Goal: Book appointment/travel/reservation

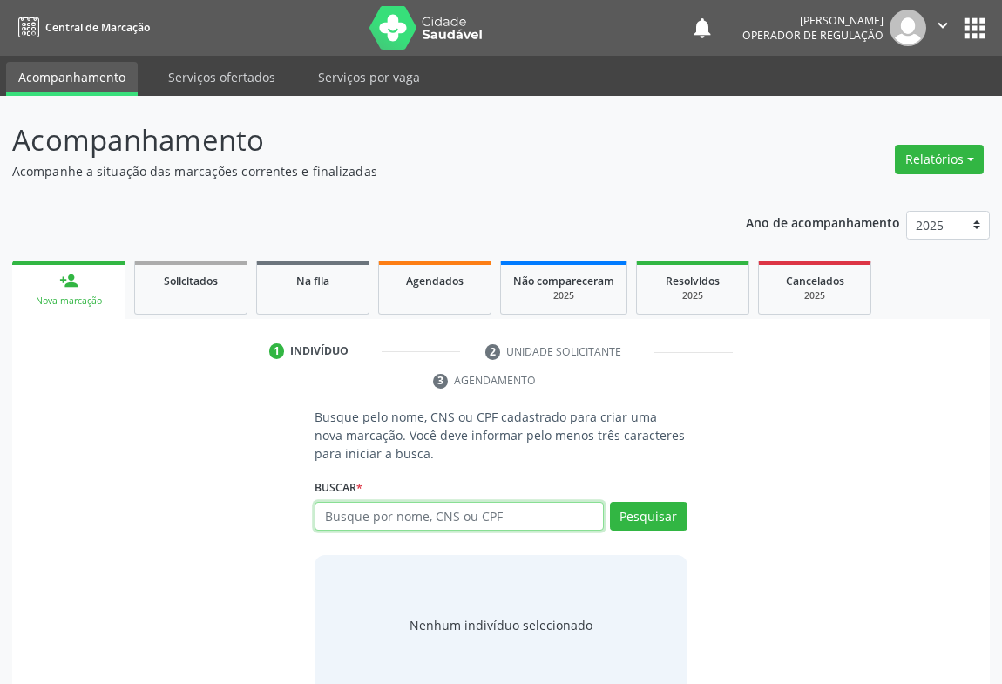
click at [471, 513] on input "text" at bounding box center [459, 517] width 289 height 30
click at [391, 517] on input "text" at bounding box center [459, 517] width 289 height 30
type input "700003620384708"
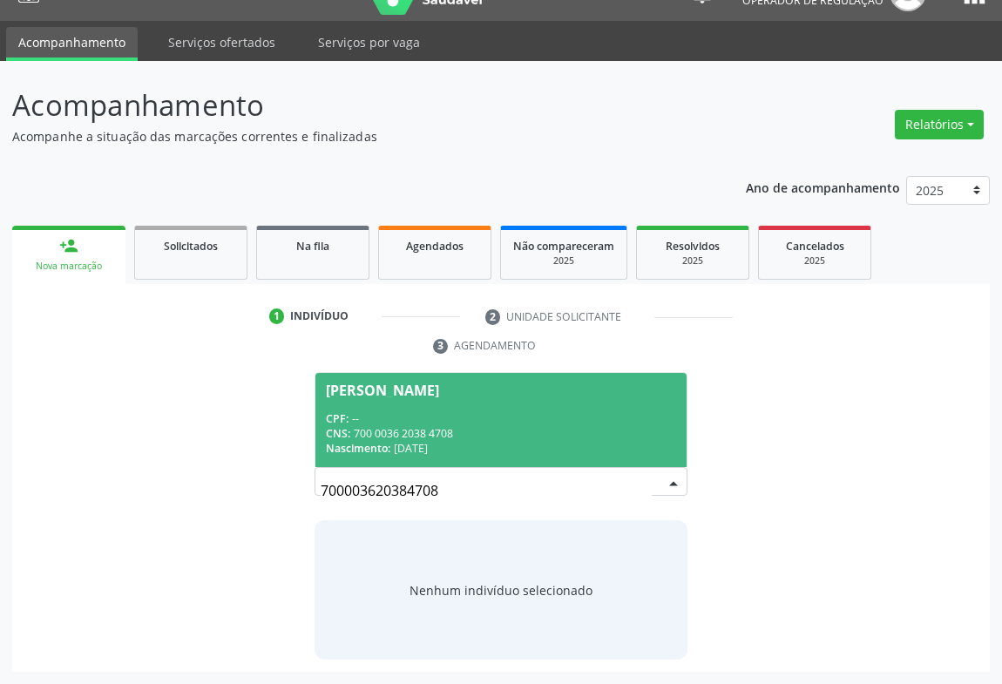
click at [457, 442] on div "Nascimento: [DATE]" at bounding box center [501, 448] width 350 height 15
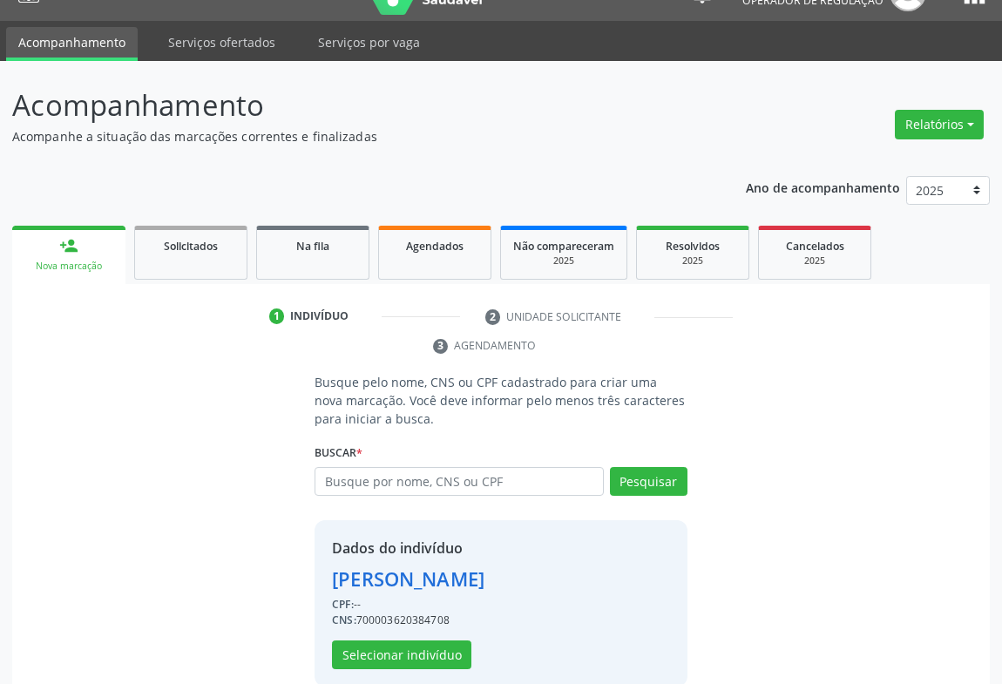
scroll to position [61, 0]
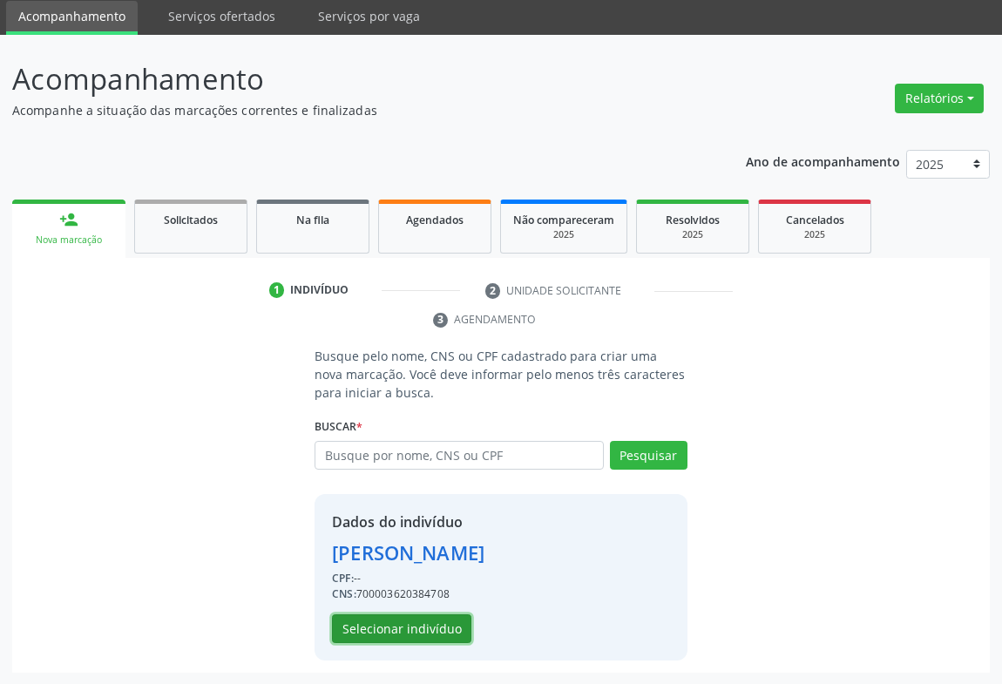
click at [410, 627] on button "Selecionar indivíduo" at bounding box center [401, 629] width 139 height 30
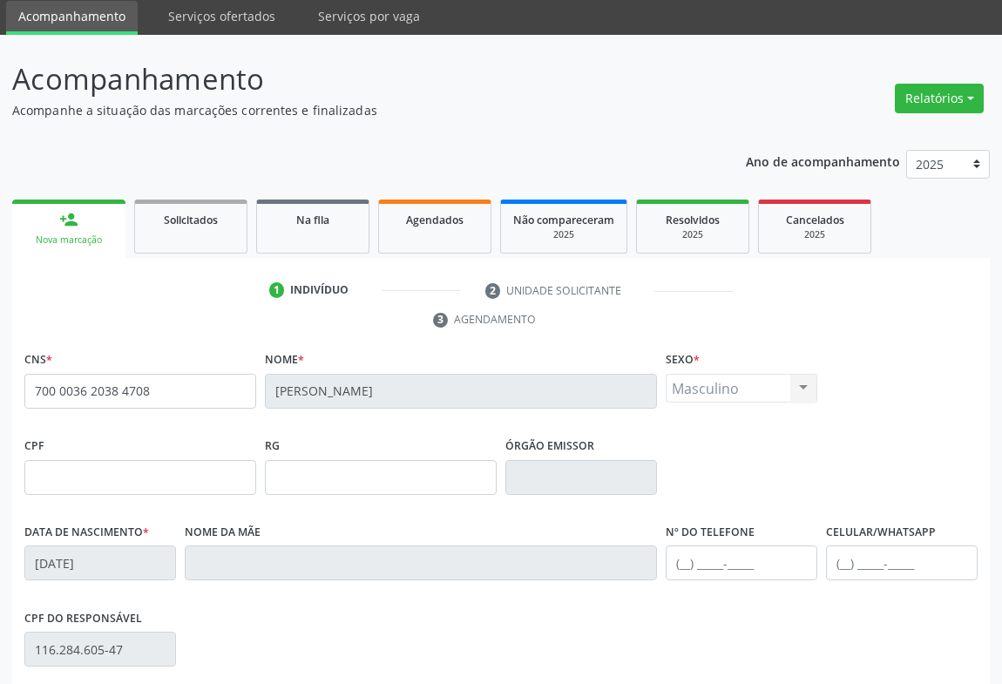
scroll to position [219, 0]
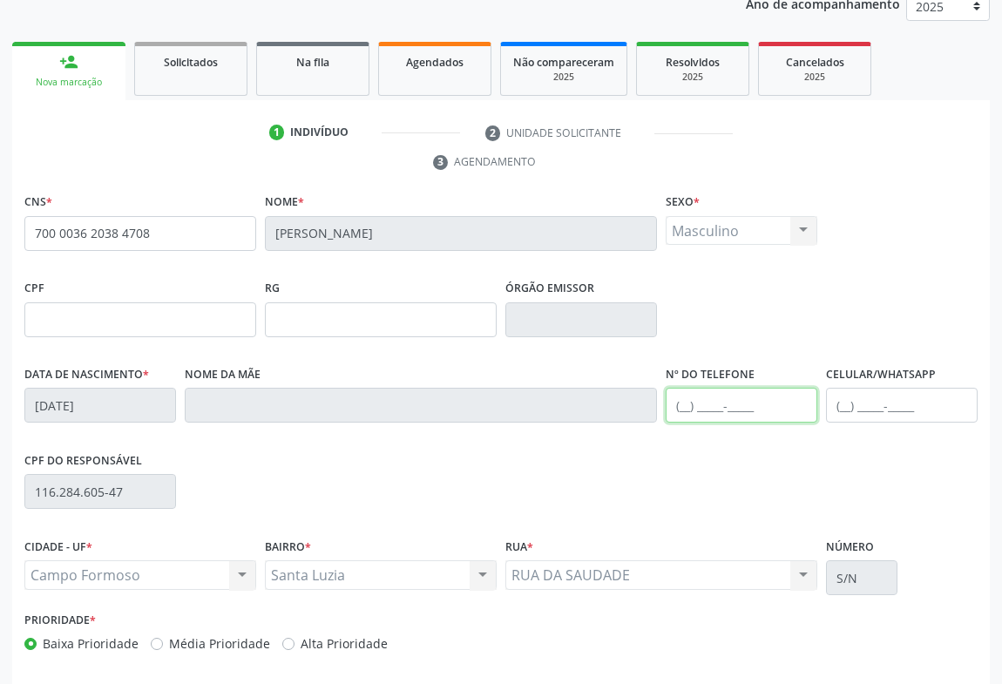
click at [729, 391] on input "text" at bounding box center [742, 405] width 152 height 35
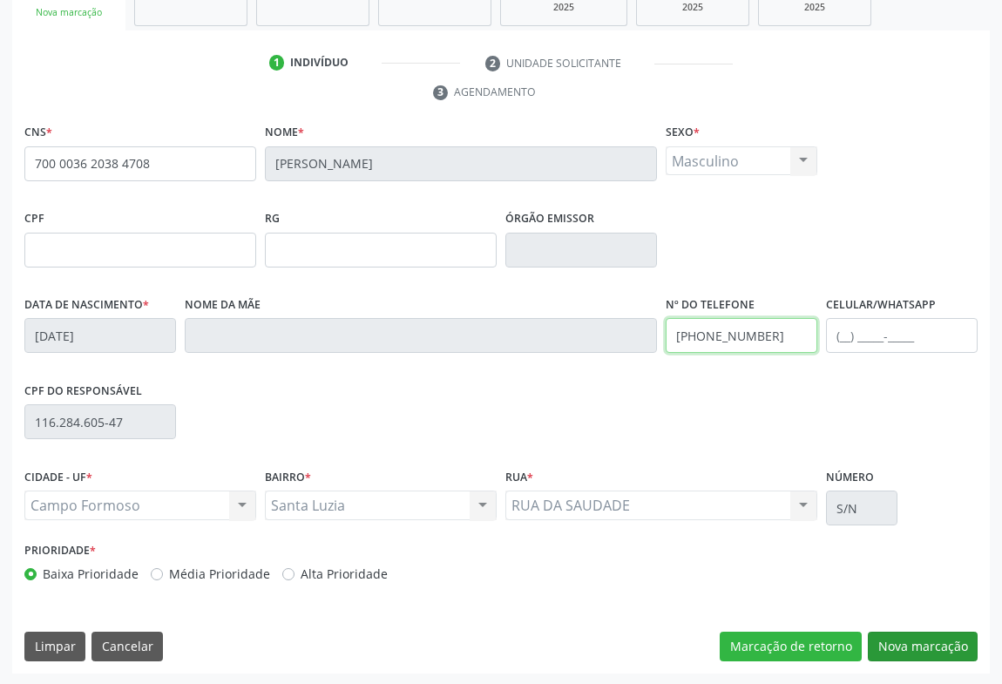
type input "[PHONE_NUMBER]"
click at [895, 638] on button "Nova marcação" at bounding box center [923, 647] width 110 height 30
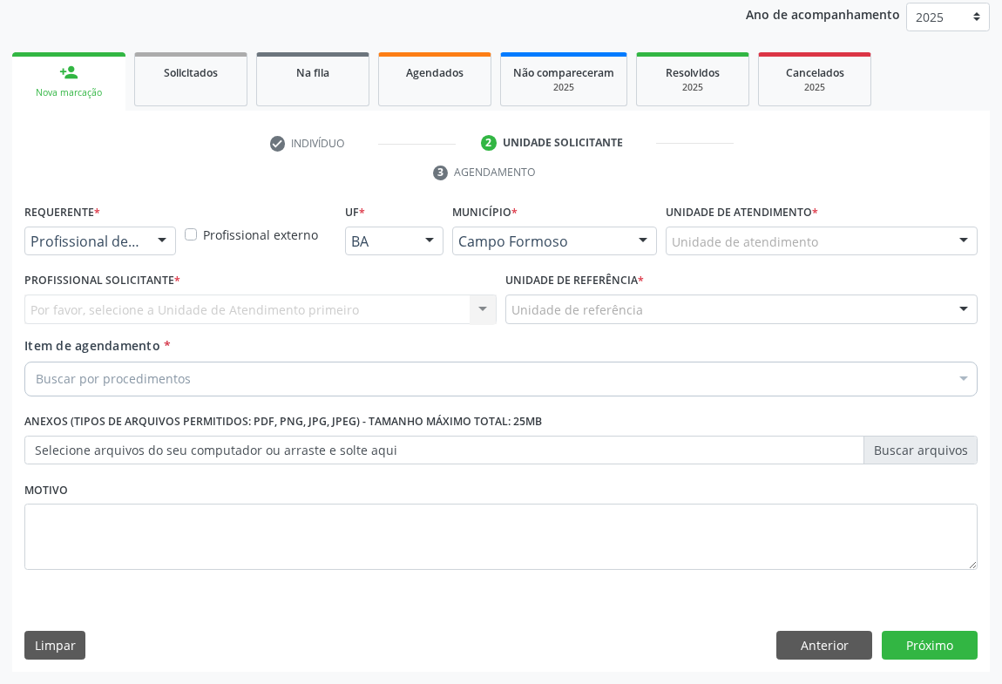
scroll to position [207, 0]
click at [160, 243] on div at bounding box center [162, 243] width 26 height 30
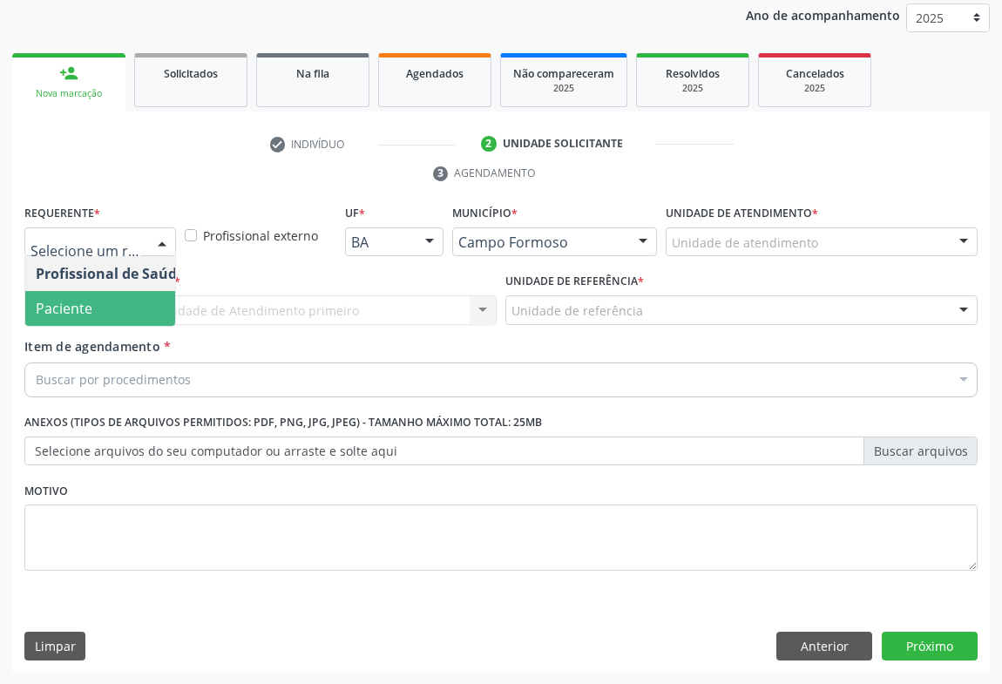
click at [55, 314] on span "Paciente" at bounding box center [64, 308] width 57 height 19
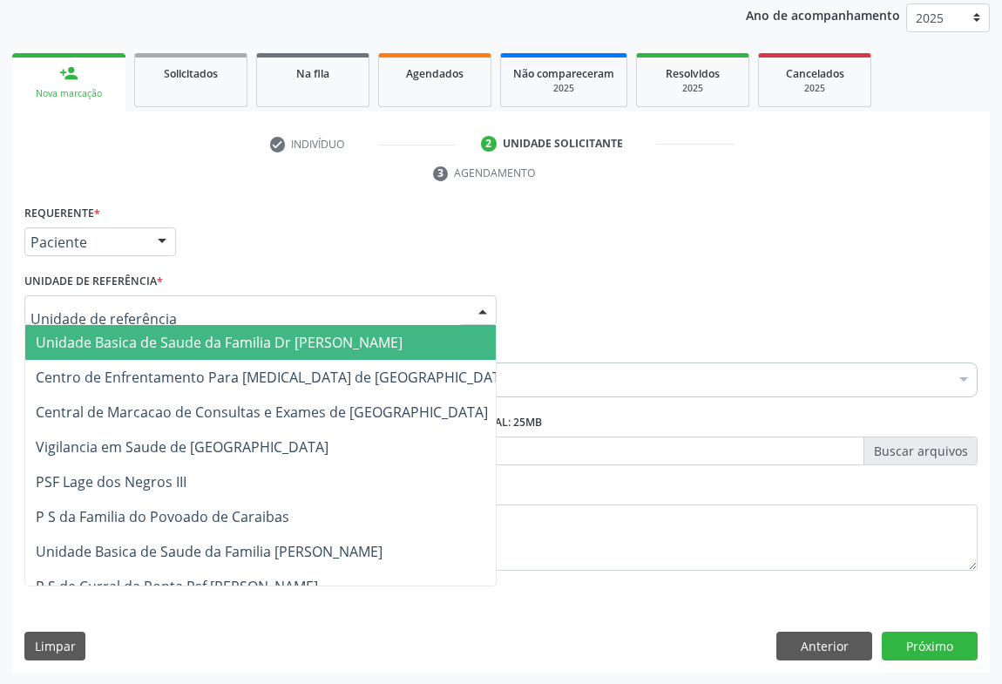
click at [166, 314] on div at bounding box center [260, 310] width 472 height 30
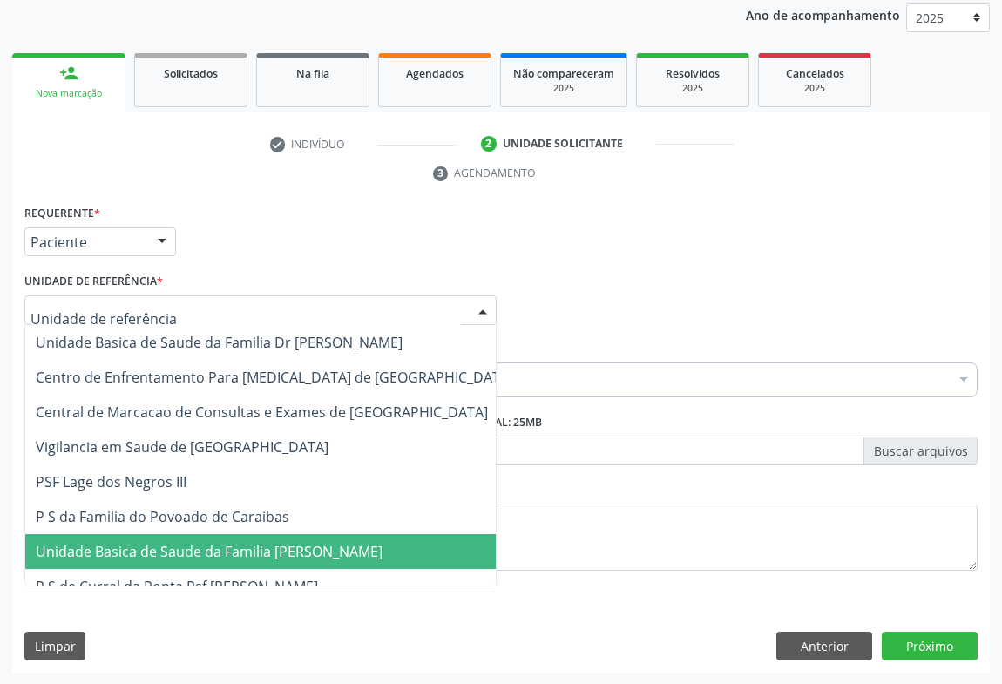
click at [146, 546] on span "Unidade Basica de Saude da Familia [PERSON_NAME]" at bounding box center [209, 551] width 347 height 19
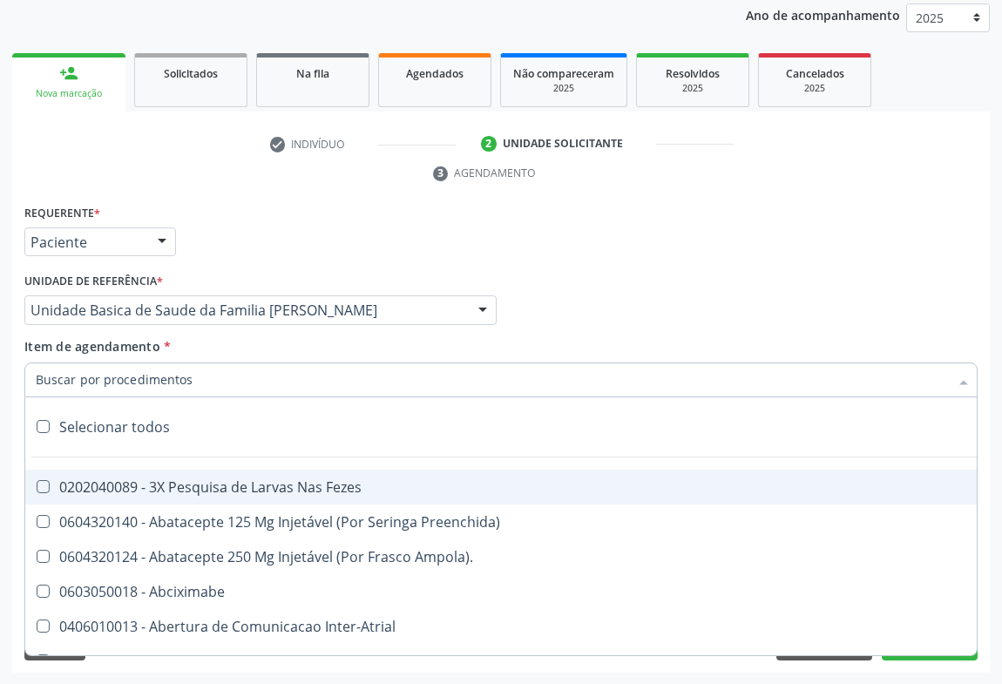
click at [132, 383] on input "Item de agendamento *" at bounding box center [492, 379] width 913 height 35
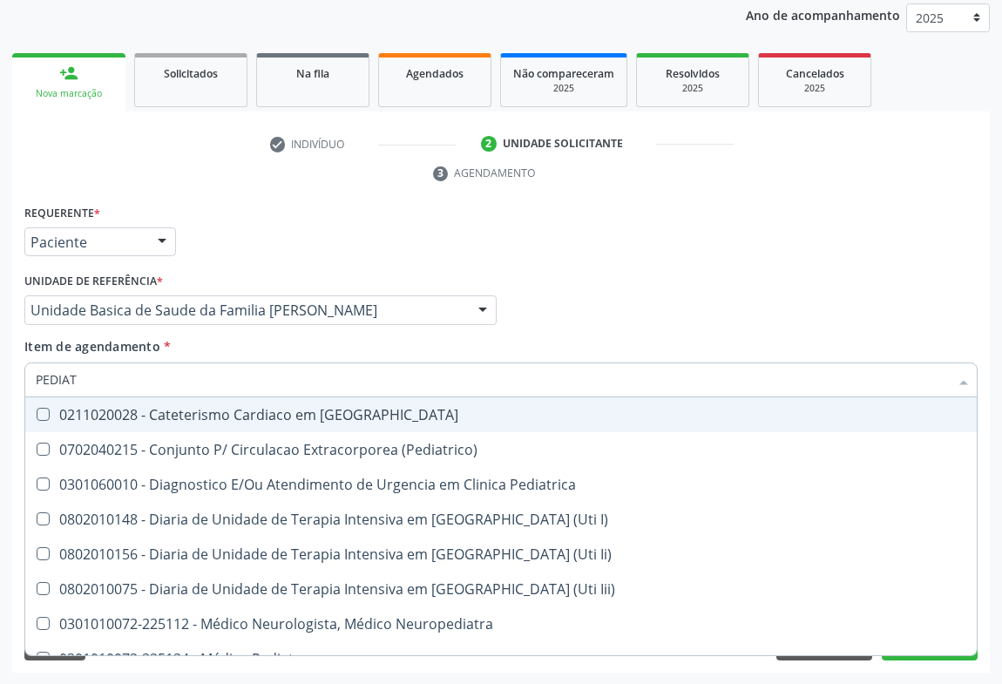
type input "PEDIATR"
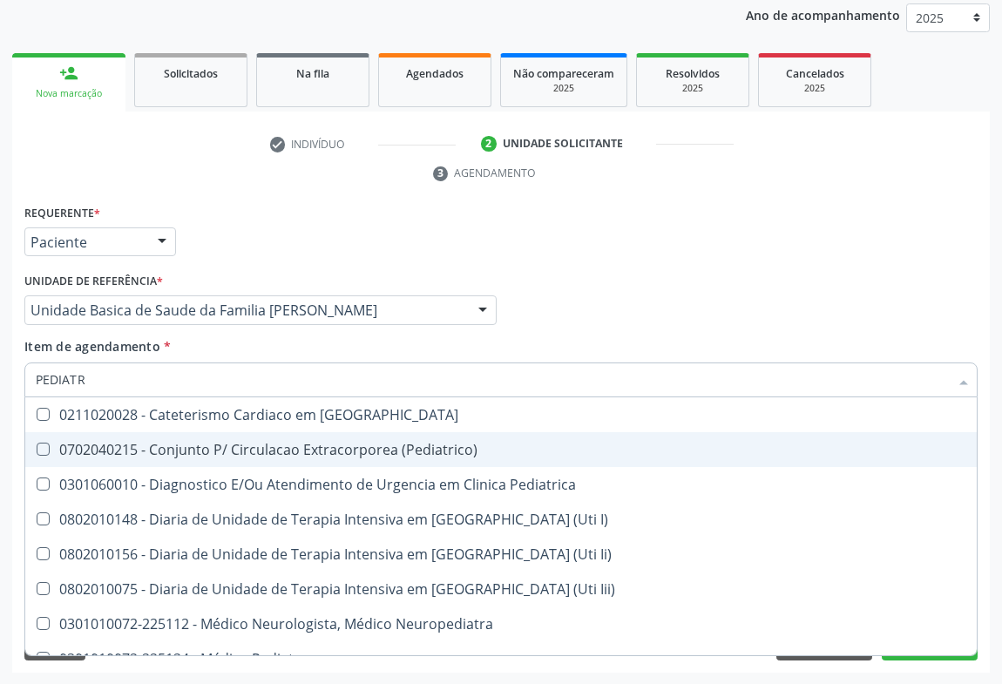
scroll to position [125, 0]
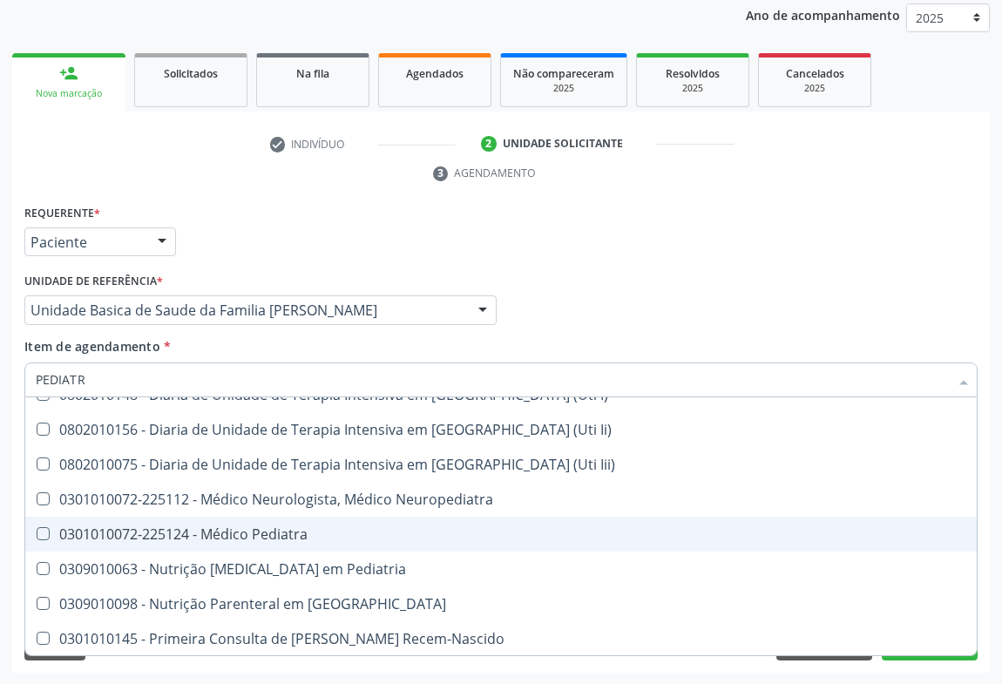
click at [287, 534] on div "0301010072-225124 - Médico Pediatra" at bounding box center [501, 534] width 931 height 14
checkbox Pediatra "true"
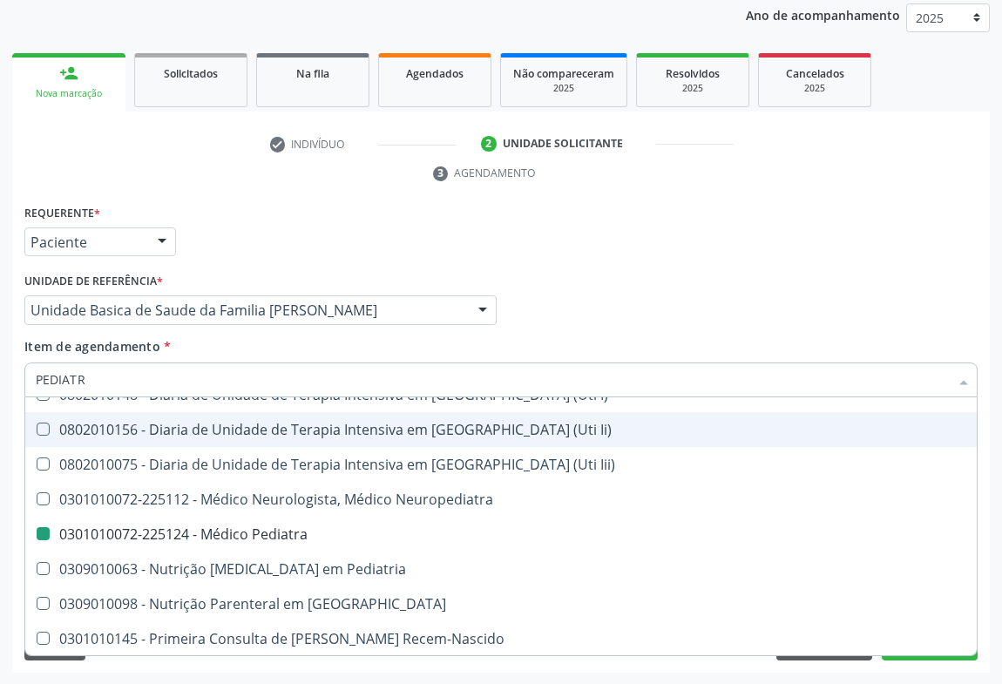
click at [599, 264] on div "Requerente * Paciente Profissional de Saúde Paciente Nenhum resultado encontrad…" at bounding box center [501, 234] width 962 height 68
checkbox \(Pediatrico\) "true"
checkbox Pediatra "false"
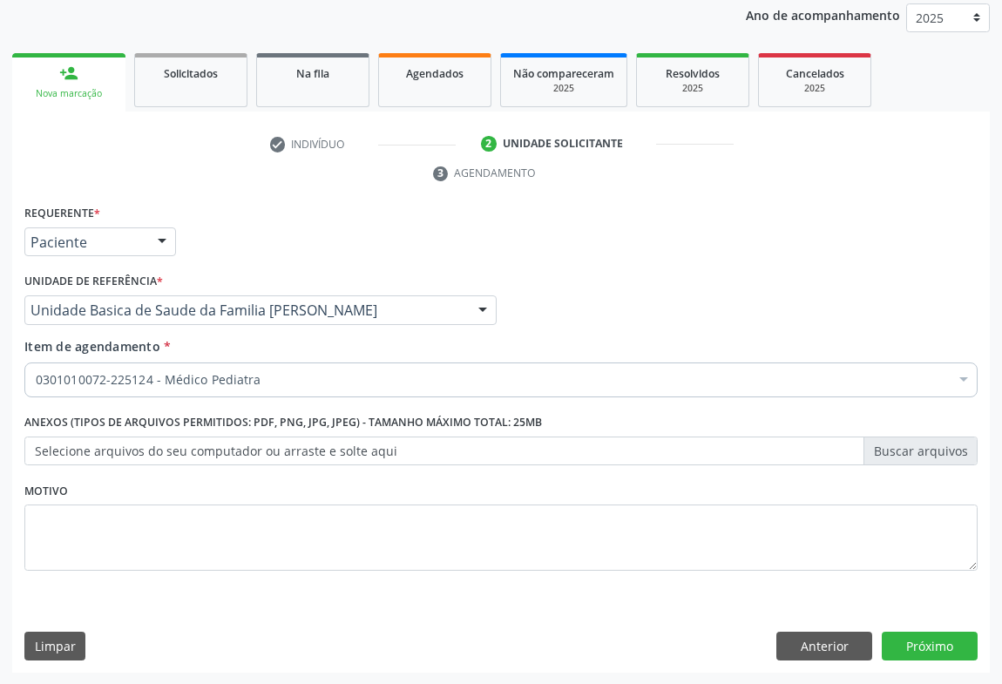
scroll to position [0, 0]
click at [915, 653] on button "Próximo" at bounding box center [930, 647] width 96 height 30
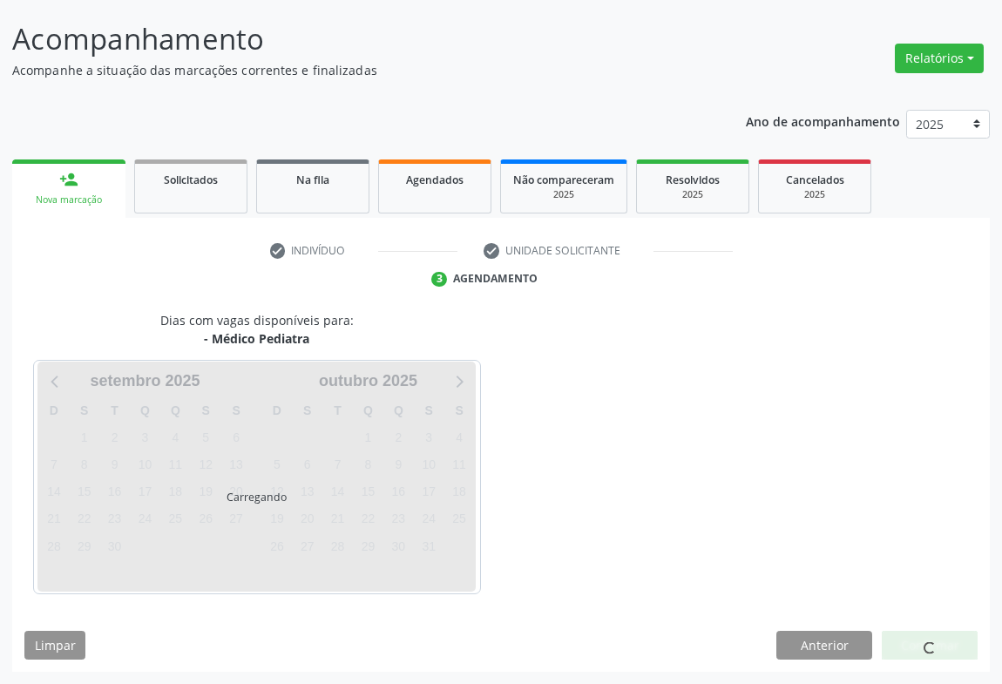
scroll to position [100, 0]
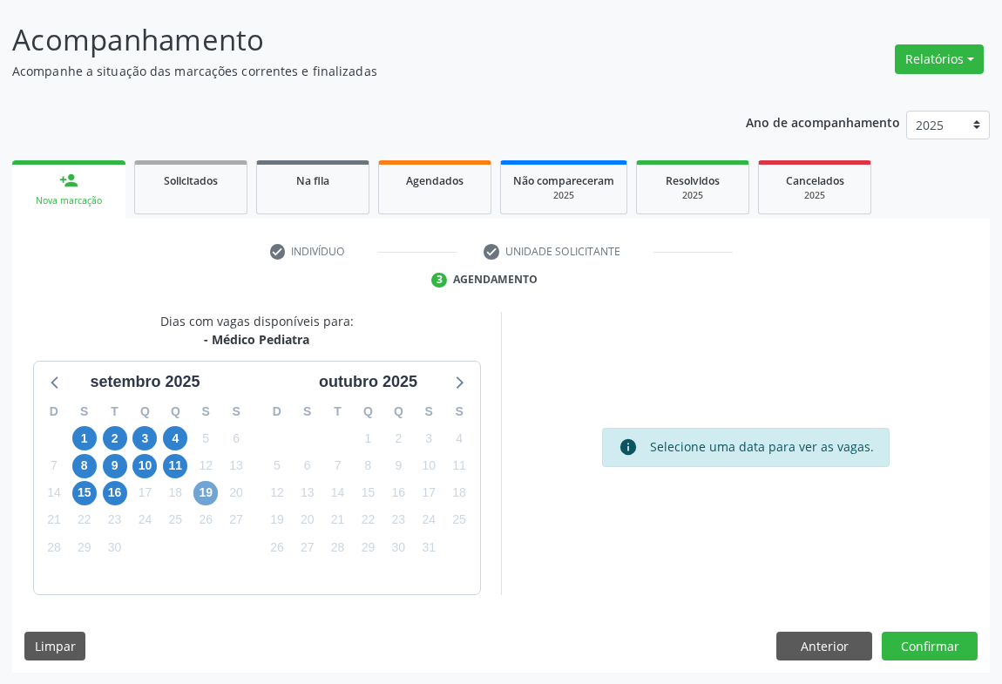
click at [198, 491] on span "19" at bounding box center [205, 493] width 24 height 24
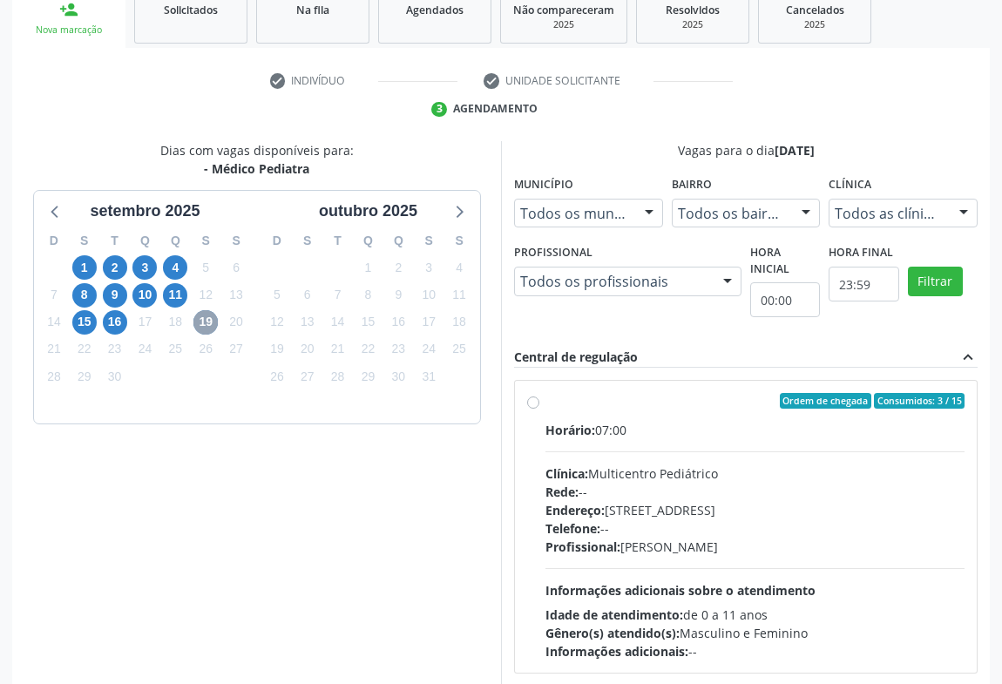
scroll to position [362, 0]
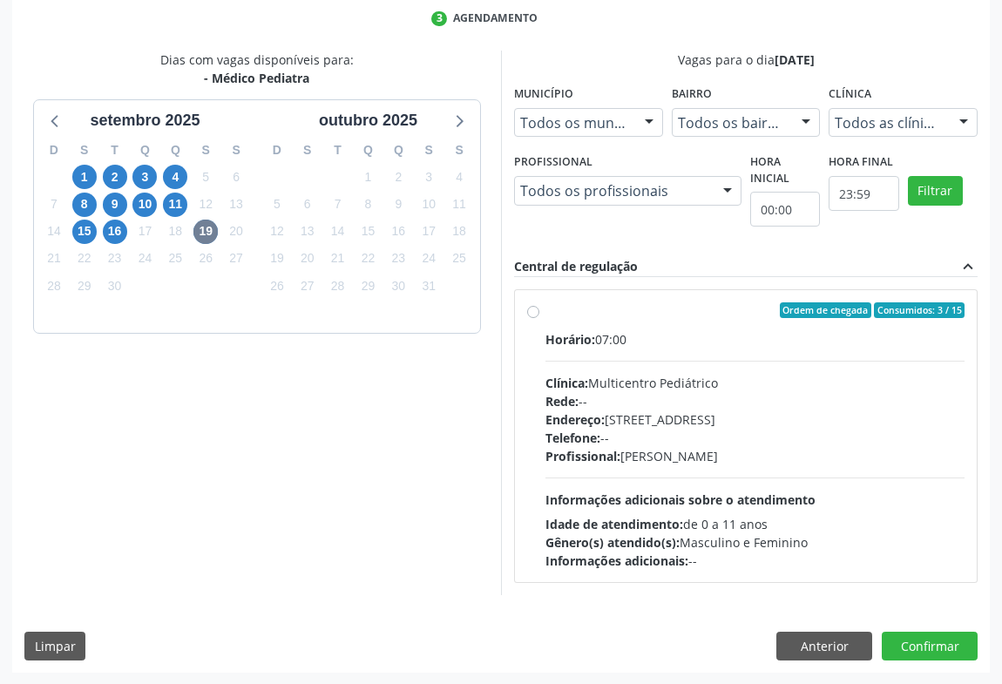
click at [744, 464] on div "Horário: 07:00 Clínica: Multicentro Pediátrico Rede: -- Endereço: [STREET_ADDRE…" at bounding box center [754, 450] width 419 height 240
click at [539, 318] on input "Ordem de chegada Consumidos: 3 / 15 Horário: 07:00 Clínica: Multicentro Pediátr…" at bounding box center [533, 310] width 12 height 16
radio input "true"
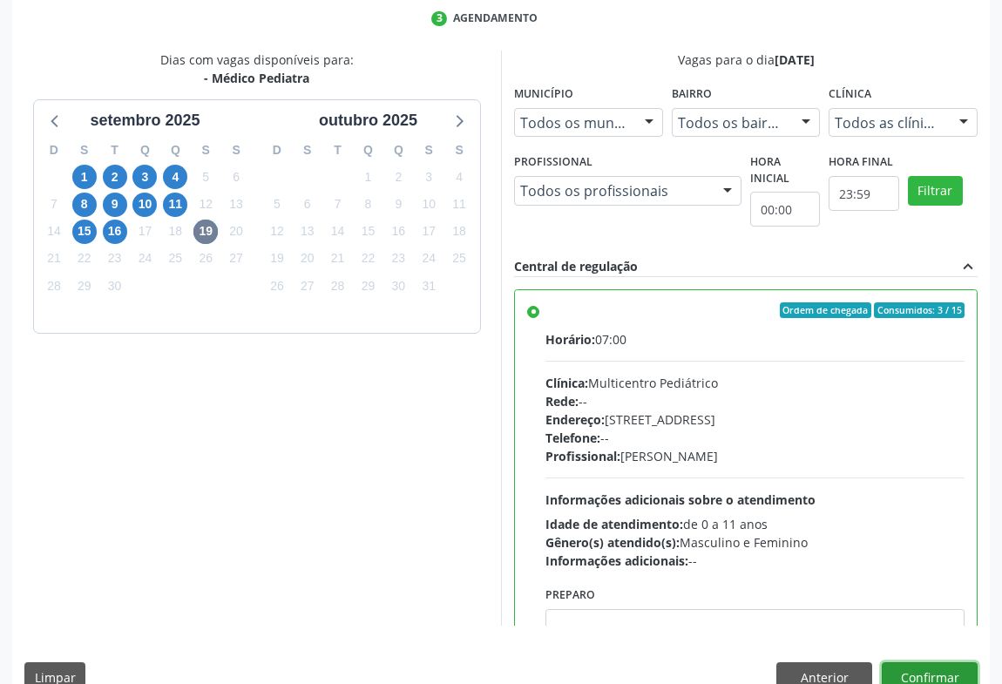
click at [906, 666] on button "Confirmar" at bounding box center [930, 677] width 96 height 30
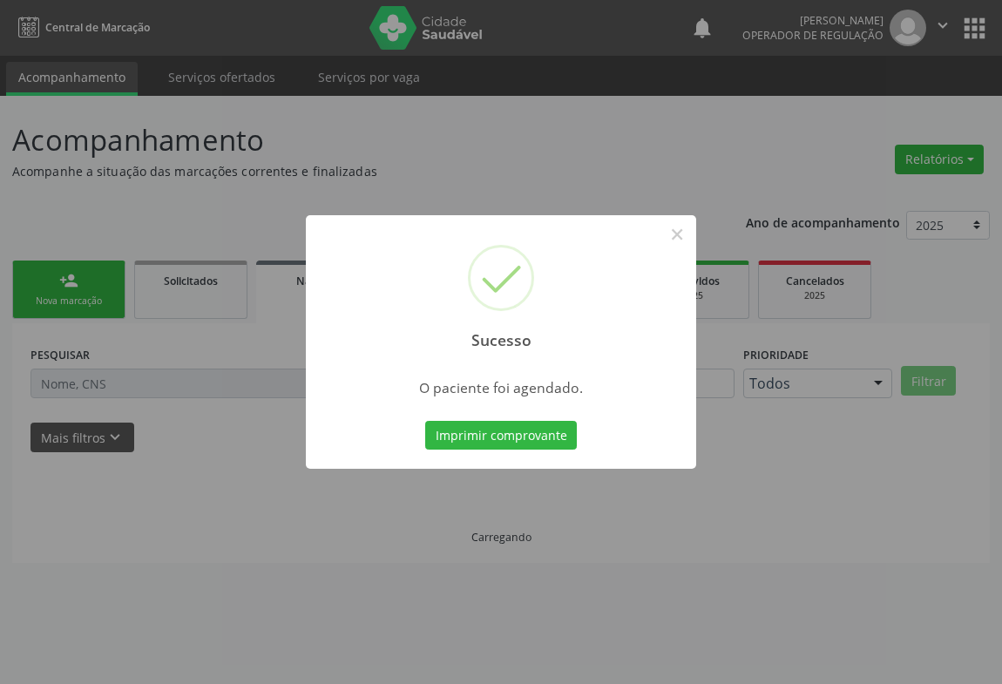
scroll to position [0, 0]
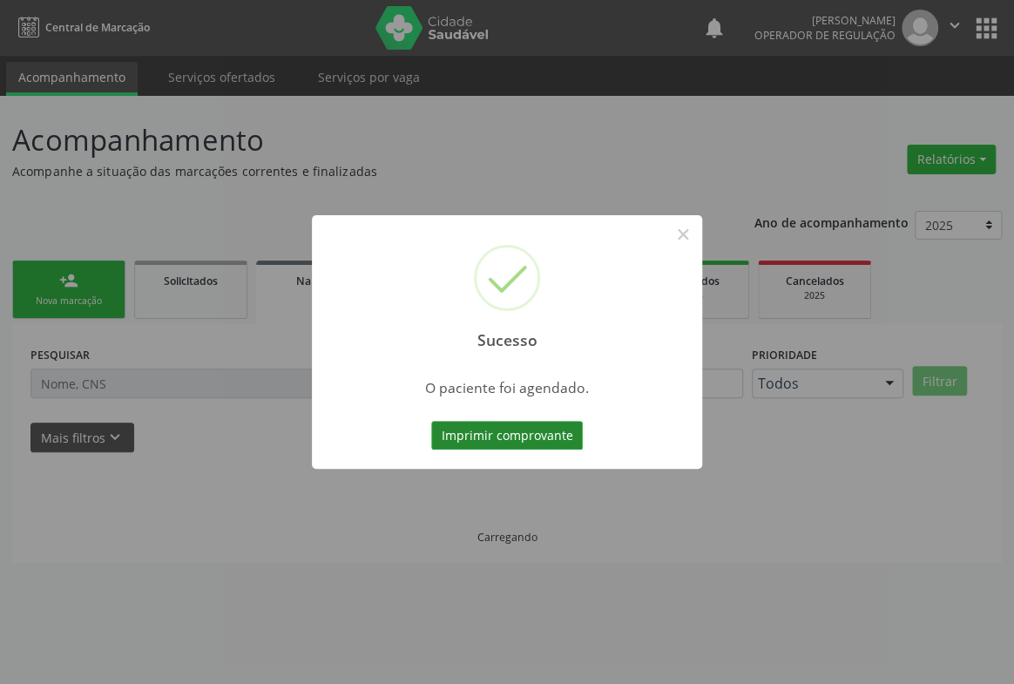
click at [536, 436] on button "Imprimir comprovante" at bounding box center [507, 436] width 152 height 30
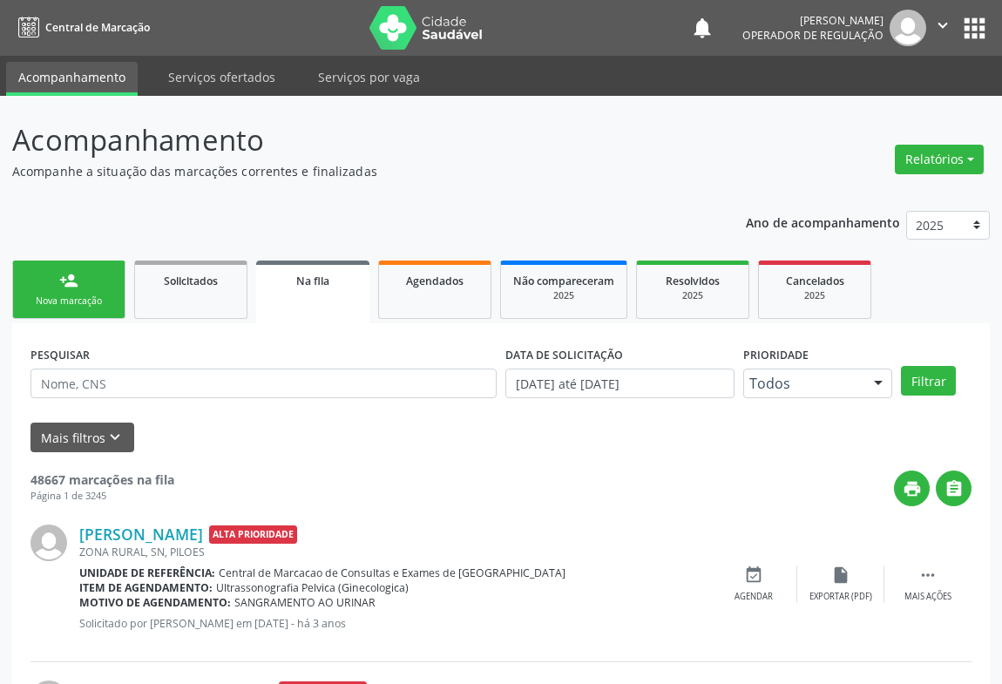
click at [76, 300] on div "Nova marcação" at bounding box center [68, 301] width 87 height 13
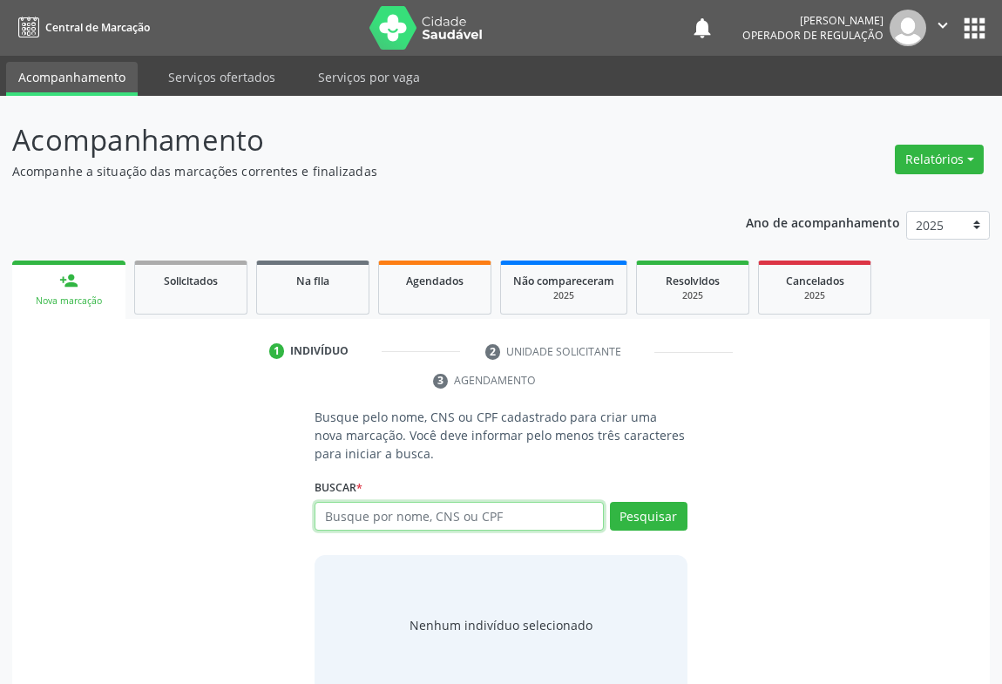
click at [395, 517] on input "text" at bounding box center [459, 517] width 289 height 30
click at [383, 506] on input "70" at bounding box center [459, 517] width 289 height 30
type input "708500345671479"
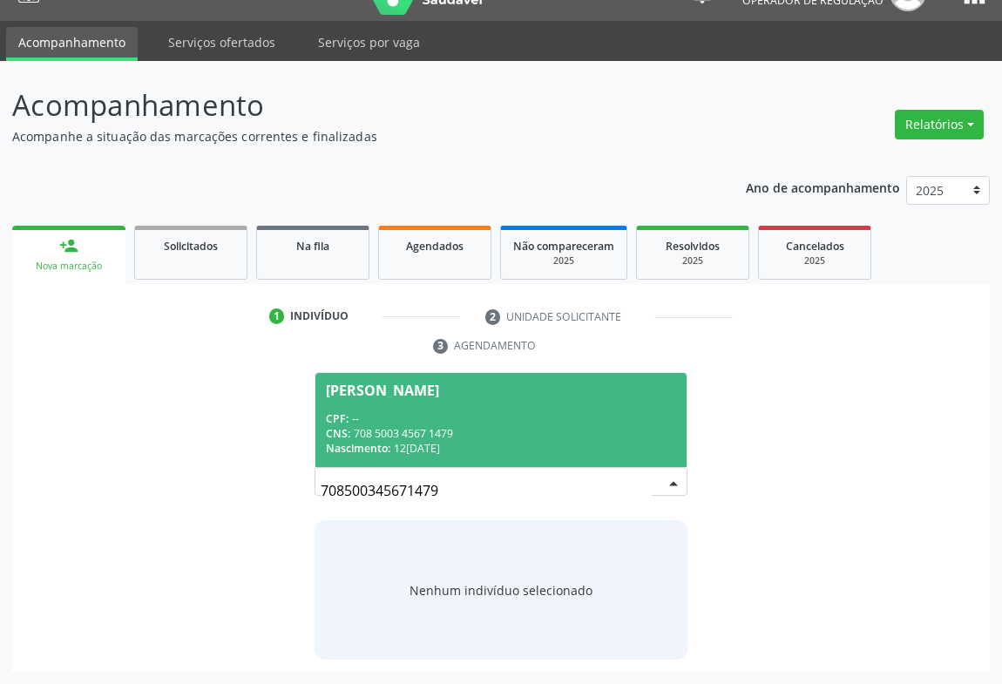
click at [481, 426] on div "CNS: 708 5003 4567 1479" at bounding box center [501, 433] width 350 height 15
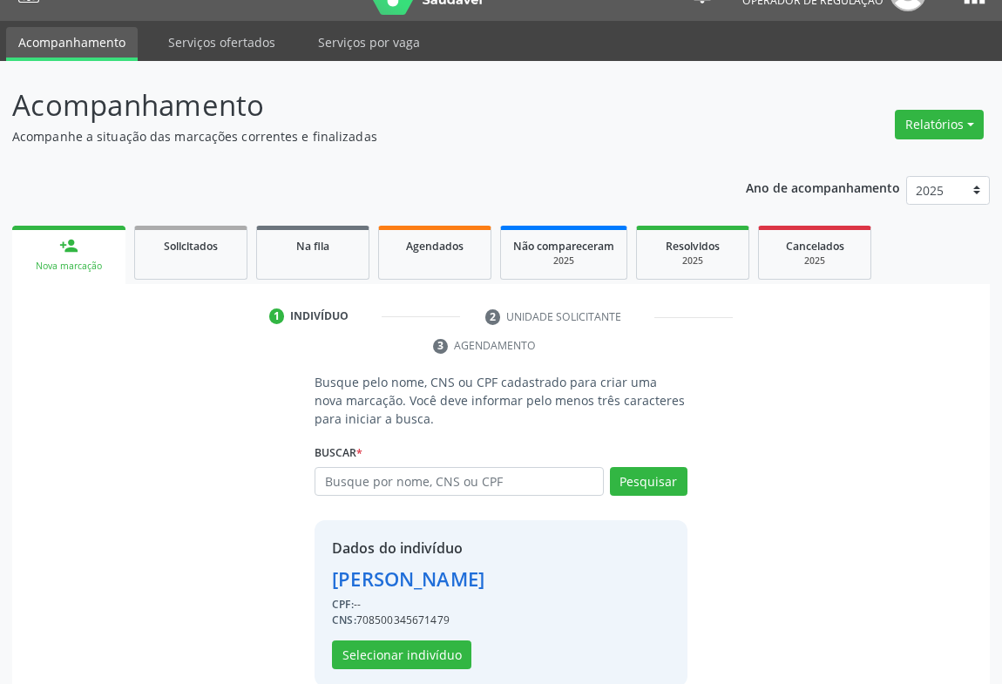
scroll to position [61, 0]
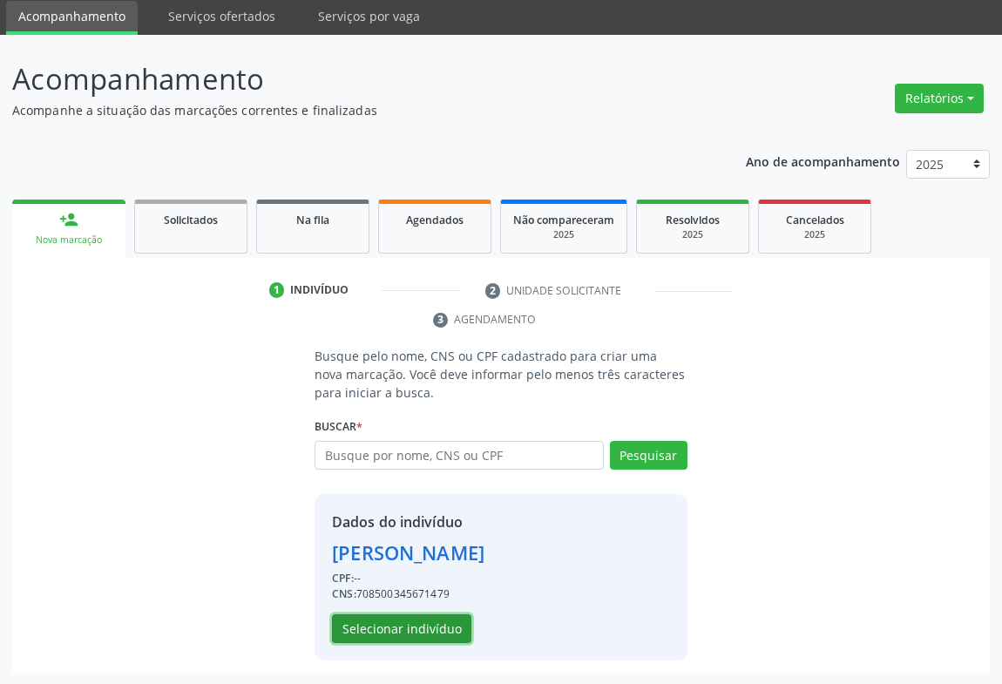
click at [356, 623] on button "Selecionar indivíduo" at bounding box center [401, 629] width 139 height 30
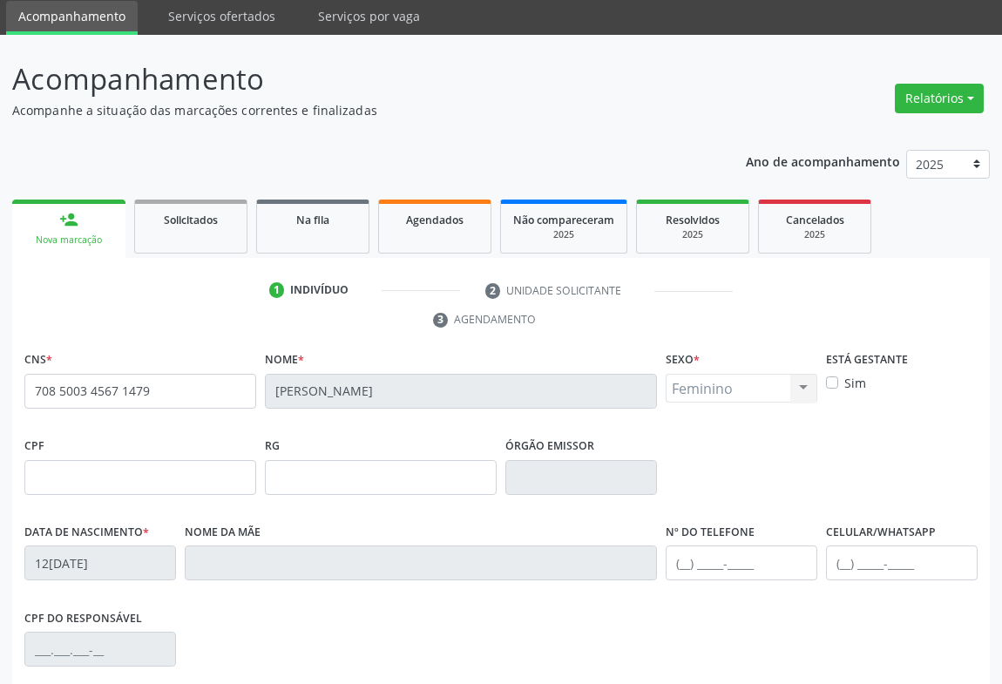
scroll to position [219, 0]
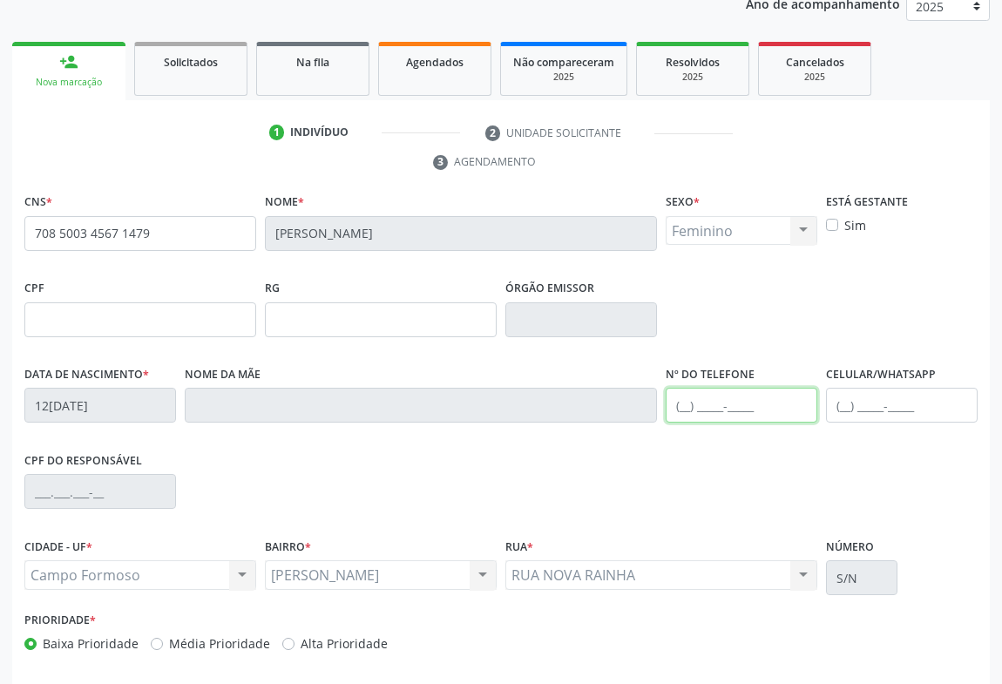
click at [741, 410] on input "text" at bounding box center [742, 405] width 152 height 35
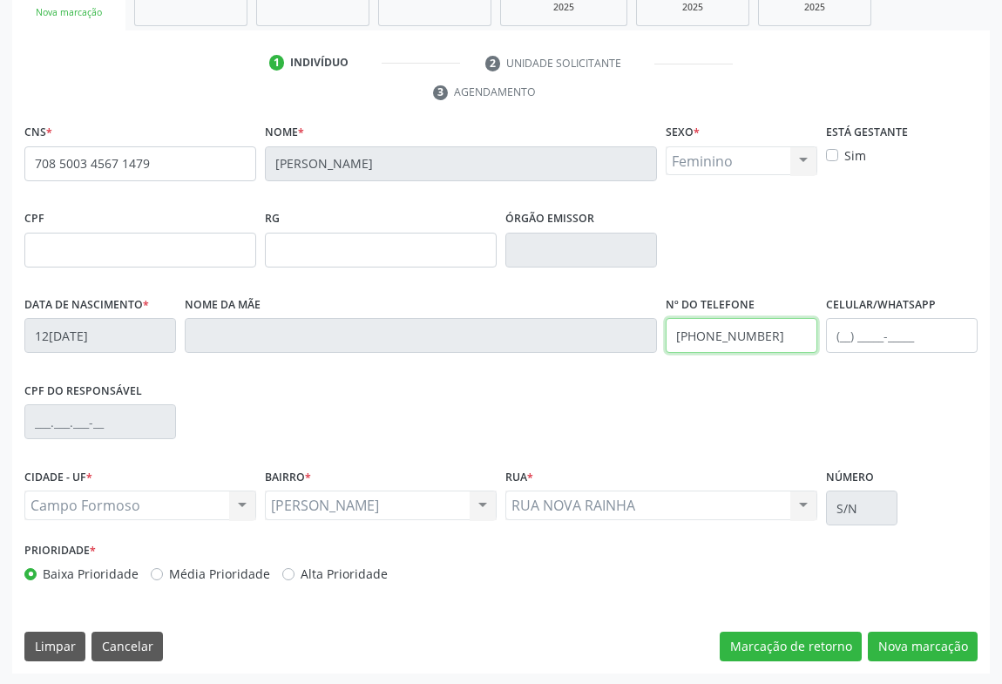
type input "[PHONE_NUMBER]"
click at [314, 247] on input "text" at bounding box center [381, 250] width 232 height 35
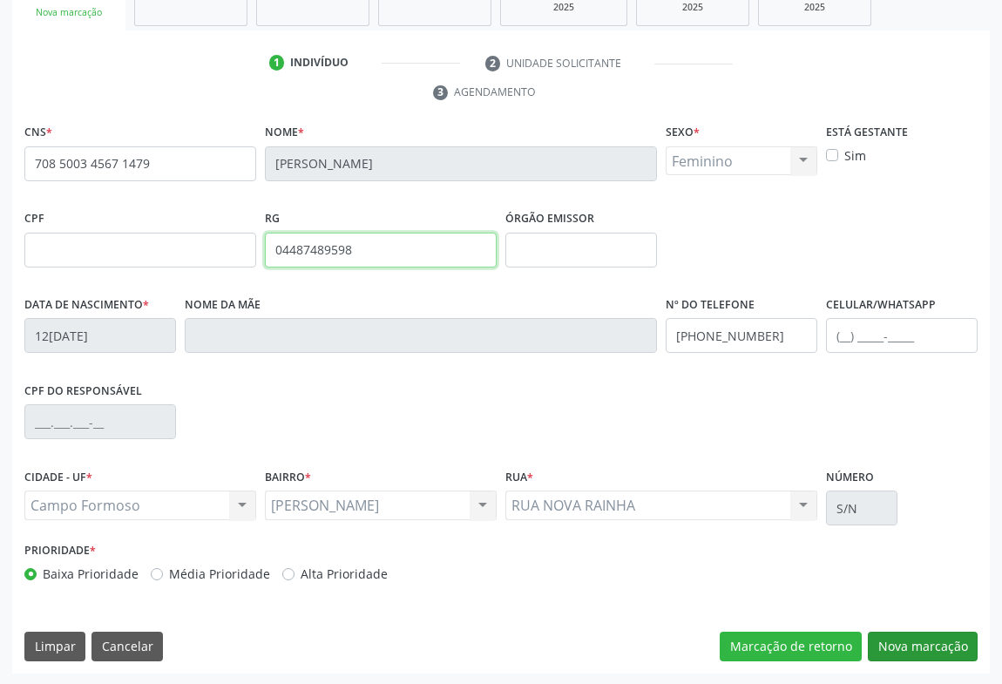
type input "04487489598"
click at [908, 645] on button "Nova marcação" at bounding box center [923, 647] width 110 height 30
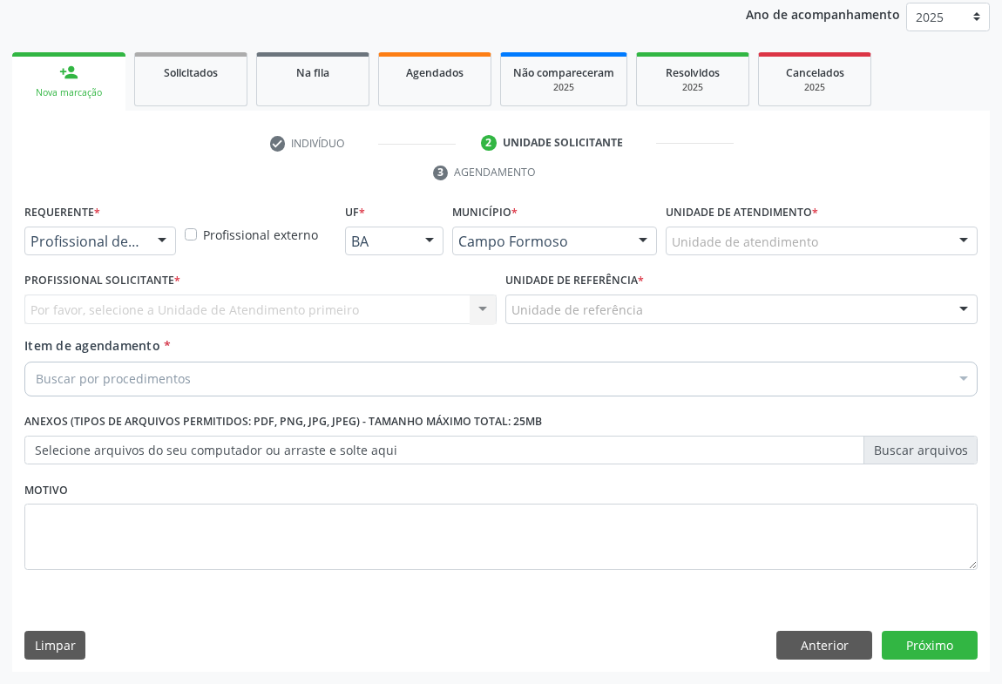
scroll to position [207, 0]
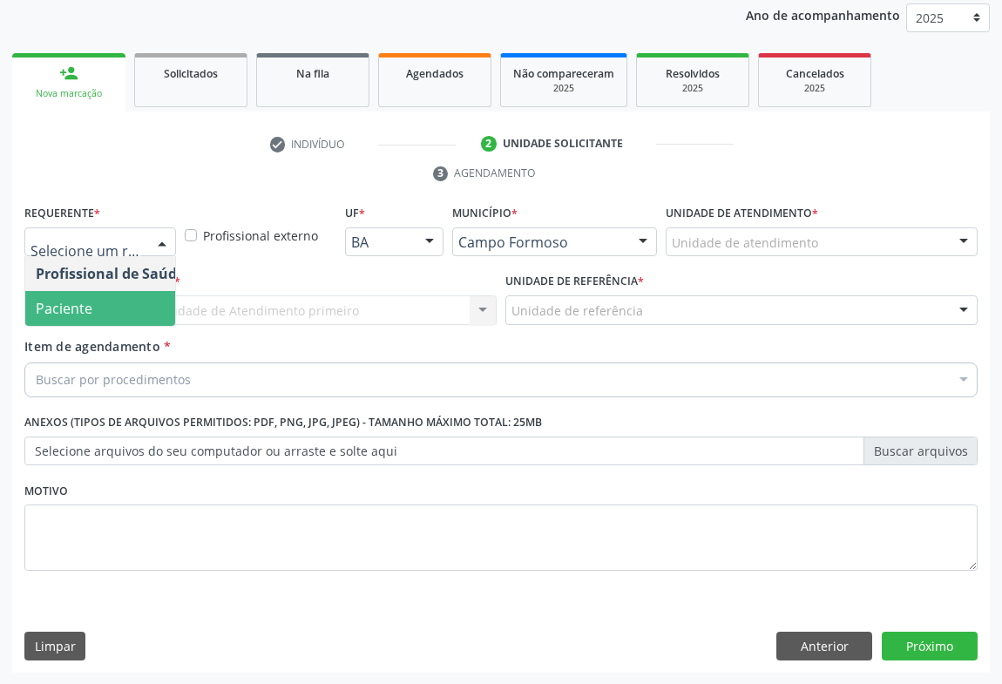
click at [79, 310] on span "Paciente" at bounding box center [64, 308] width 57 height 19
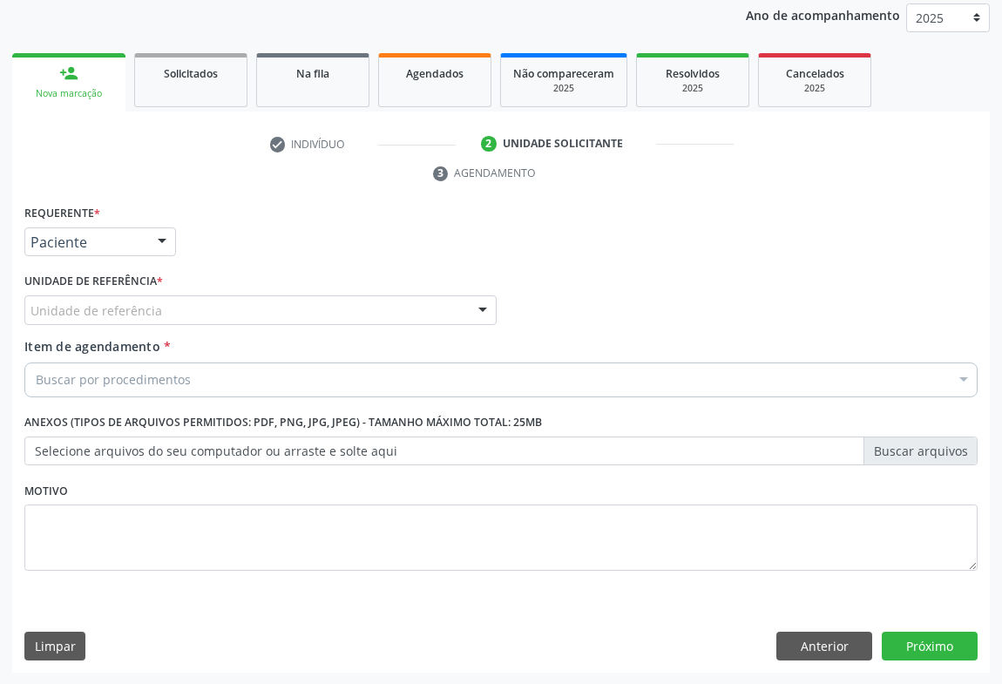
click at [157, 310] on div "Unidade de referência" at bounding box center [260, 310] width 472 height 30
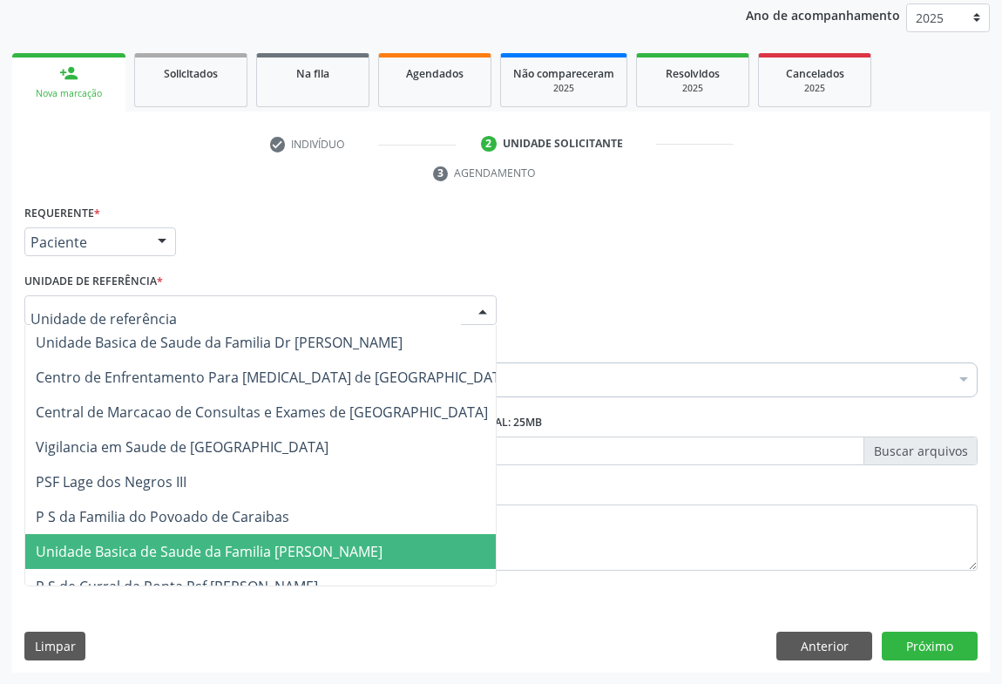
click at [157, 534] on span "Unidade Basica de Saude da Familia [PERSON_NAME]" at bounding box center [274, 551] width 498 height 35
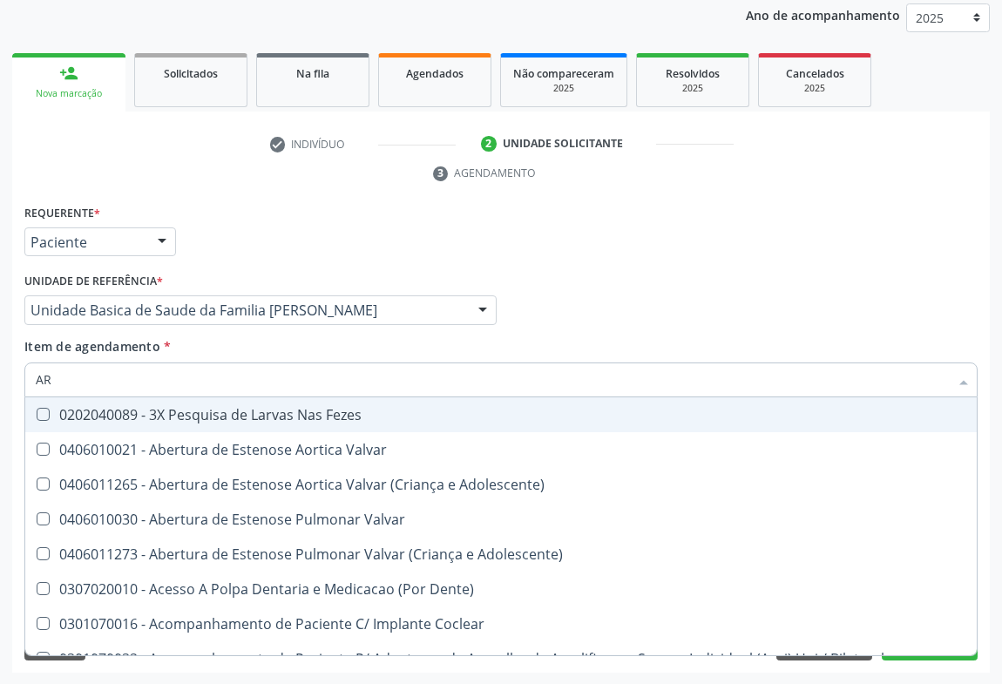
type input "A"
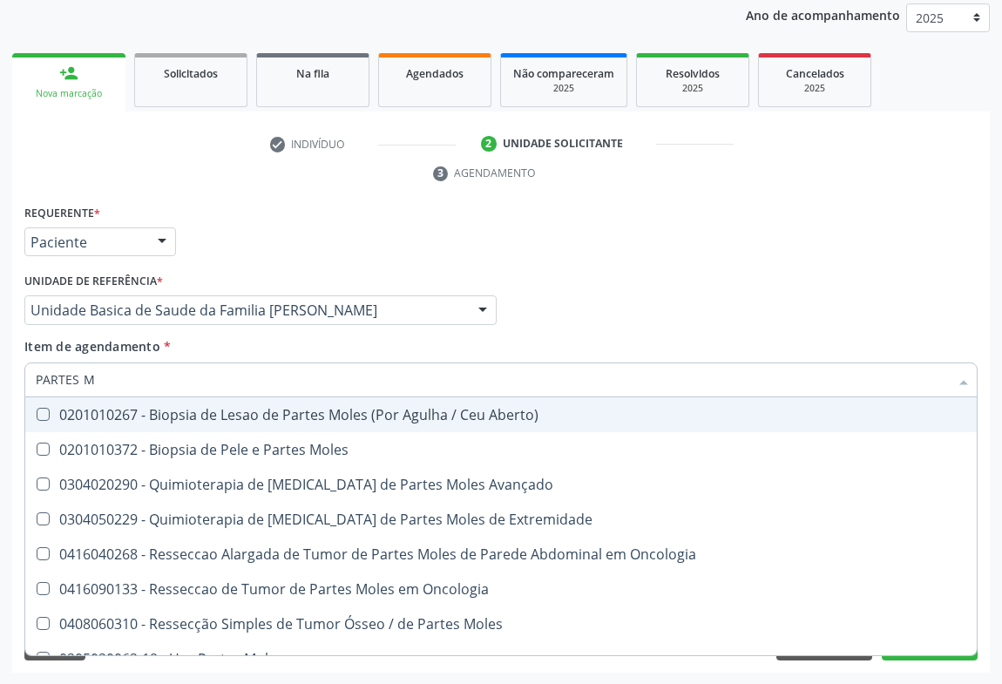
type input "PARTES [GEOGRAPHIC_DATA]"
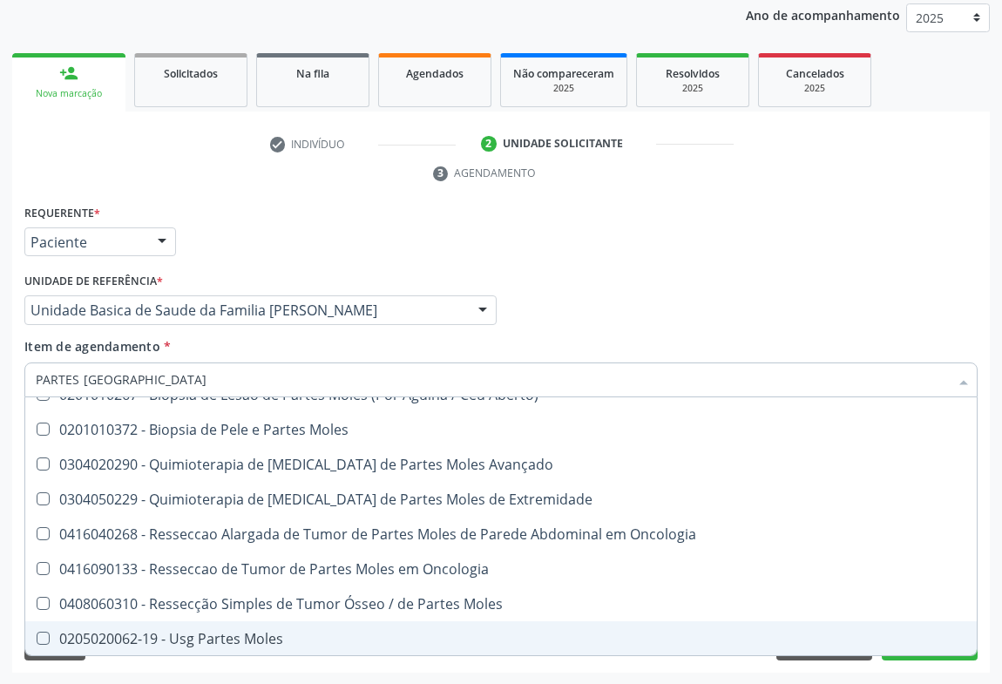
click at [220, 643] on div "0205020062-19 - Usg Partes Moles" at bounding box center [501, 639] width 931 height 14
checkbox Moles "true"
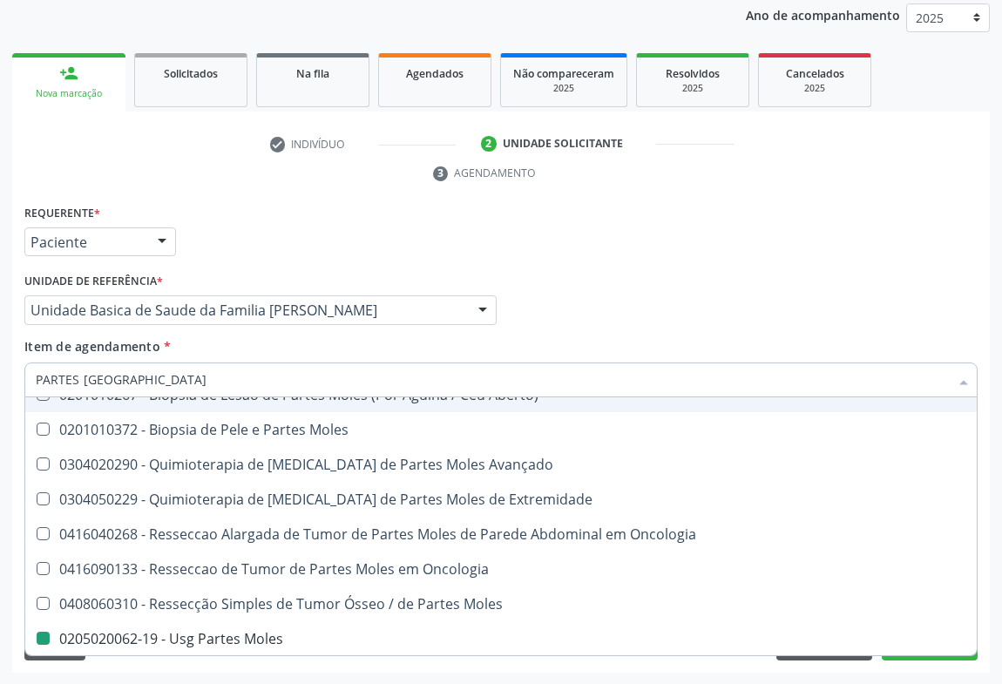
click at [907, 327] on div "Profissional Solicitante Por favor, selecione a Unidade de Atendimento primeiro…" at bounding box center [501, 302] width 962 height 68
checkbox Moles "true"
checkbox Moles "false"
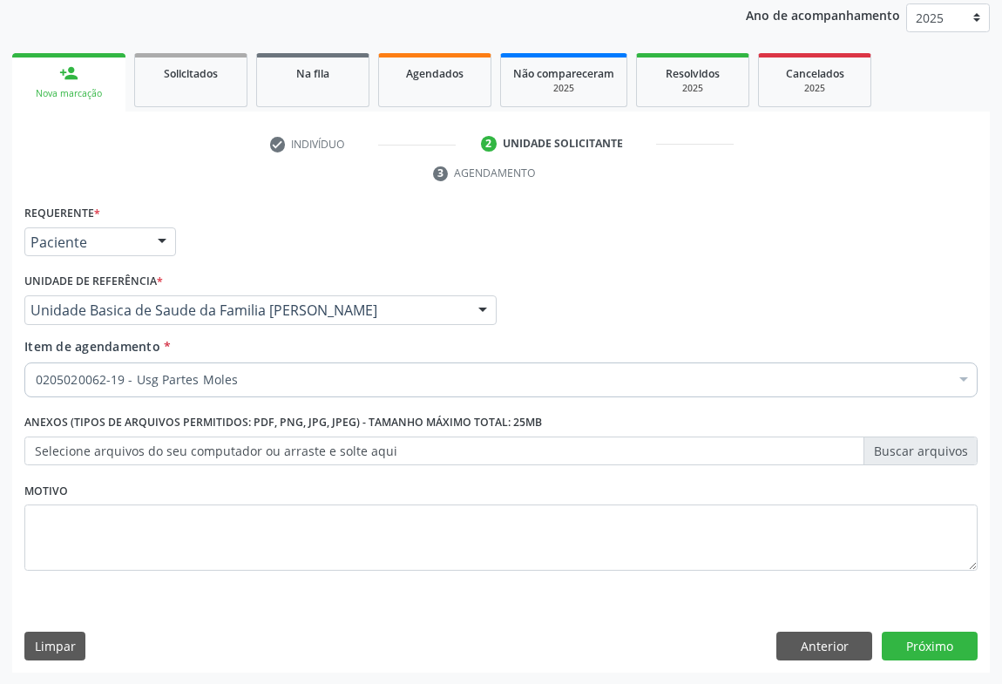
scroll to position [0, 0]
click at [924, 643] on button "Próximo" at bounding box center [930, 647] width 96 height 30
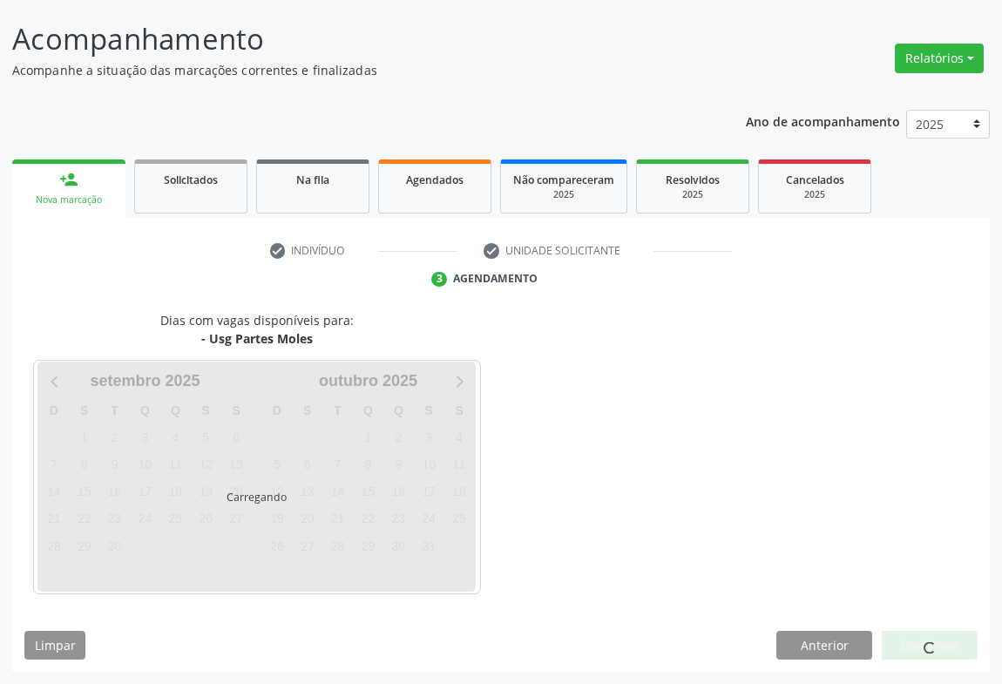
scroll to position [100, 0]
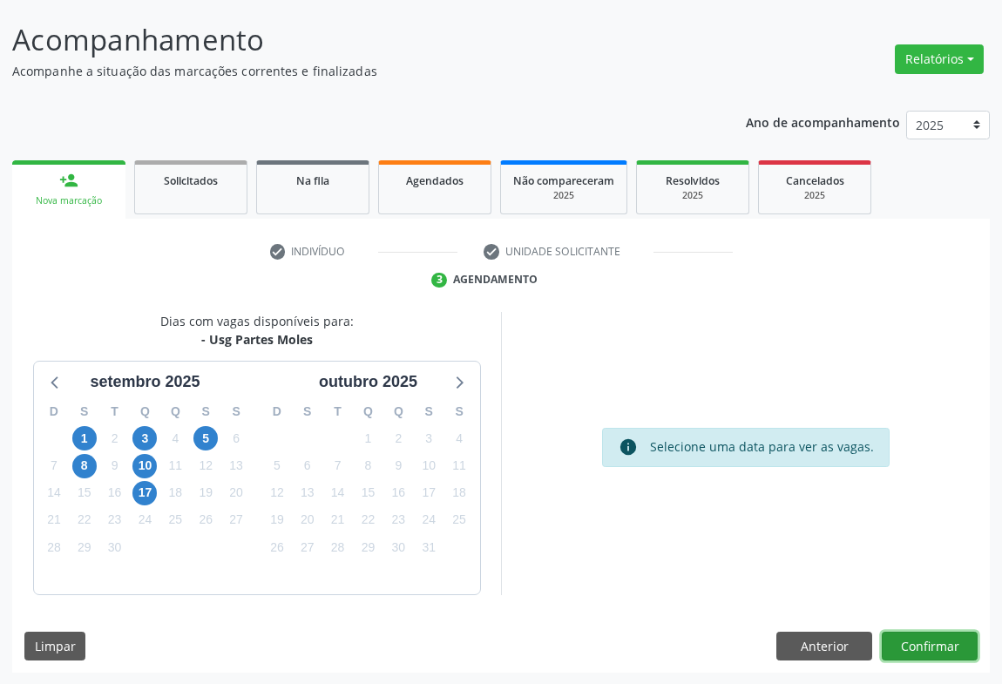
click at [921, 651] on button "Confirmar" at bounding box center [930, 647] width 96 height 30
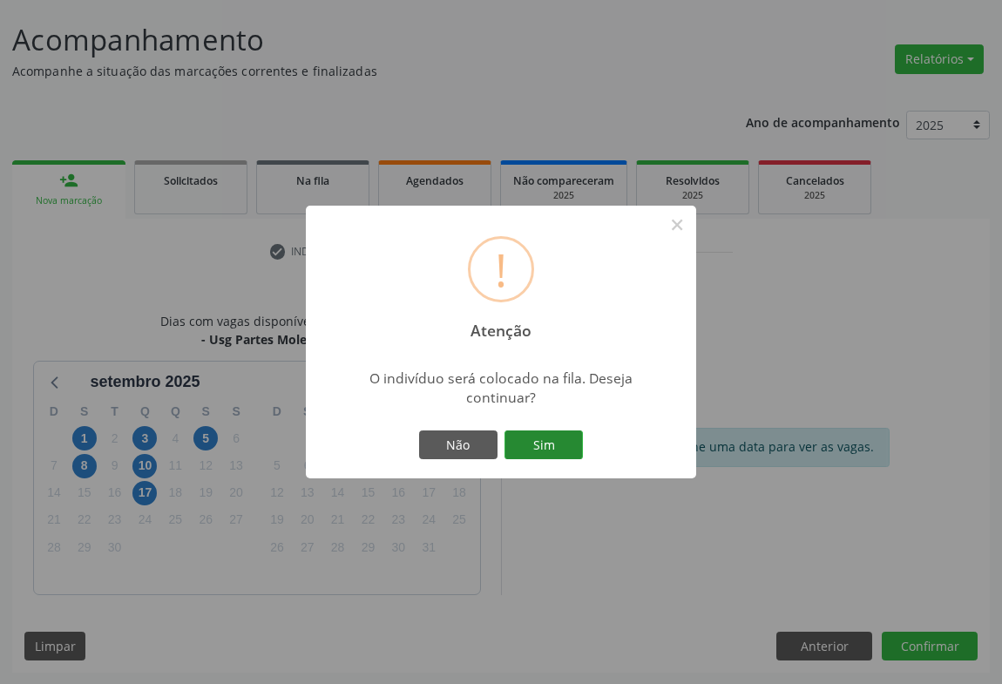
click at [559, 442] on button "Sim" at bounding box center [543, 445] width 78 height 30
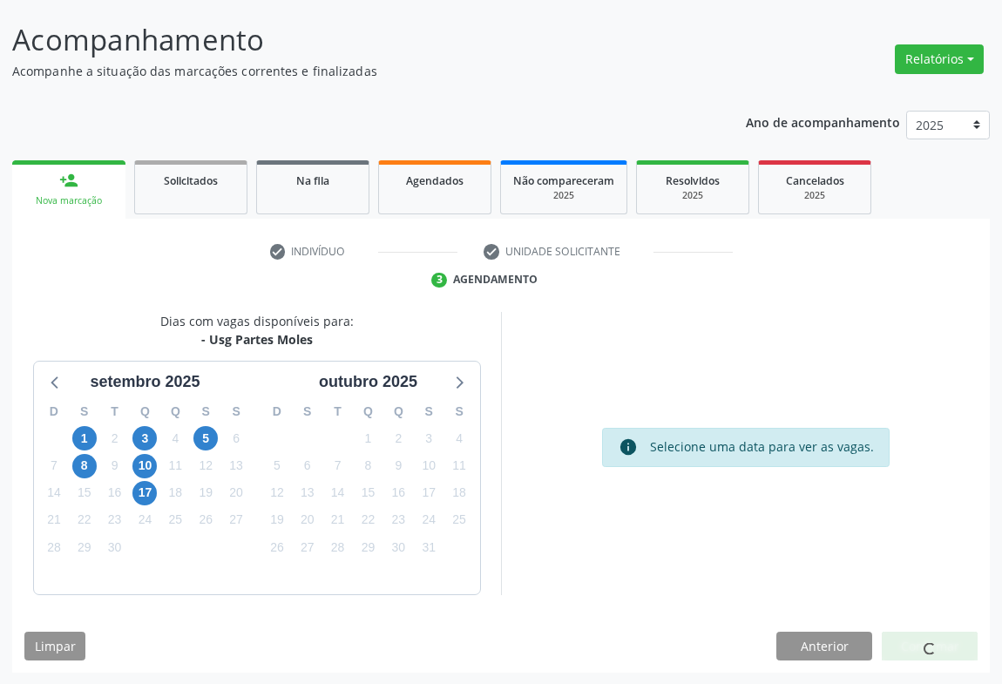
scroll to position [0, 0]
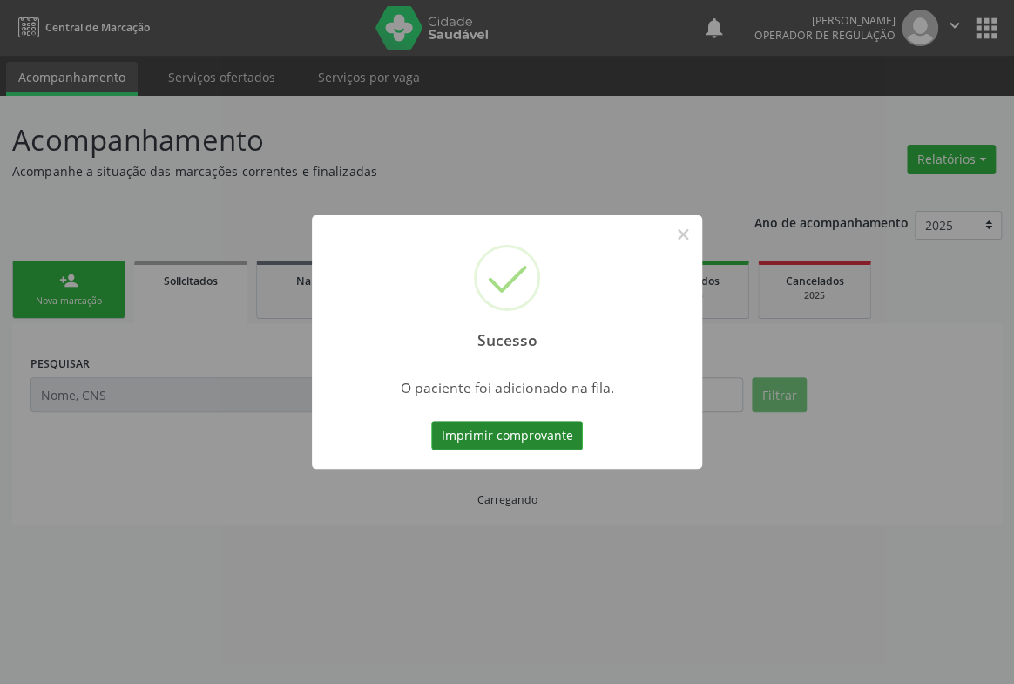
click at [540, 437] on button "Imprimir comprovante" at bounding box center [507, 436] width 152 height 30
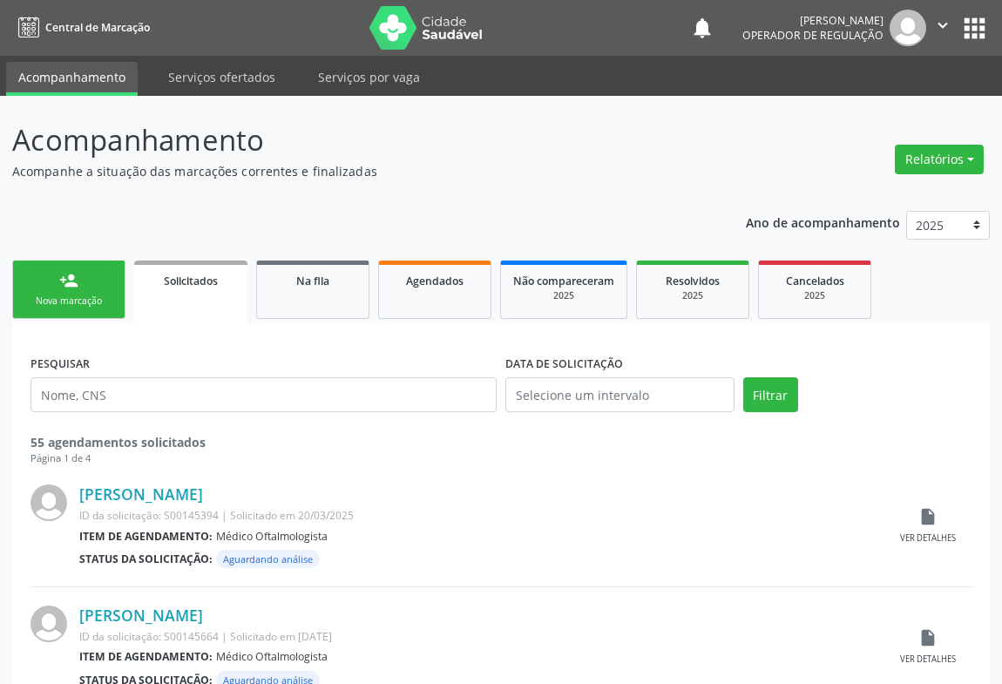
click at [78, 283] on div "person_add" at bounding box center [68, 280] width 19 height 19
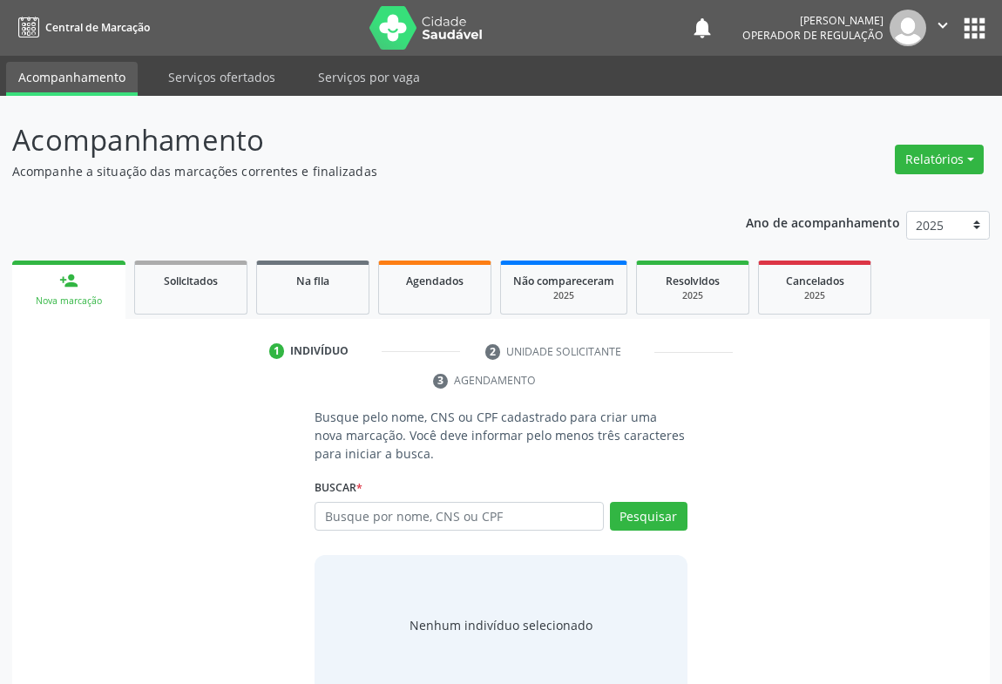
click at [370, 498] on div "Buscar * Busque por nome, CNS ou CPF Nenhum resultado encontrado para: " " Digi…" at bounding box center [501, 509] width 373 height 68
click at [370, 513] on input "text" at bounding box center [459, 517] width 289 height 30
type input "700006039845605"
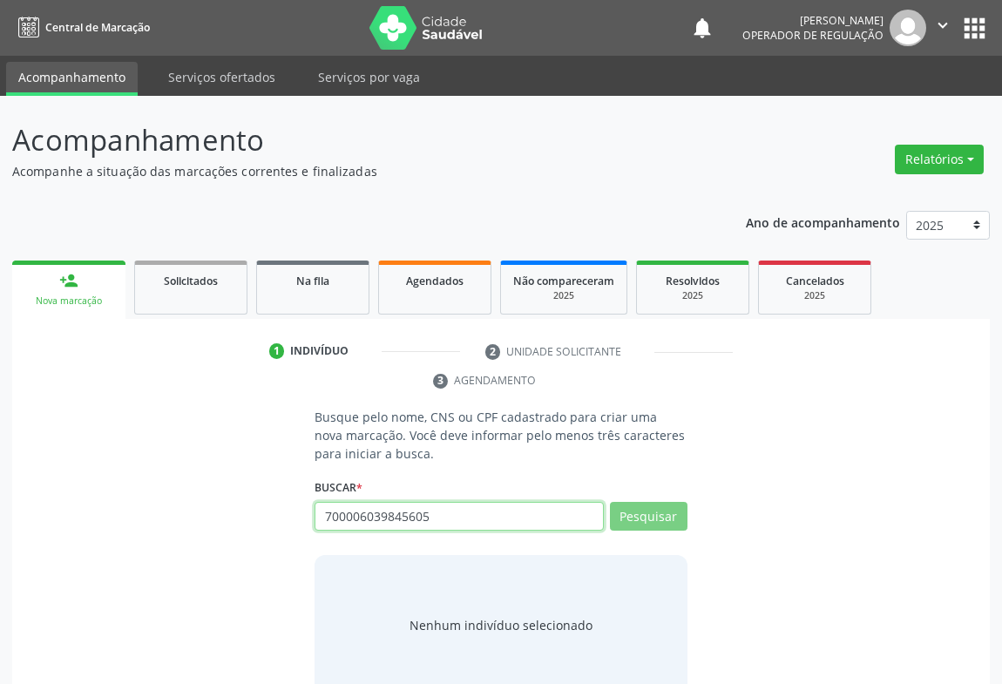
scroll to position [35, 0]
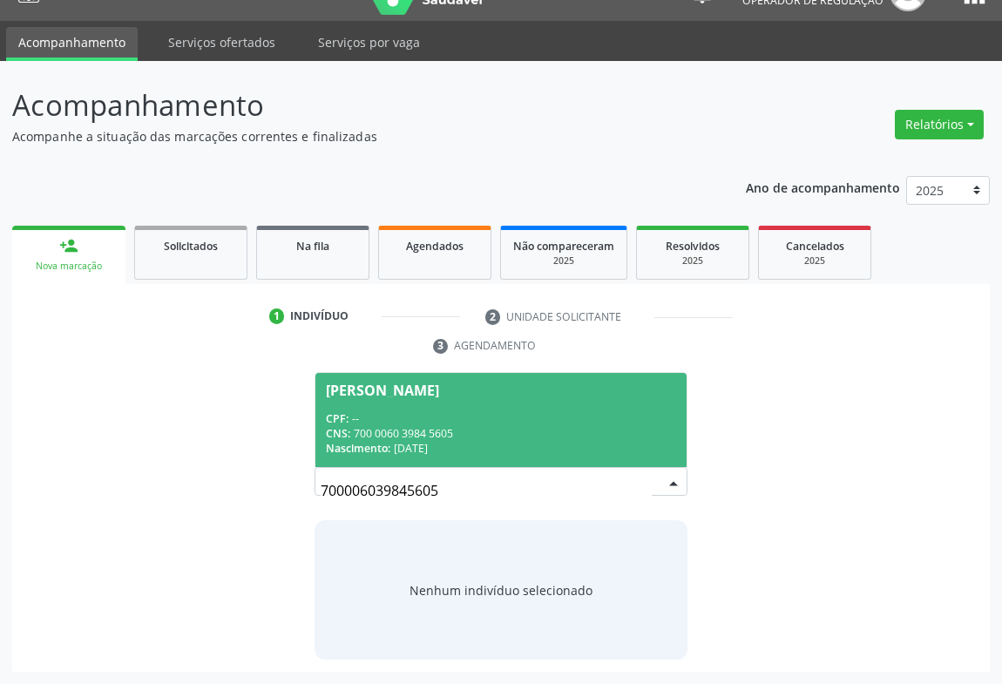
click at [647, 480] on input "700006039845605" at bounding box center [486, 490] width 331 height 35
click at [475, 406] on span "[PERSON_NAME] CPF: -- CNS: 700 0060 3984 5605 Nascimento: [DATE]" at bounding box center [500, 419] width 371 height 93
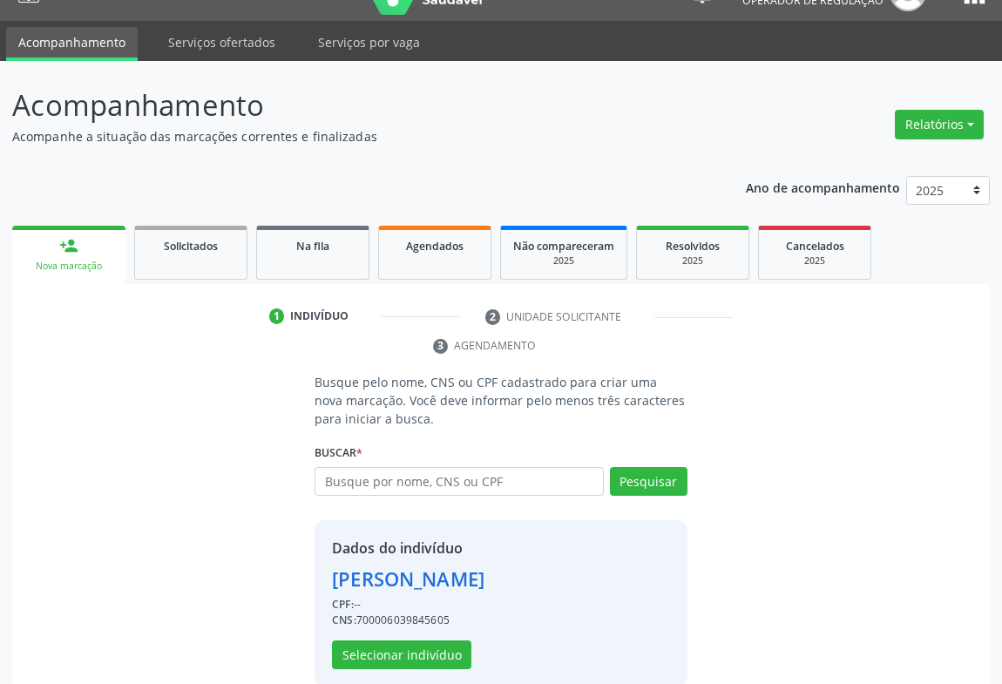
scroll to position [61, 0]
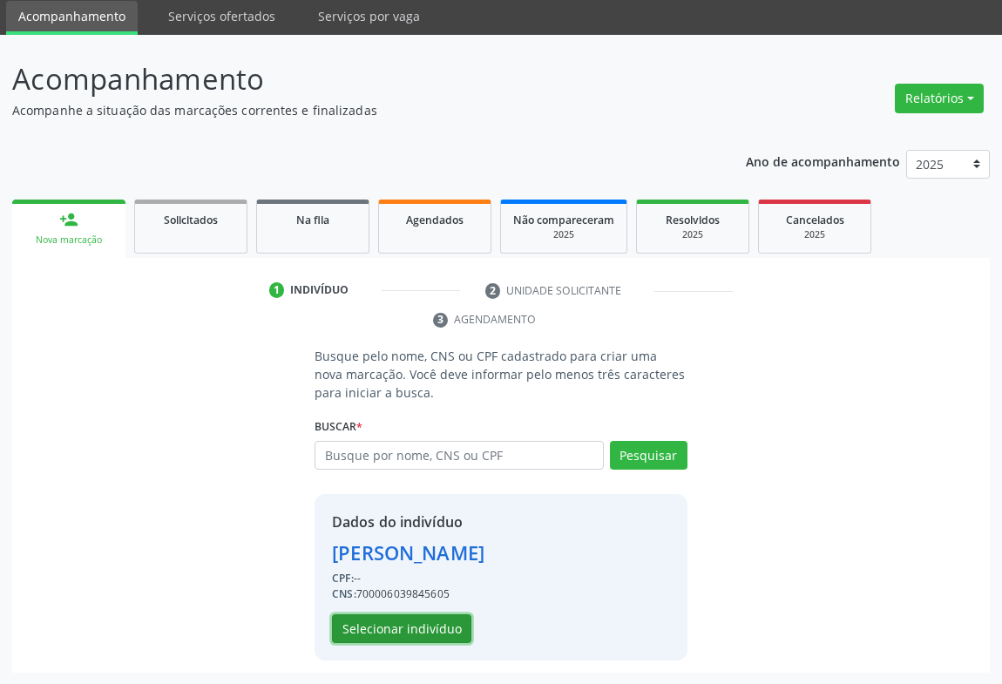
click at [399, 624] on button "Selecionar indivíduo" at bounding box center [401, 629] width 139 height 30
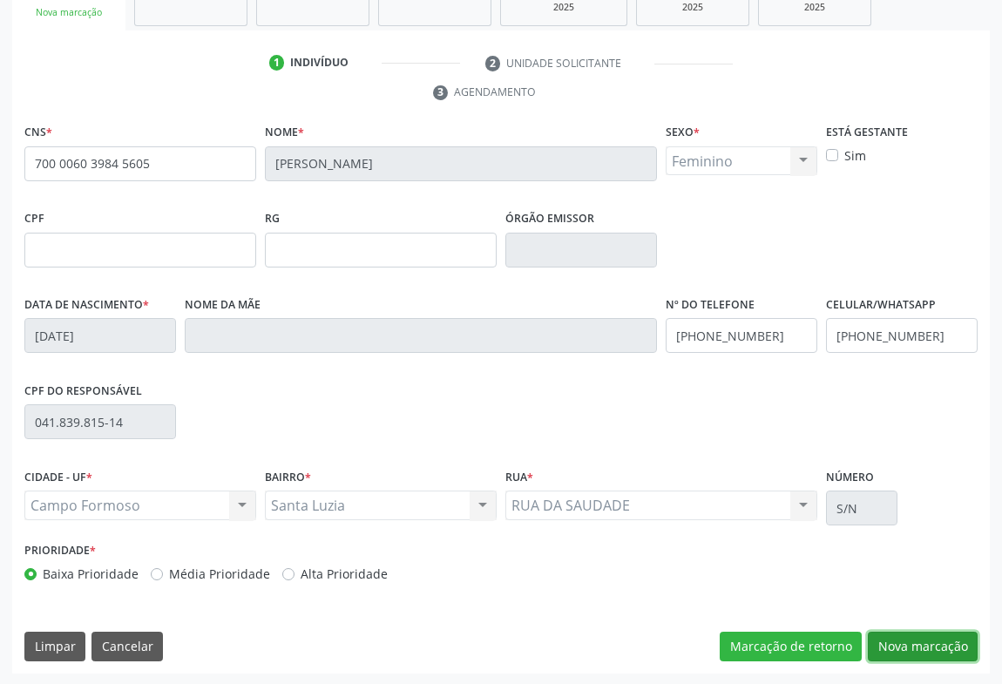
click at [904, 643] on button "Nova marcação" at bounding box center [923, 647] width 110 height 30
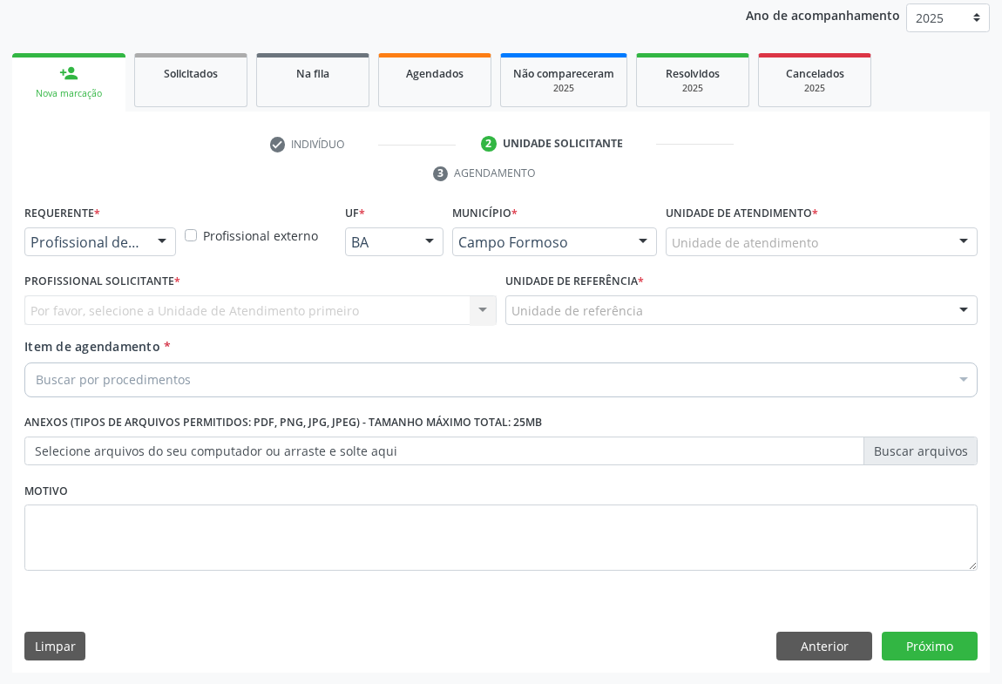
click at [166, 244] on div at bounding box center [162, 243] width 26 height 30
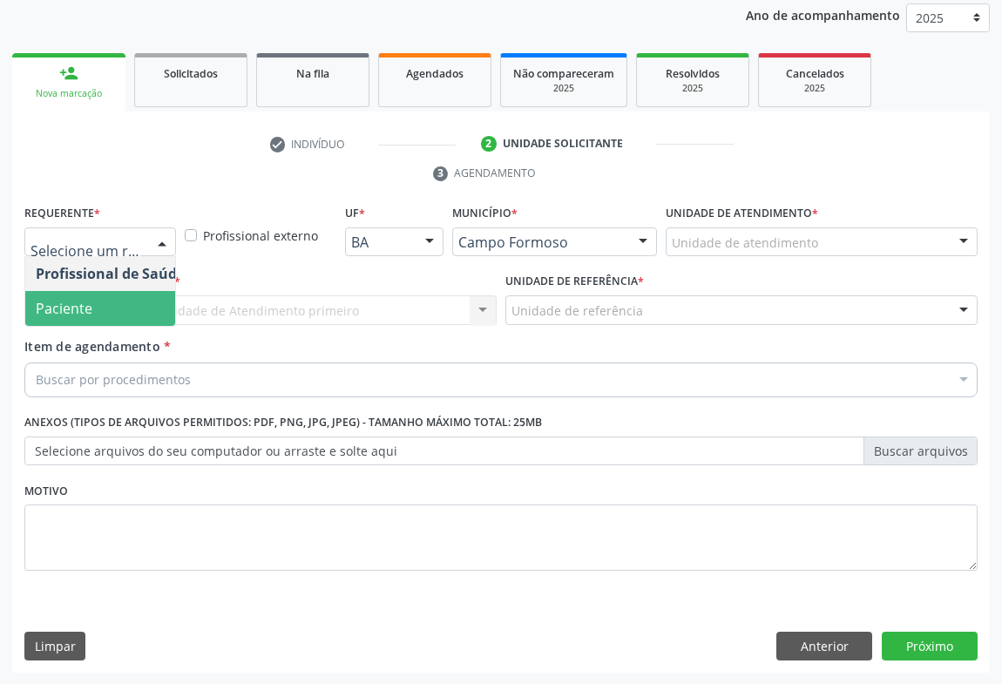
click at [81, 300] on span "Paciente" at bounding box center [64, 308] width 57 height 19
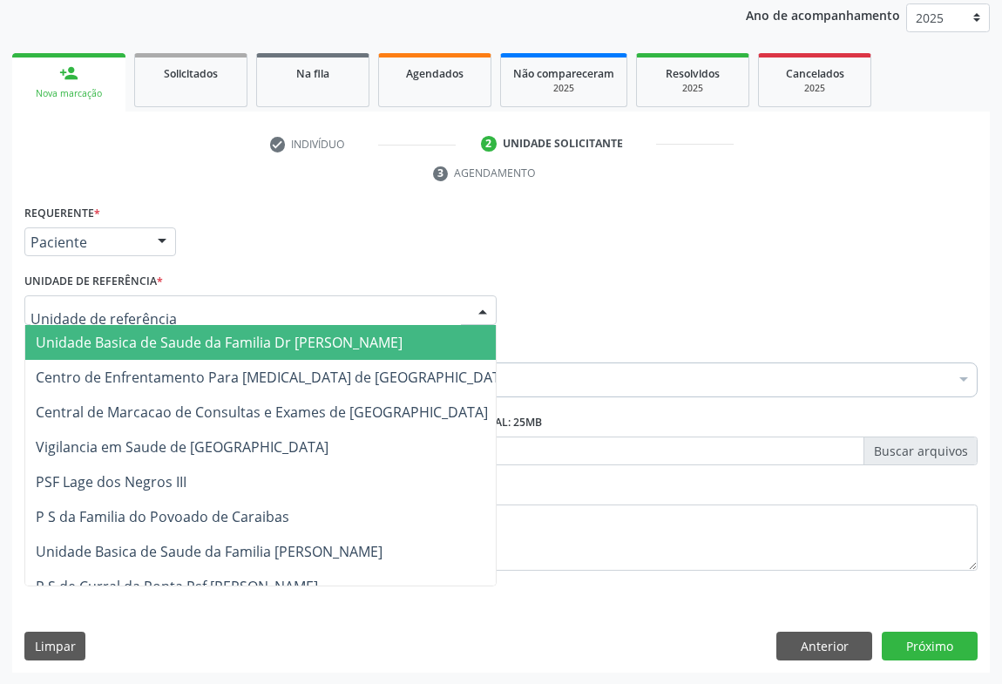
click at [160, 311] on div at bounding box center [260, 310] width 472 height 30
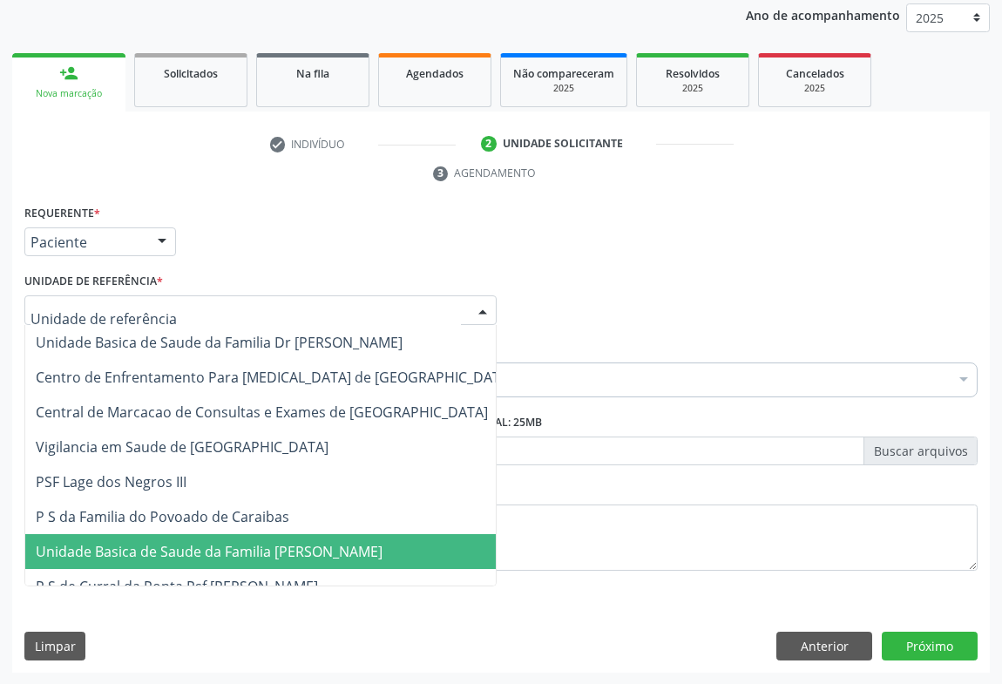
click at [165, 551] on span "Unidade Basica de Saude da Familia [PERSON_NAME]" at bounding box center [209, 551] width 347 height 19
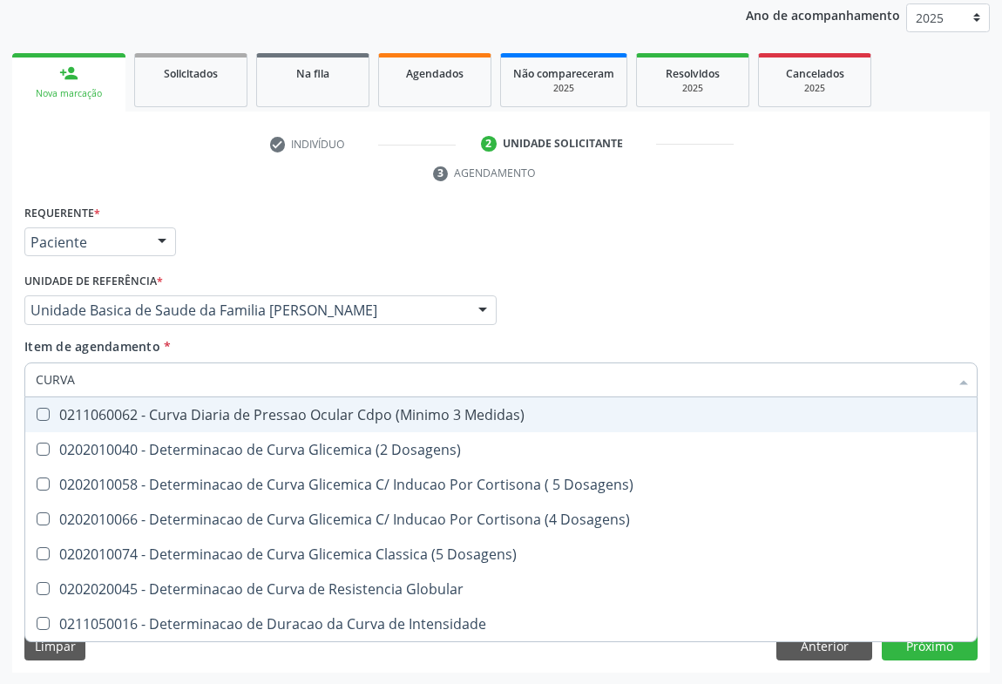
type input "CURVA G"
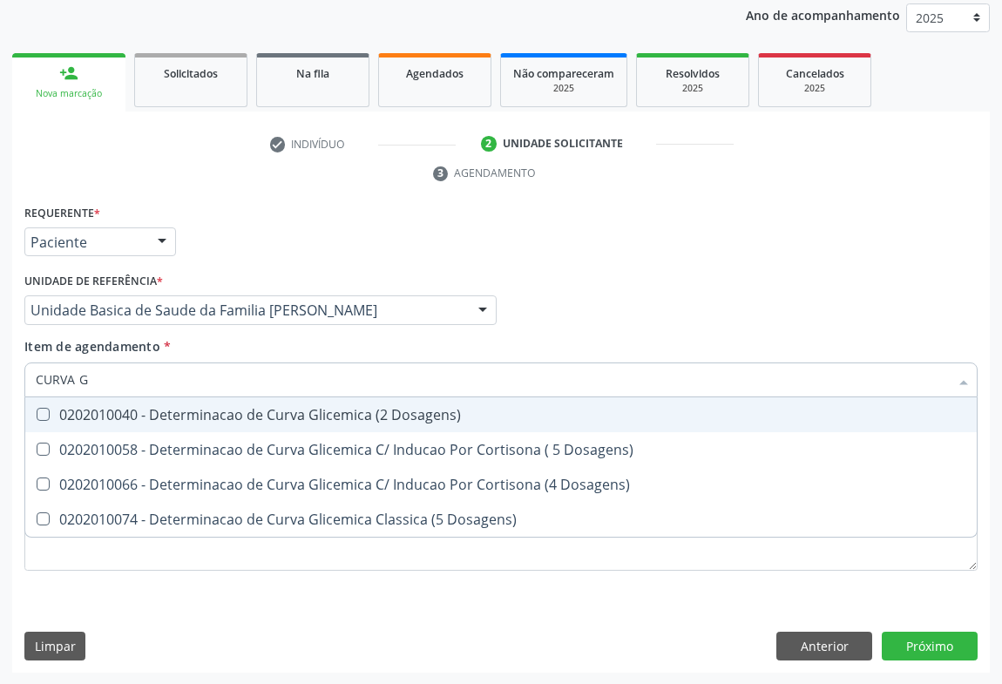
click at [182, 408] on div "0202010040 - Determinacao de Curva Glicemica (2 Dosagens)" at bounding box center [501, 415] width 931 height 14
checkbox Dosagens\) "true"
type input "CURVA G"
click at [267, 252] on div "Requerente * Paciente Profissional de Saúde Paciente Nenhum resultado encontrad…" at bounding box center [501, 234] width 962 height 68
checkbox Dosagens\) "true"
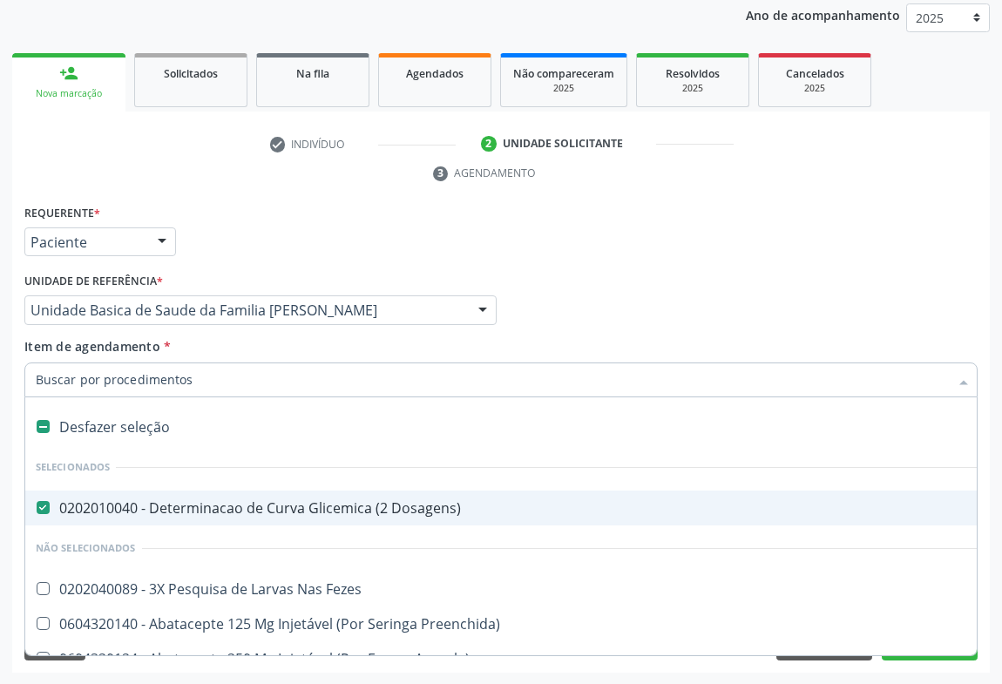
type input "I"
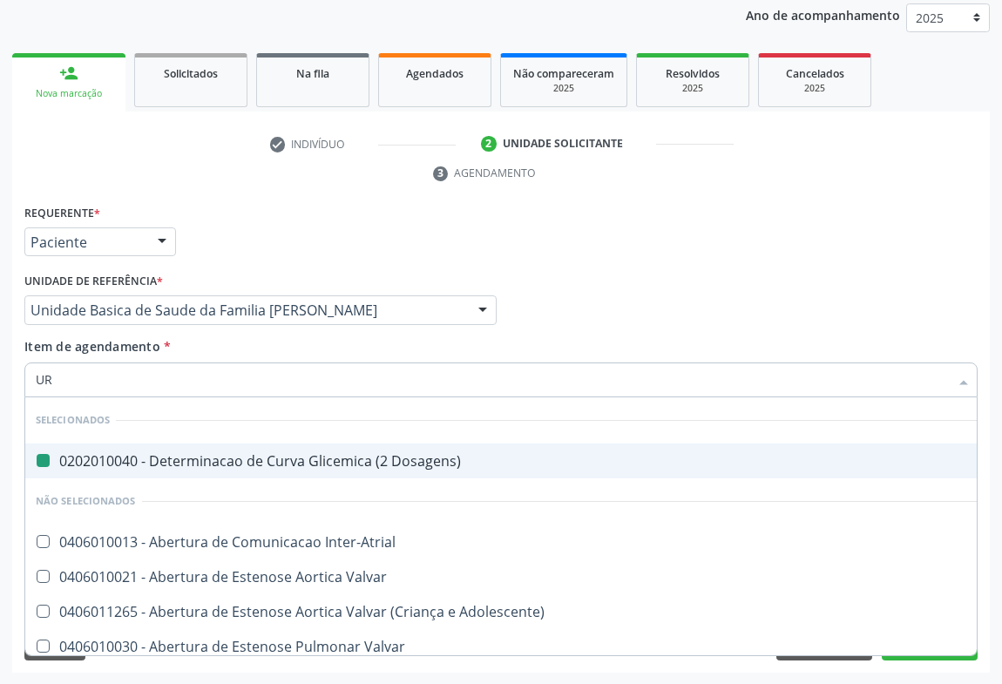
type input "URI"
checkbox Dosagens\) "false"
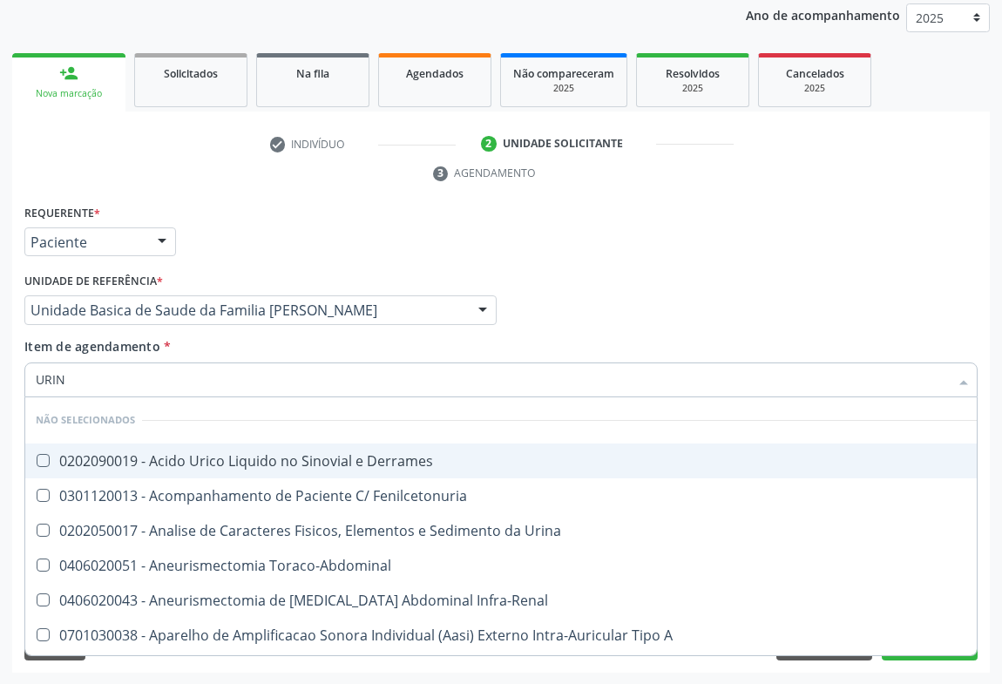
type input "URINA"
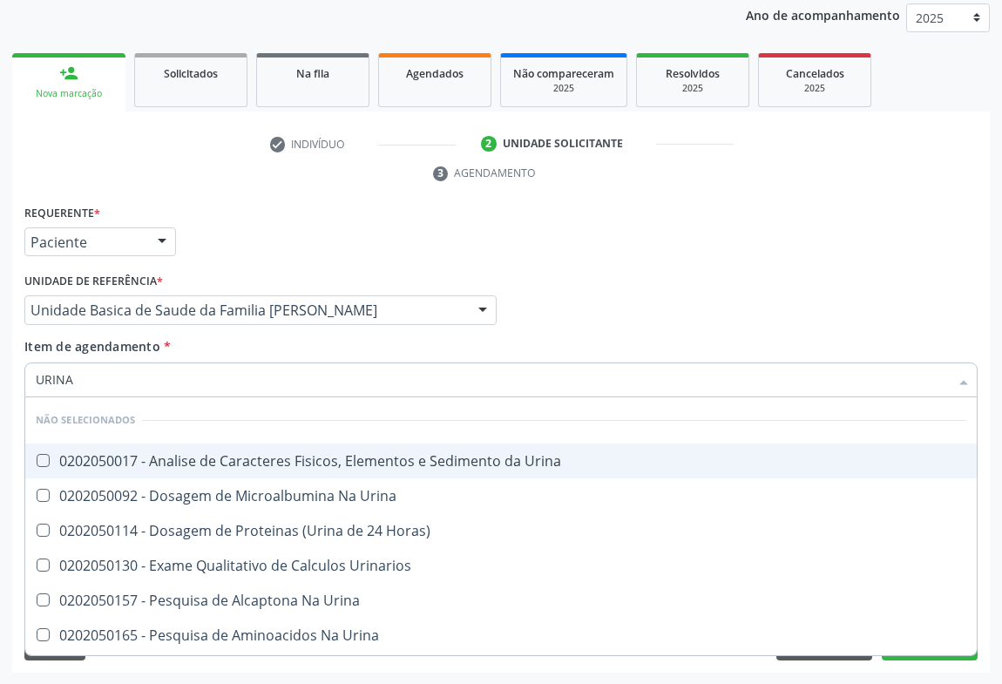
click at [185, 457] on div "0202050017 - Analise de Caracteres Fisicos, Elementos e Sedimento da Urina" at bounding box center [501, 461] width 931 height 14
checkbox Urina "true"
click at [288, 149] on li "check Indivíduo" at bounding box center [363, 145] width 213 height 30
checkbox Urina "true"
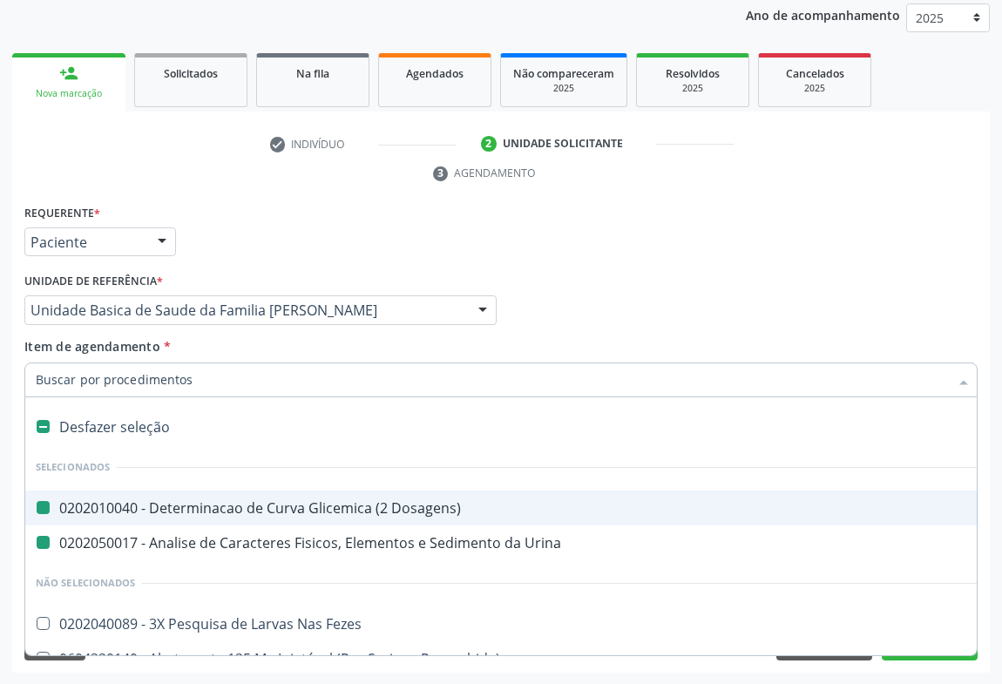
type input "H"
checkbox Dosagens\) "false"
checkbox Urina "false"
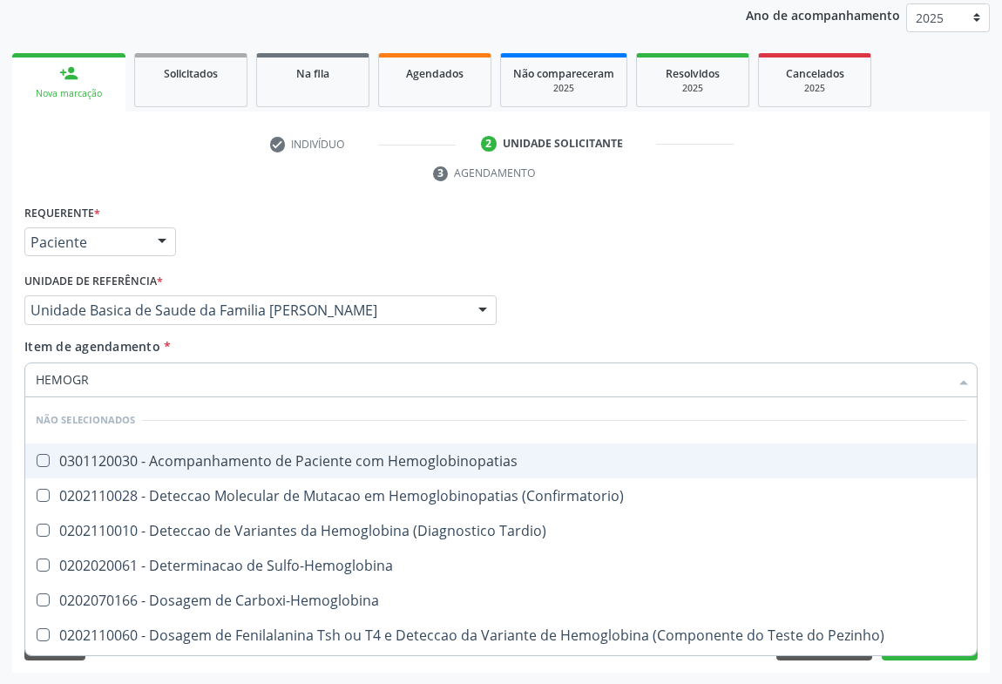
type input "HEMOGRA"
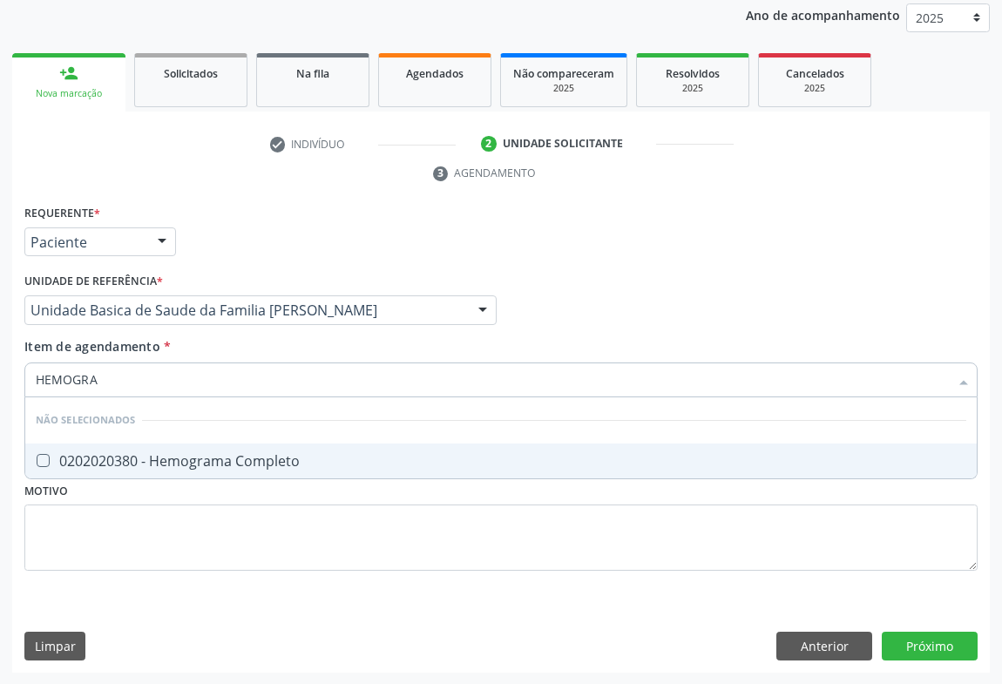
click at [126, 463] on div "0202020380 - Hemograma Completo" at bounding box center [501, 461] width 931 height 14
checkbox Completo "true"
click at [190, 254] on div "Requerente * Paciente Profissional de Saúde Paciente Nenhum resultado encontrad…" at bounding box center [501, 234] width 962 height 68
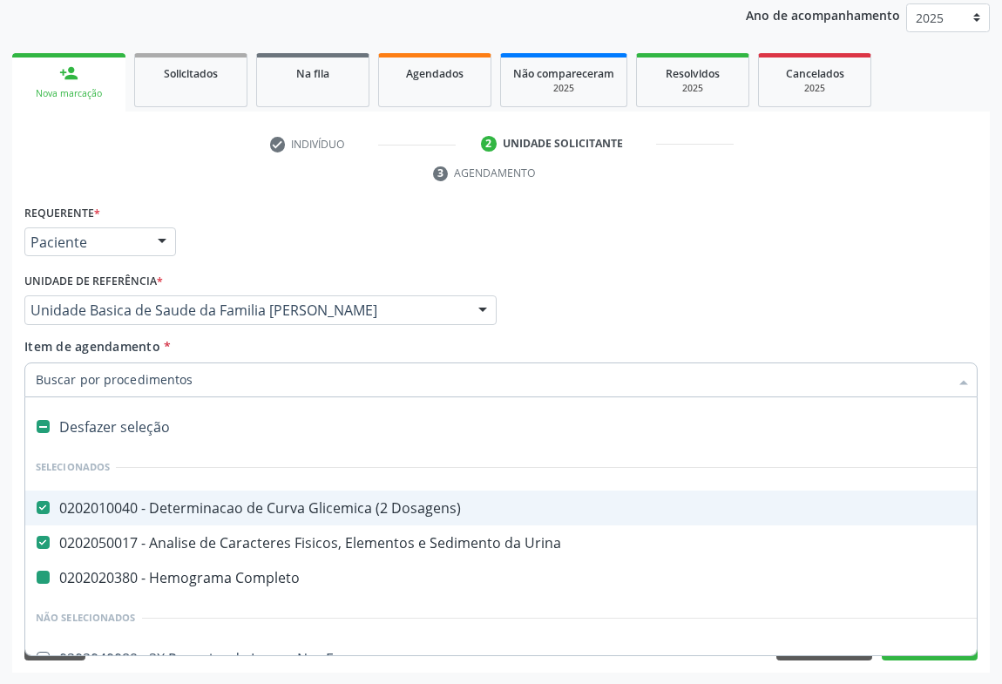
type input "P"
checkbox Completo "false"
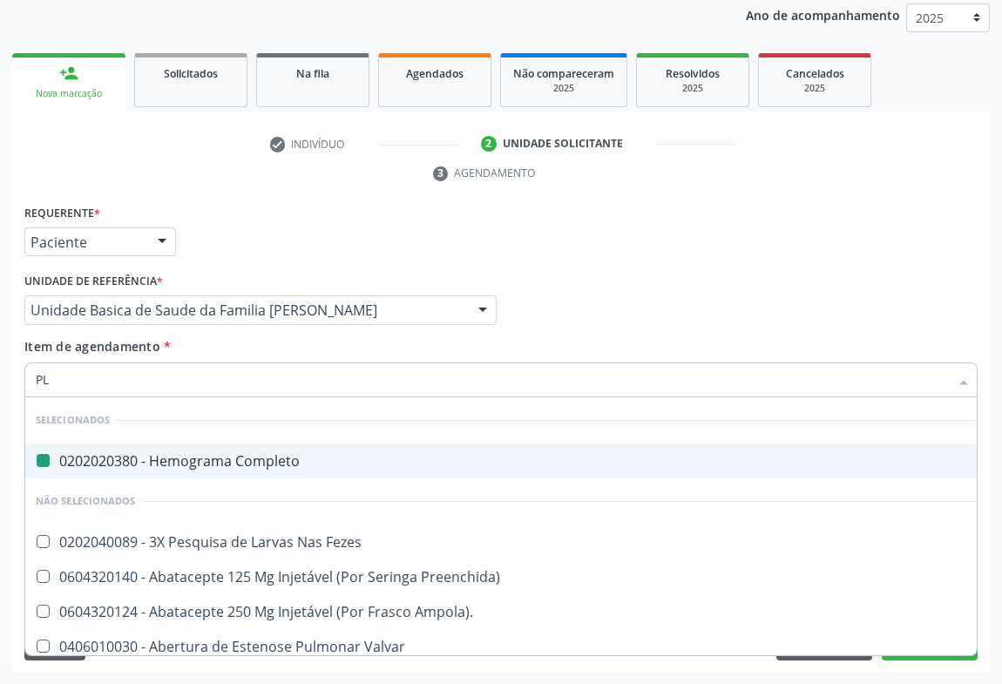
type input "PLA"
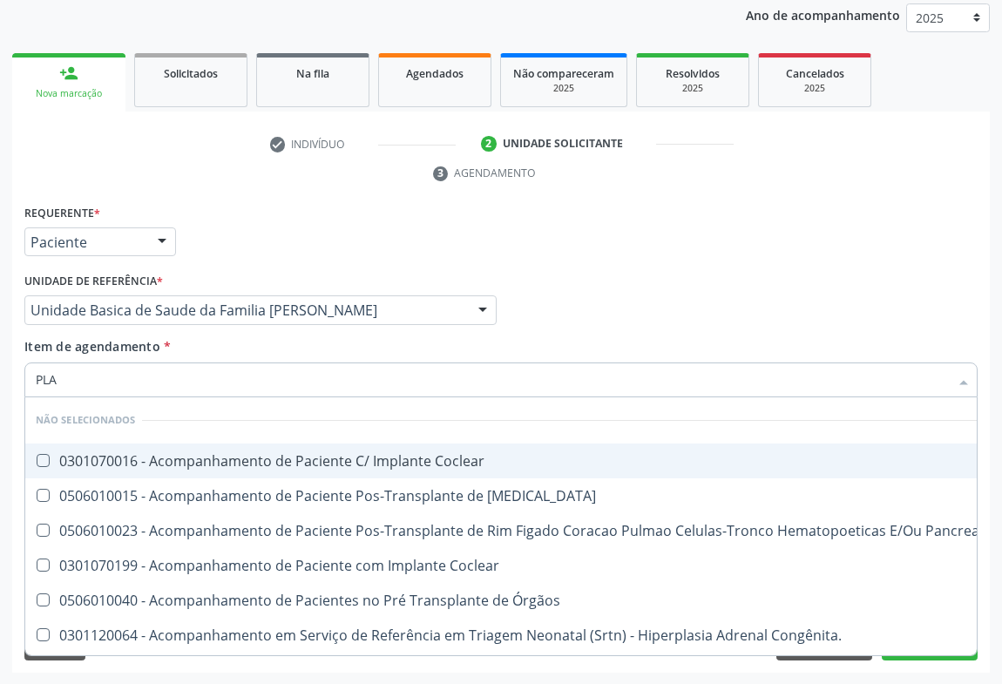
checkbox Coclear "false"
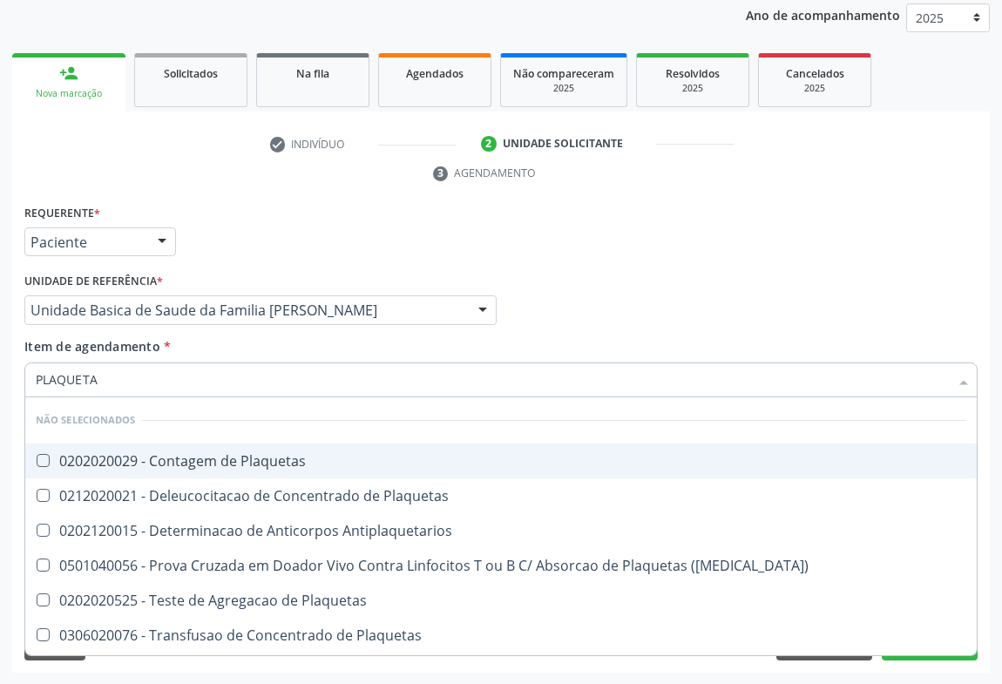
type input "PLAQUETAS"
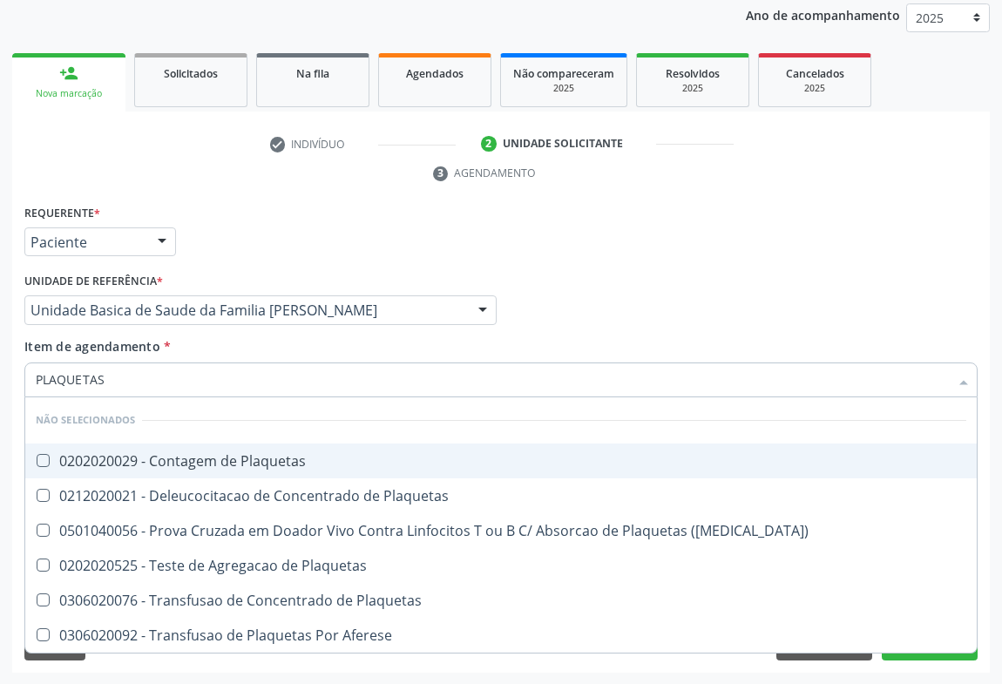
click at [148, 458] on div "0202020029 - Contagem de Plaquetas" at bounding box center [501, 461] width 931 height 14
checkbox Plaquetas "true"
click at [251, 274] on div "Unidade de referência * Unidade Basica de Saude da Familia [PERSON_NAME] Unidad…" at bounding box center [260, 296] width 472 height 56
checkbox Match\) "true"
checkbox Plaquetas "true"
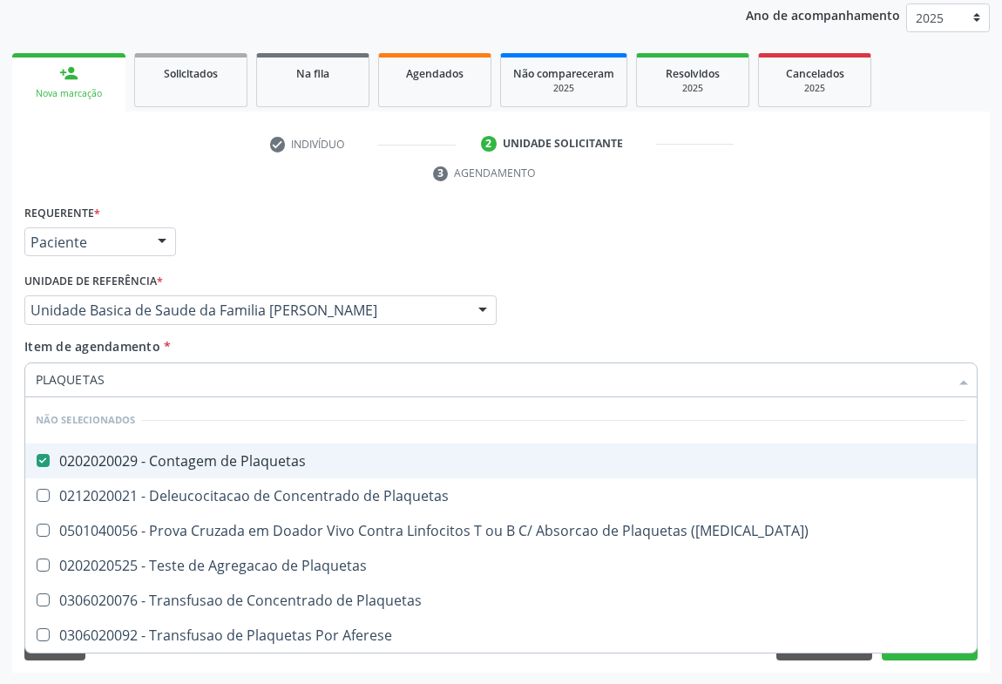
checkbox Plaquetas "true"
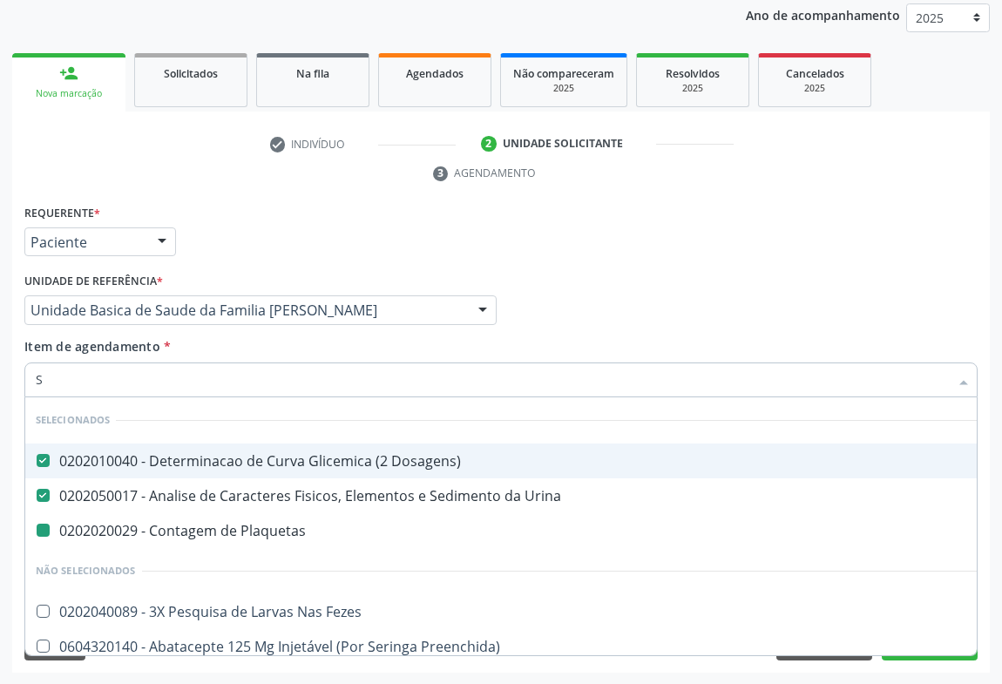
type input "SI"
checkbox Plaquetas "false"
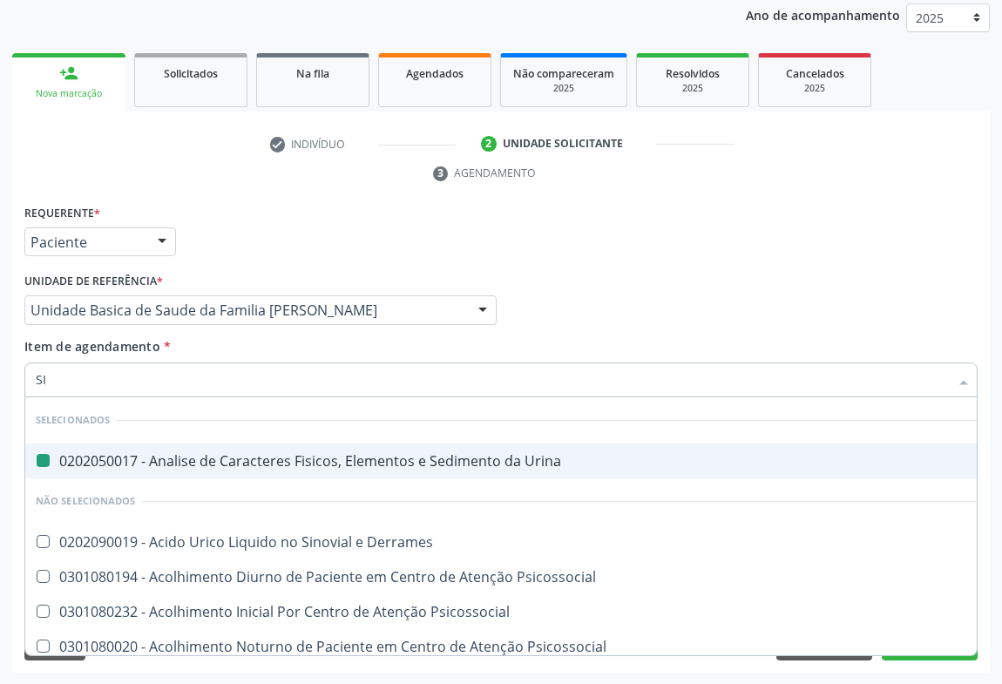
type input "SIF"
checkbox Urina "false"
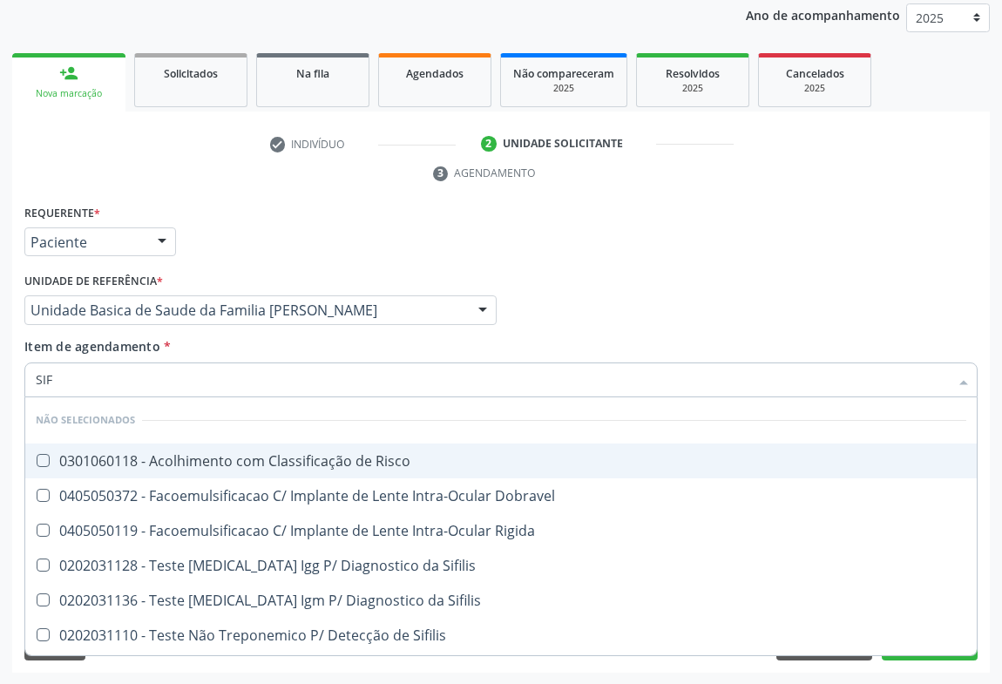
type input "SIFI"
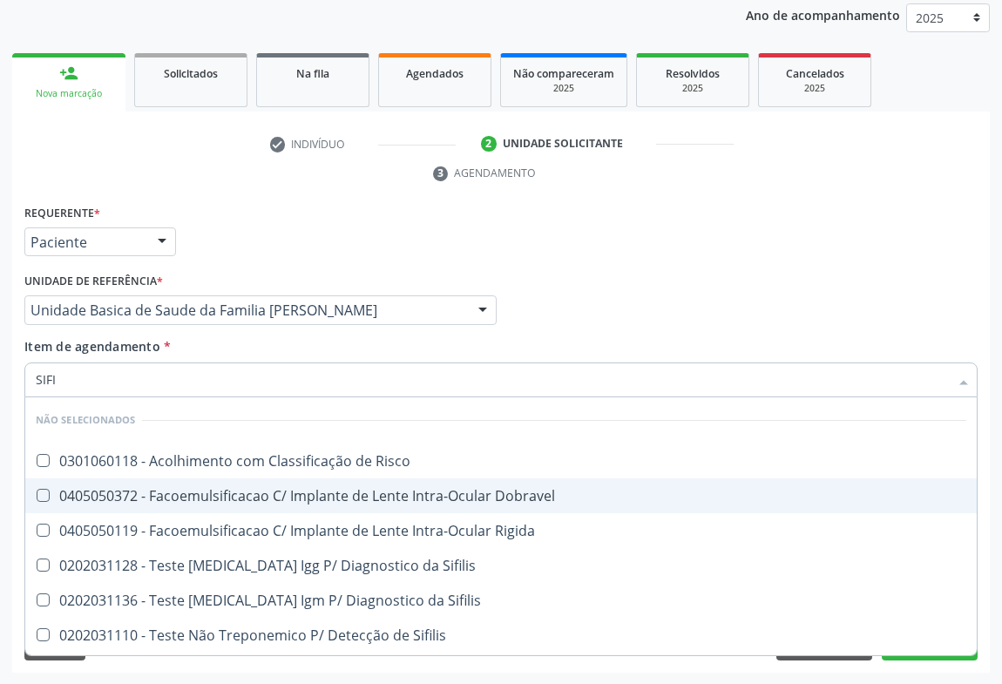
scroll to position [101, 0]
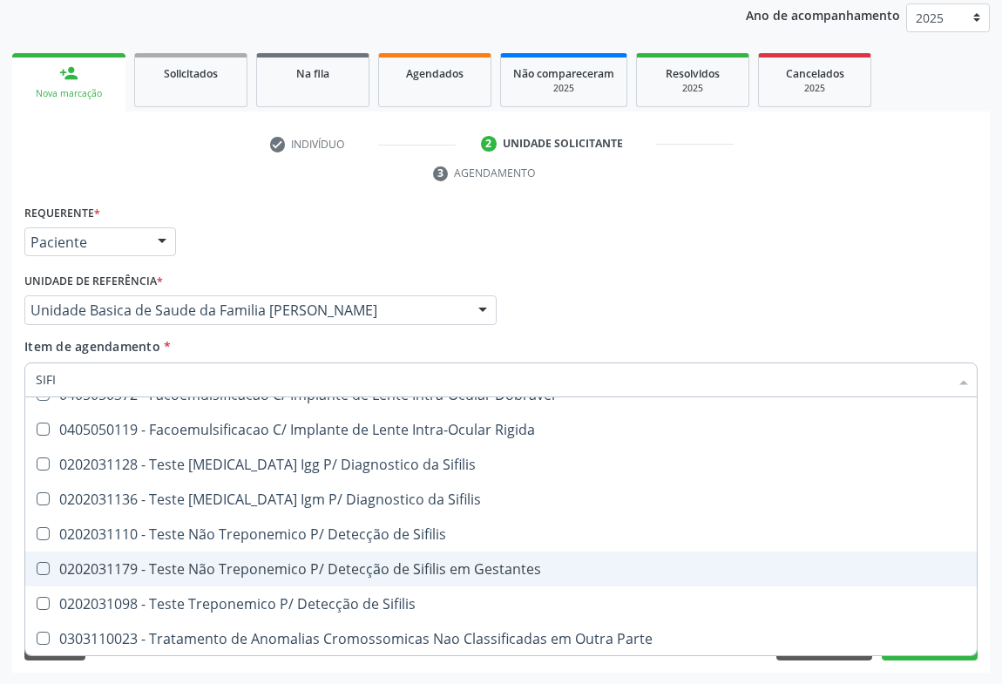
click at [222, 565] on div "0202031179 - Teste Não Treponemico P/ Detecção de Sifilis em Gestantes" at bounding box center [501, 569] width 931 height 14
checkbox Gestantes "true"
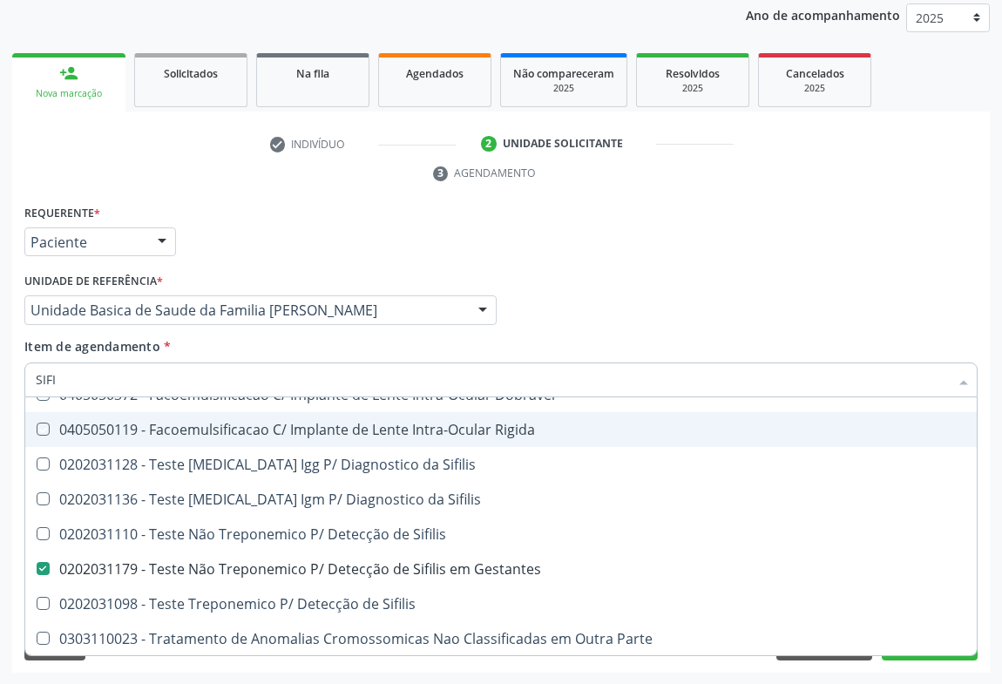
click at [262, 230] on div "Requerente * Paciente Profissional de Saúde Paciente Nenhum resultado encontrad…" at bounding box center [501, 234] width 962 height 68
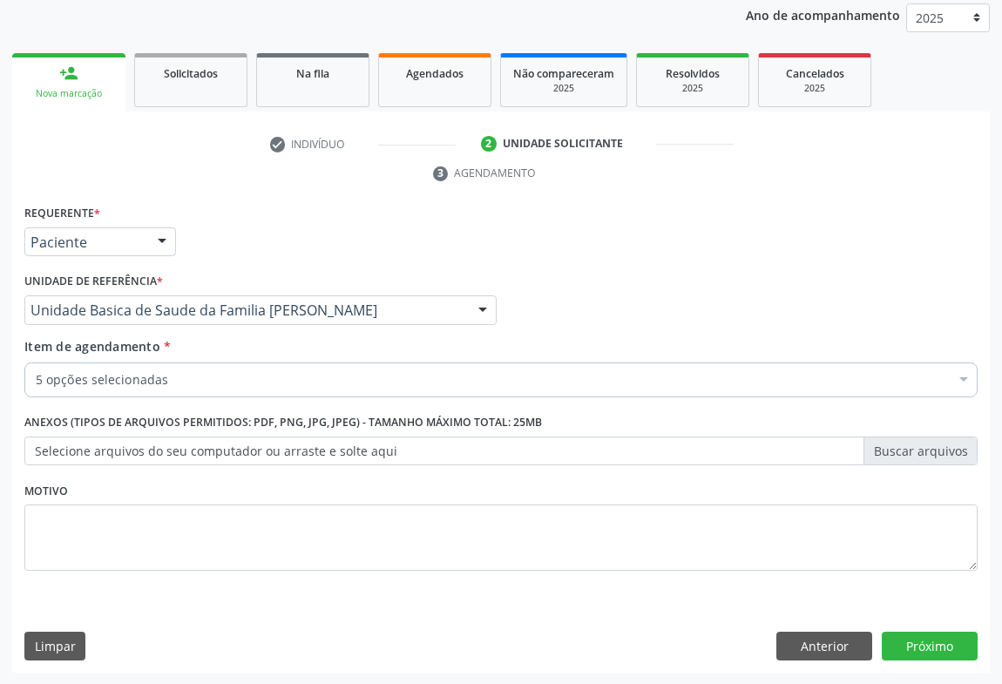
scroll to position [0, 0]
click at [938, 644] on button "Próximo" at bounding box center [930, 647] width 96 height 30
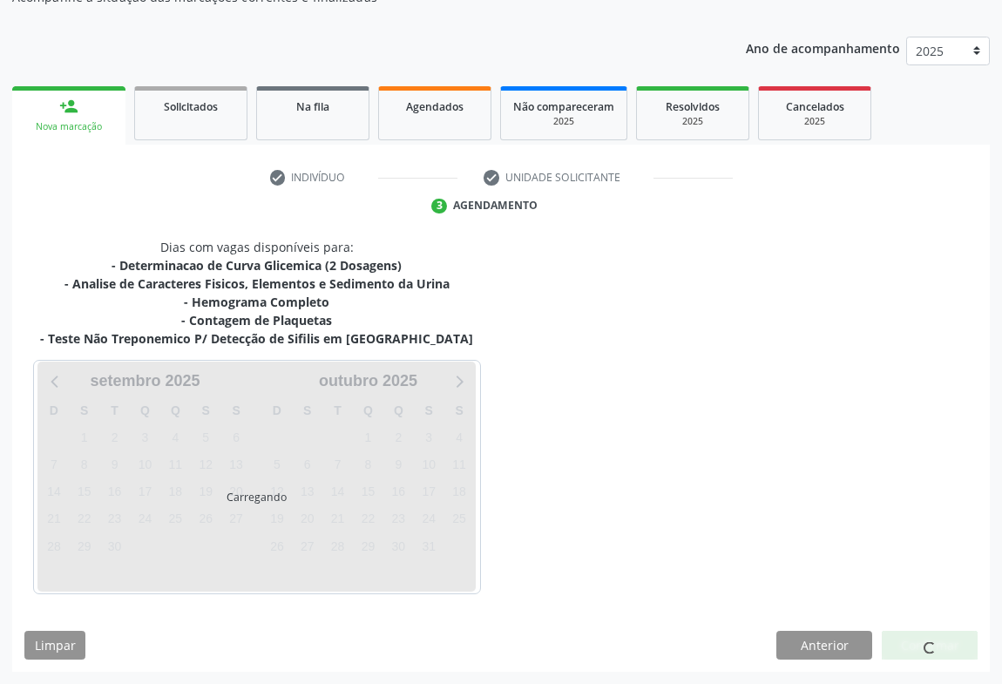
scroll to position [174, 0]
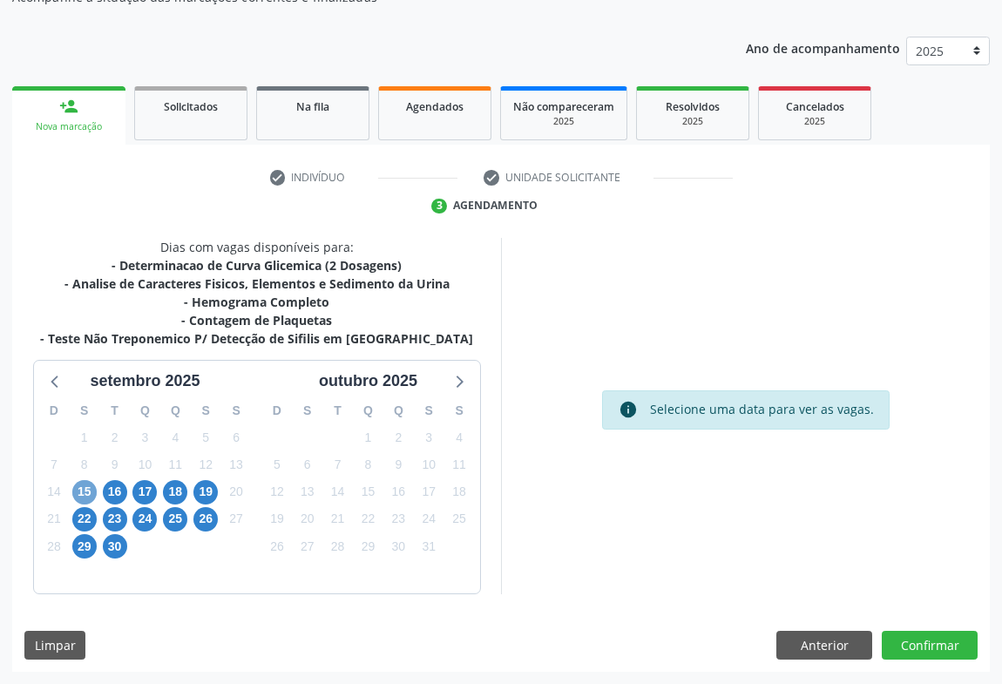
click at [82, 492] on span "15" at bounding box center [84, 492] width 24 height 24
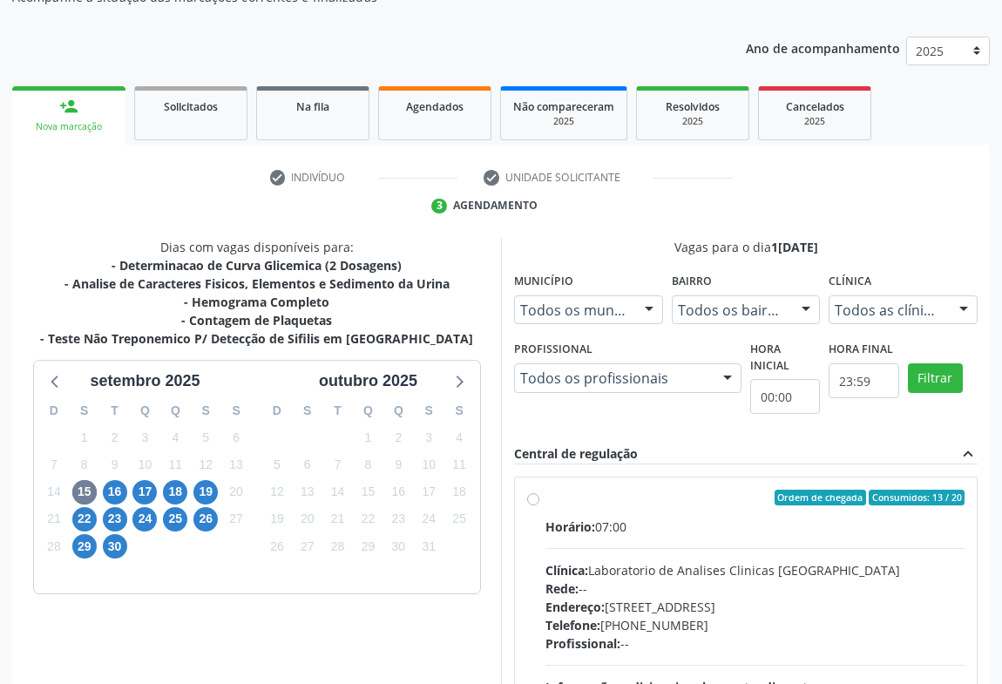
click at [660, 555] on div "Horário: 07:00 Clínica: Laboratorio de Analises Clinicas [GEOGRAPHIC_DATA] Rede…" at bounding box center [754, 638] width 419 height 240
click at [539, 505] on input "Ordem de chegada Consumidos: 13 / 20 Horário: 07:00 Clínica: Laboratorio de Ana…" at bounding box center [533, 498] width 12 height 16
radio input "true"
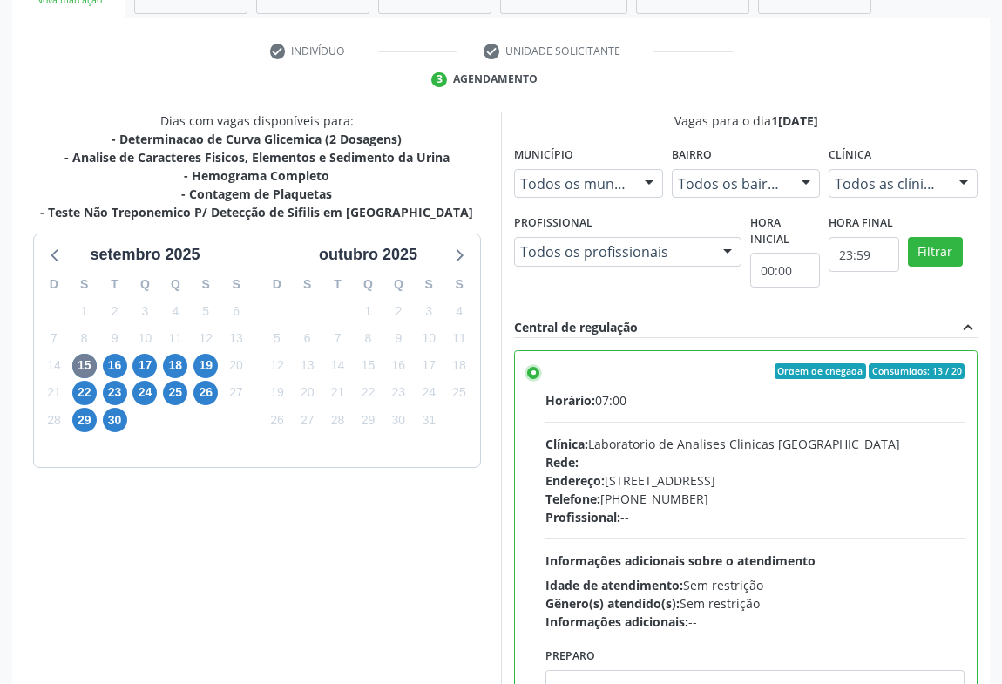
scroll to position [393, 0]
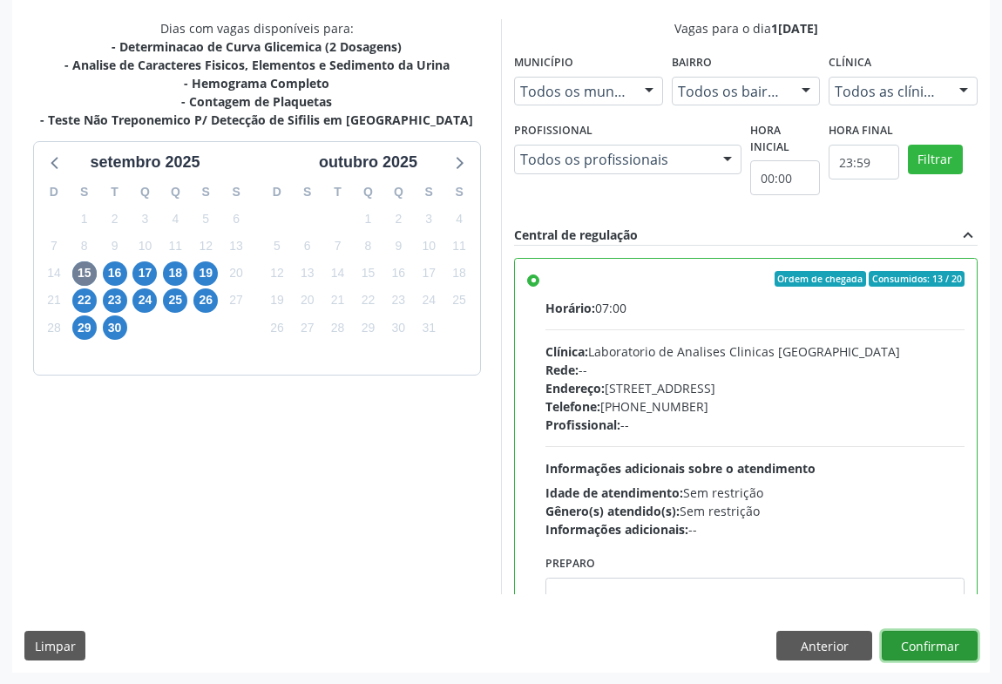
click at [932, 637] on button "Confirmar" at bounding box center [930, 646] width 96 height 30
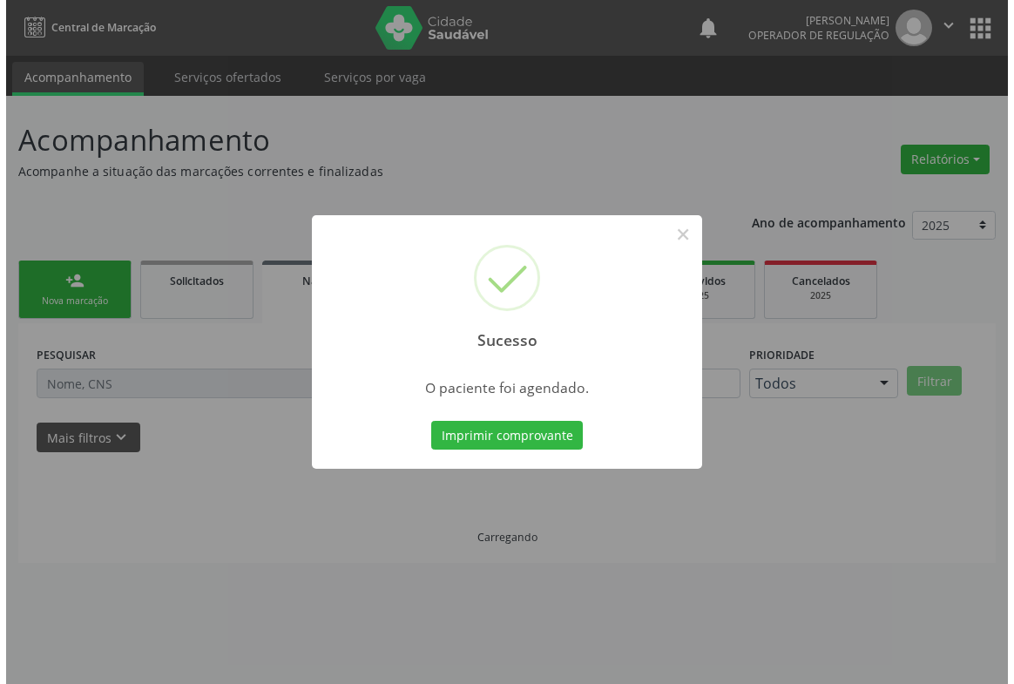
scroll to position [0, 0]
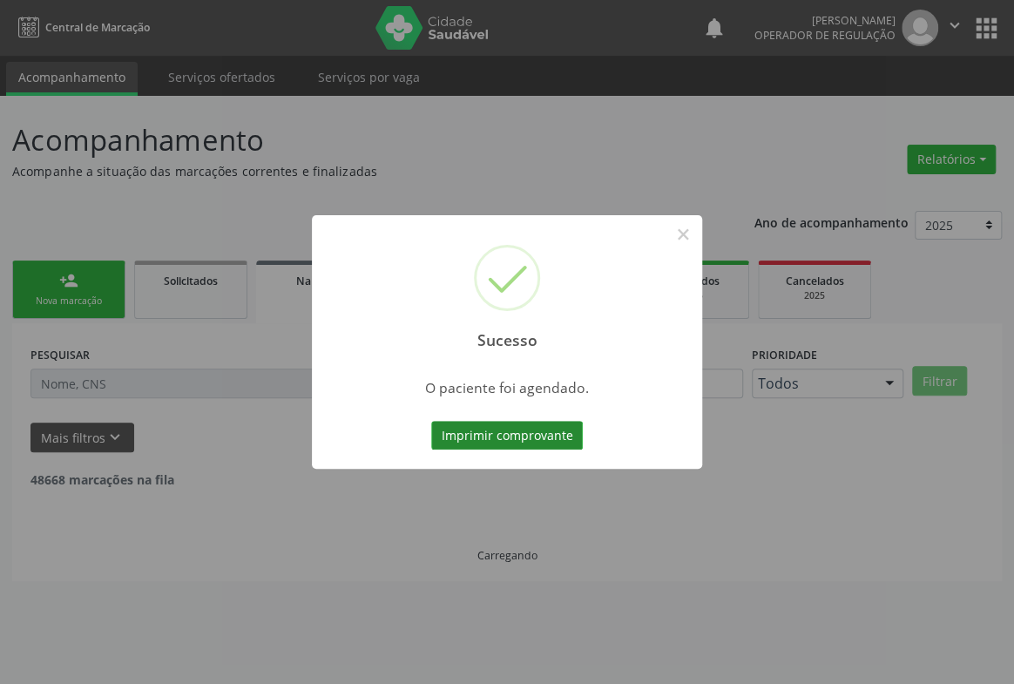
click at [471, 427] on button "Imprimir comprovante" at bounding box center [507, 436] width 152 height 30
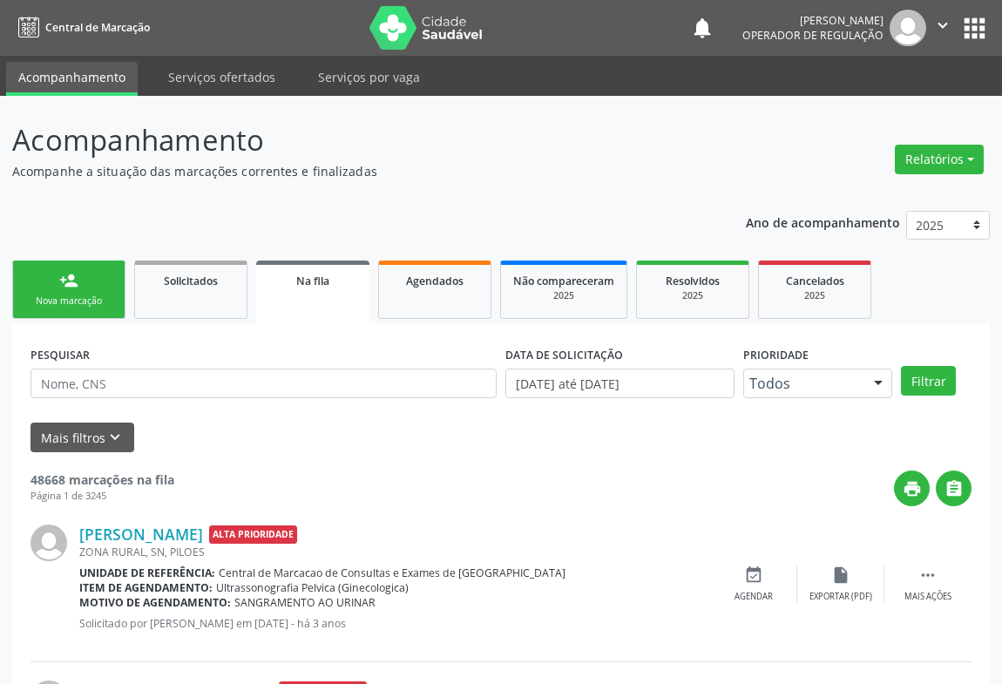
click at [945, 25] on icon "" at bounding box center [942, 25] width 19 height 19
click at [862, 107] on link "Sair" at bounding box center [898, 106] width 120 height 24
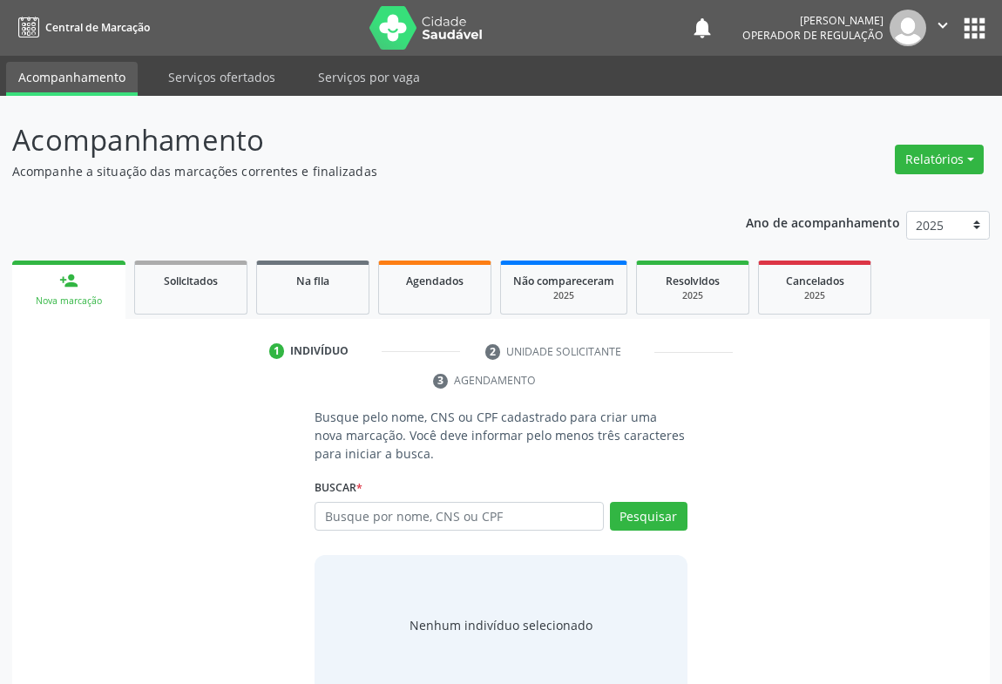
click at [407, 523] on input "text" at bounding box center [459, 517] width 289 height 30
type input "706801257520225"
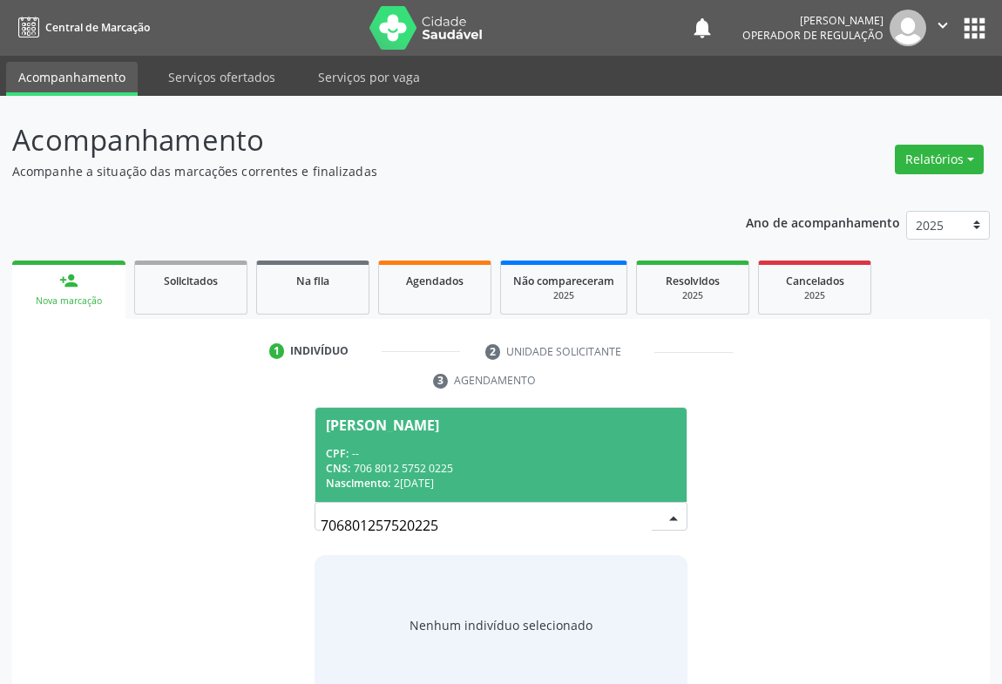
scroll to position [35, 0]
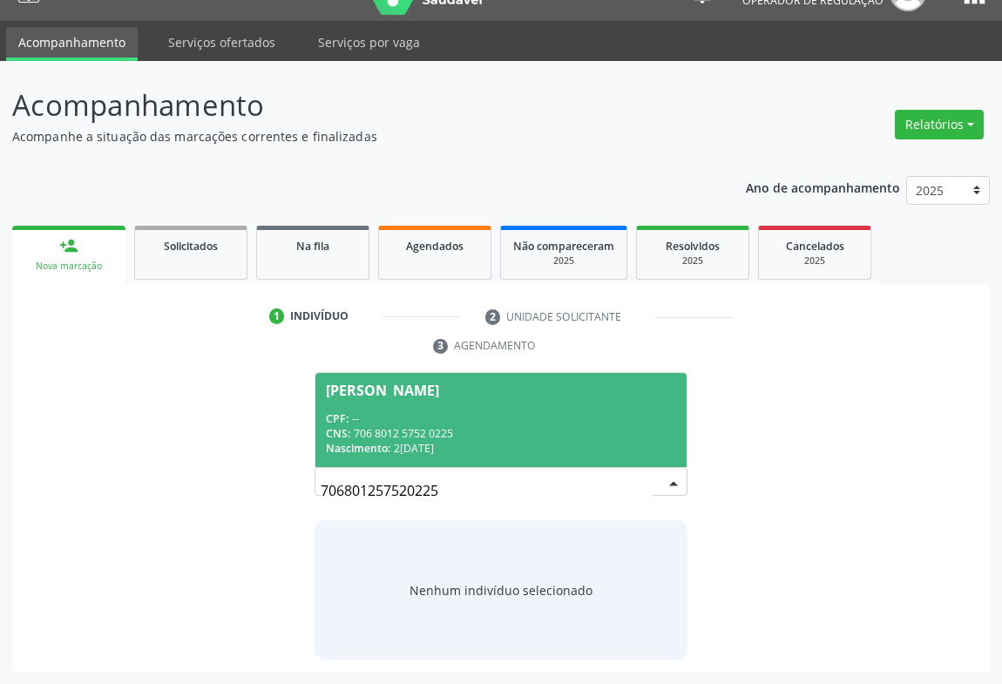
click at [410, 422] on div "CPF: --" at bounding box center [501, 418] width 350 height 15
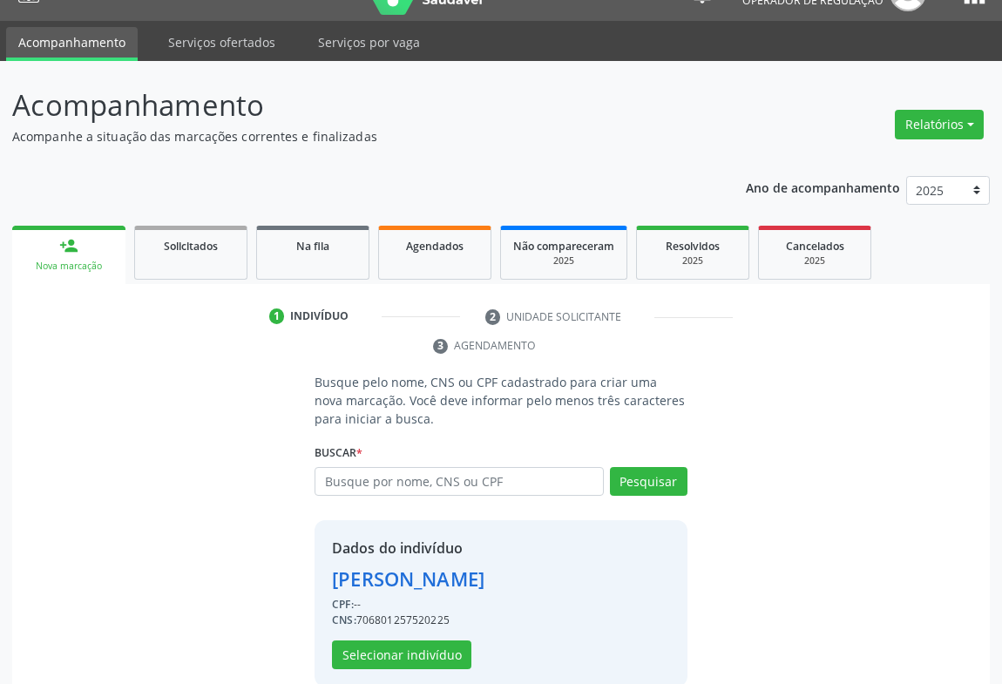
scroll to position [61, 0]
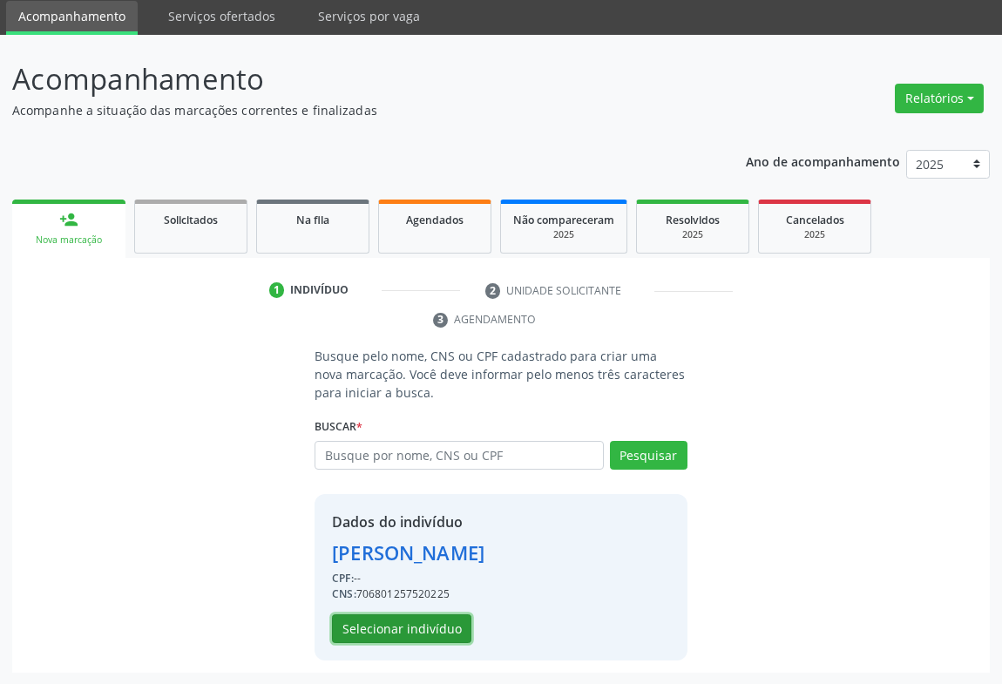
click at [383, 623] on button "Selecionar indivíduo" at bounding box center [401, 629] width 139 height 30
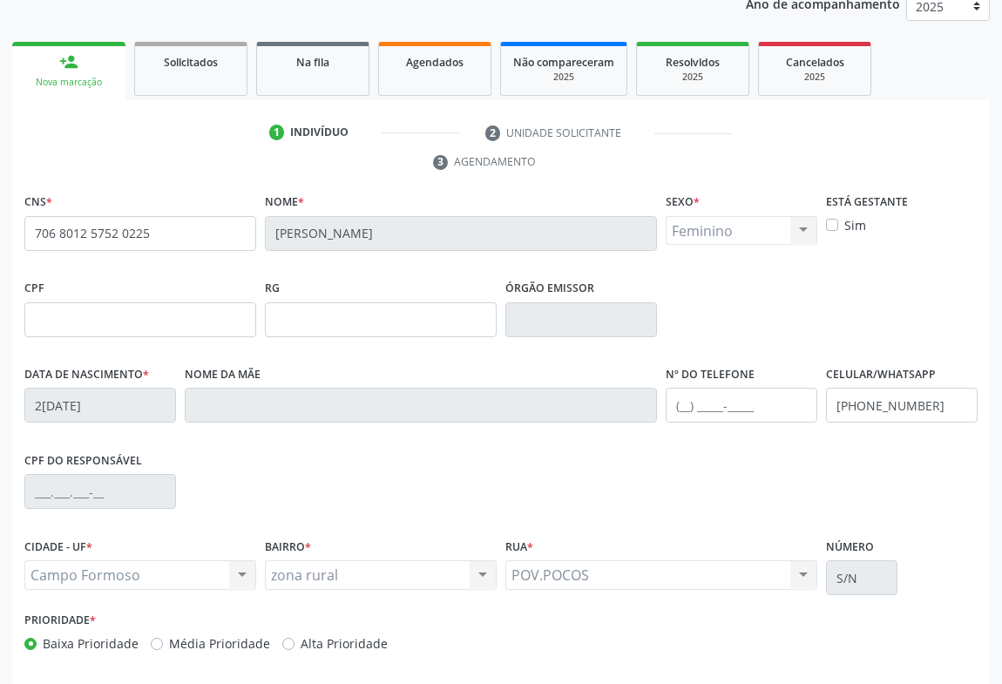
scroll to position [288, 0]
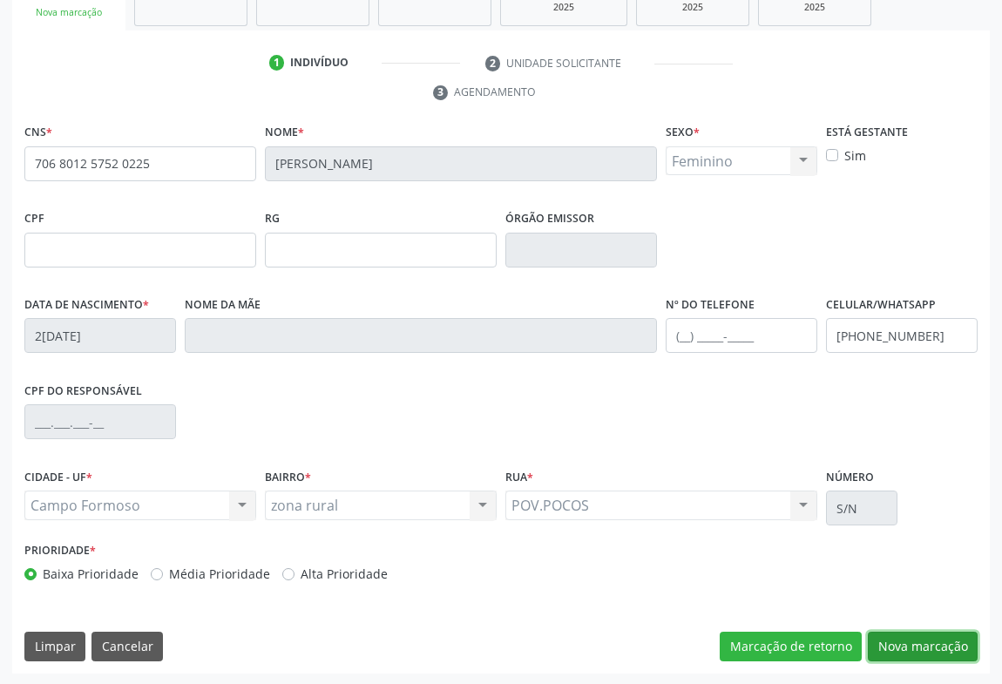
click at [932, 641] on button "Nova marcação" at bounding box center [923, 647] width 110 height 30
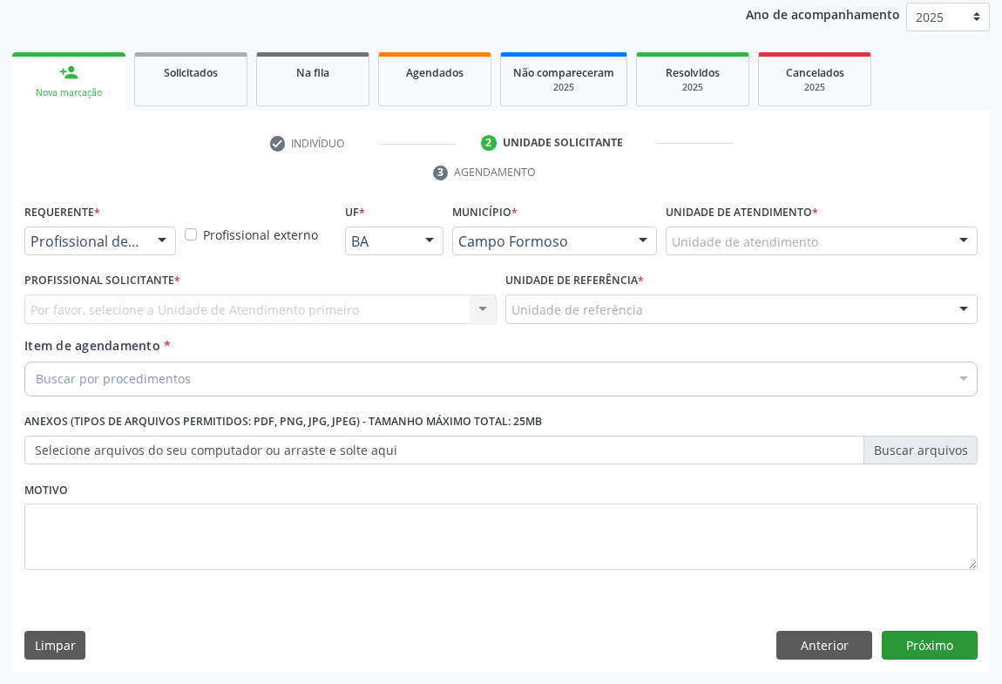
scroll to position [207, 0]
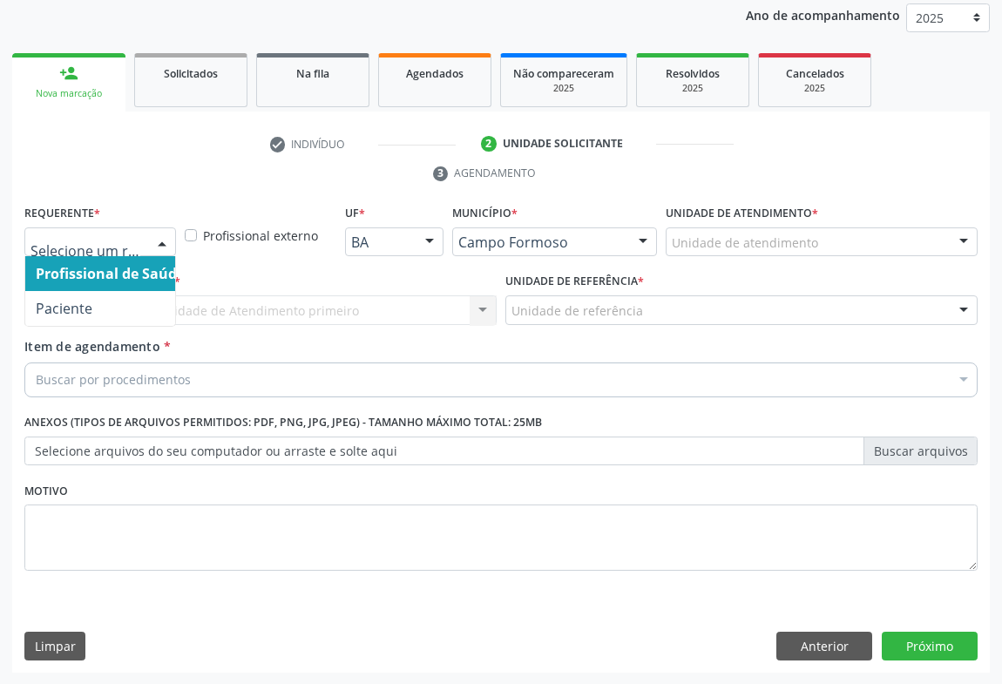
click at [153, 245] on div at bounding box center [162, 243] width 26 height 30
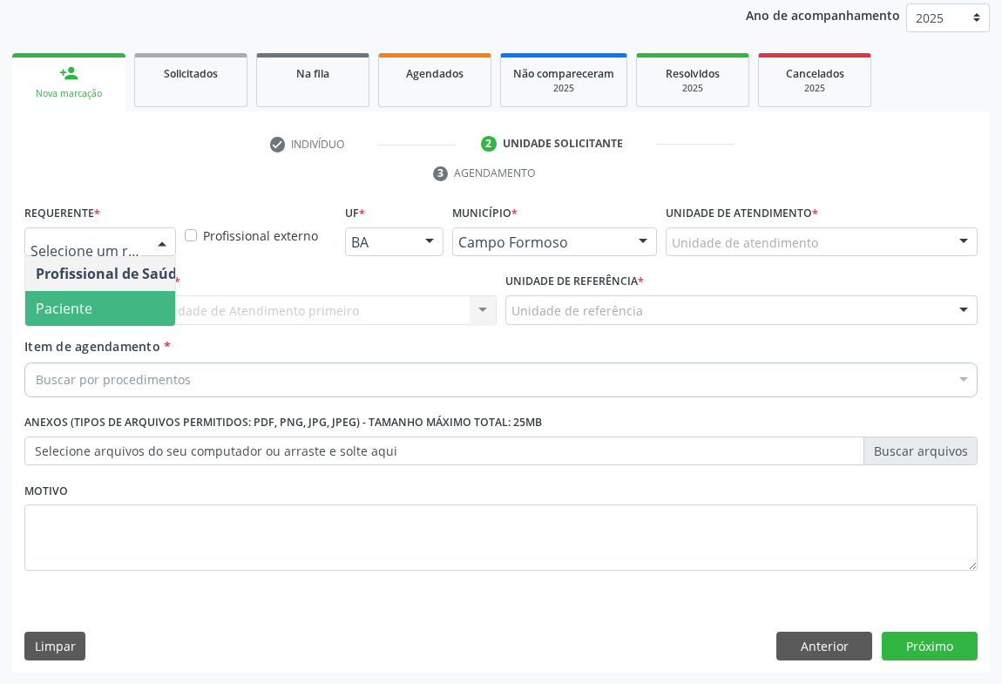
click at [58, 318] on span "Paciente" at bounding box center [110, 308] width 170 height 35
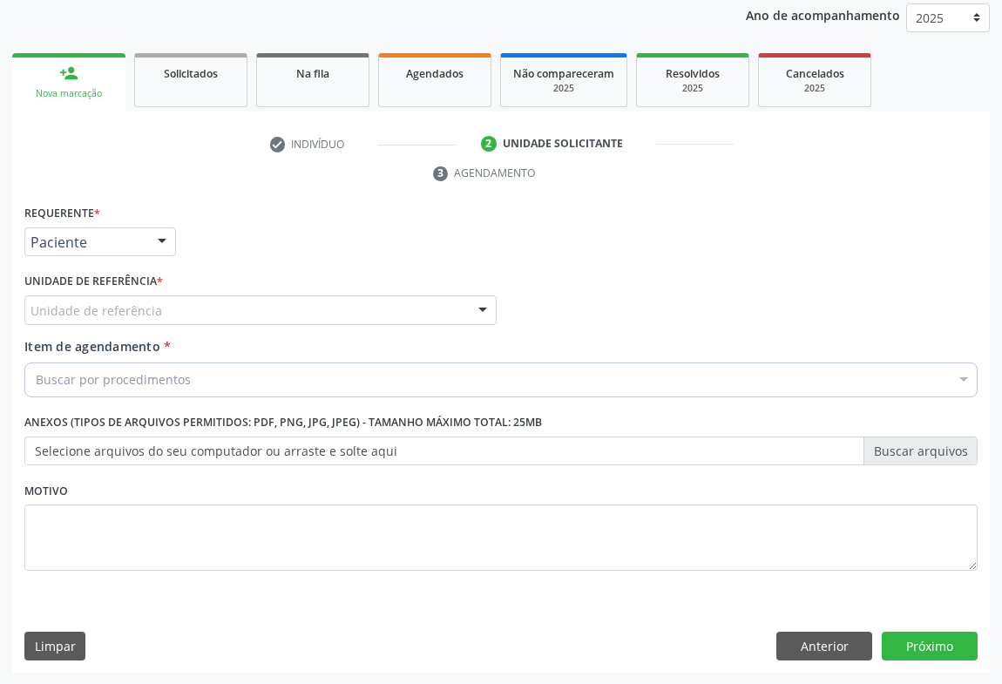
click at [199, 321] on div "Unidade de referência" at bounding box center [260, 310] width 472 height 30
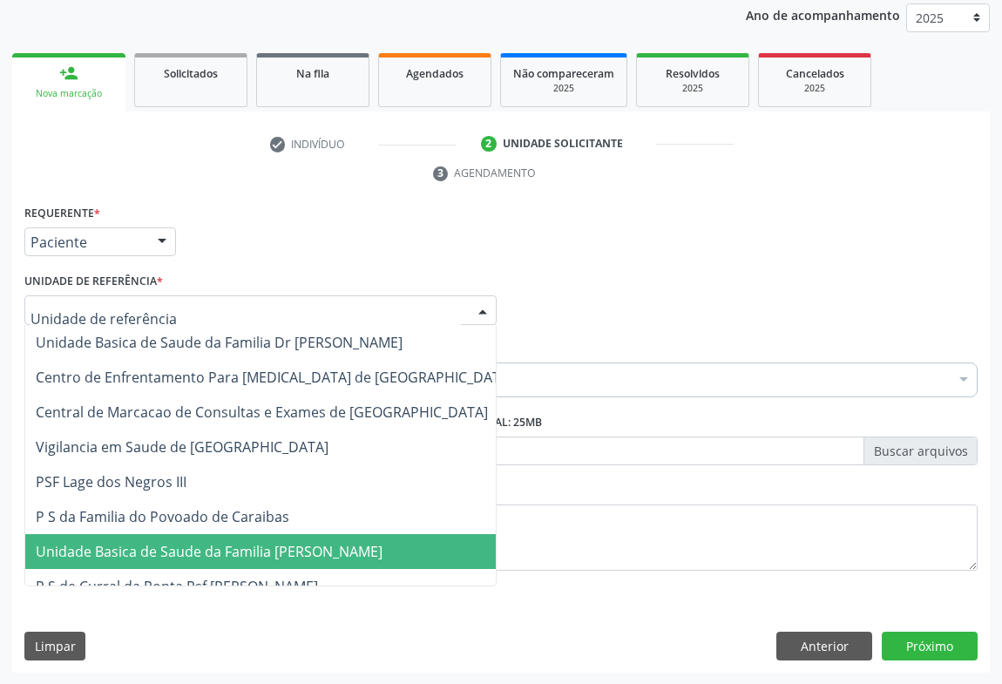
click at [211, 548] on span "Unidade Basica de Saude da Familia [PERSON_NAME]" at bounding box center [209, 551] width 347 height 19
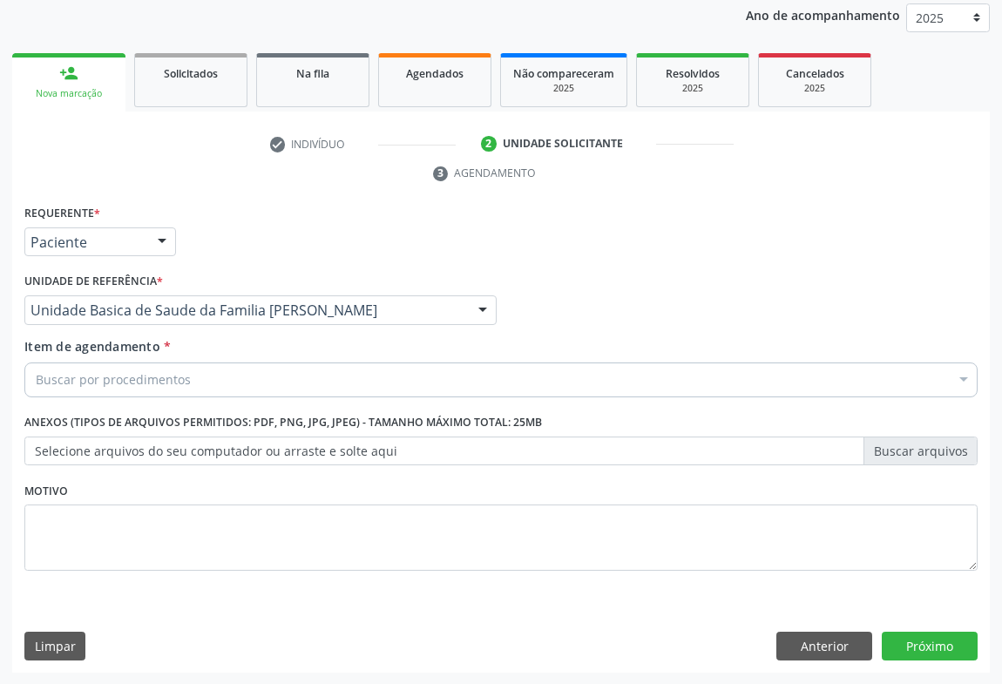
click at [196, 383] on div "Buscar por procedimentos" at bounding box center [500, 379] width 953 height 35
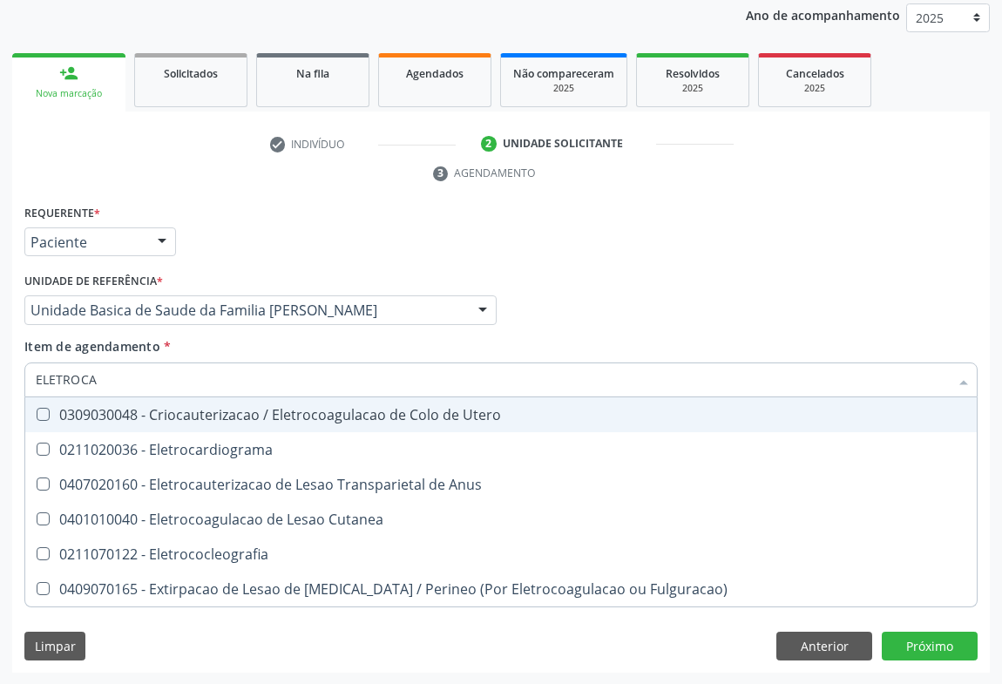
type input "ELETROCAR"
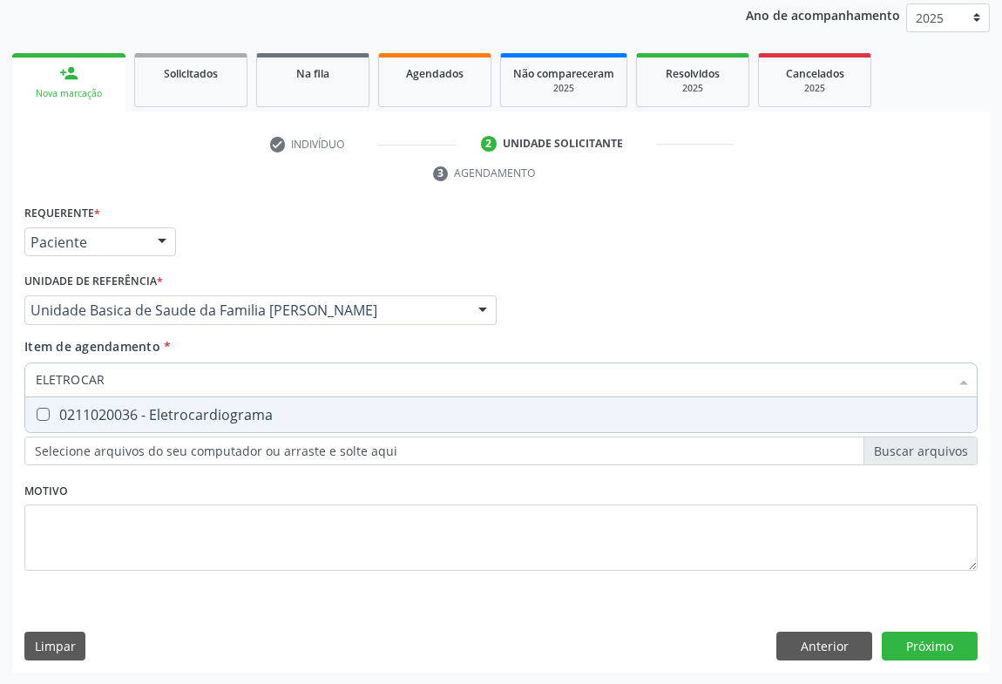
click at [196, 410] on div "0211020036 - Eletrocardiograma" at bounding box center [501, 415] width 931 height 14
checkbox Eletrocardiograma "true"
type input "ELETROCAR"
click at [266, 264] on div "Requerente * Paciente Profissional de Saúde Paciente Nenhum resultado encontrad…" at bounding box center [501, 234] width 962 height 68
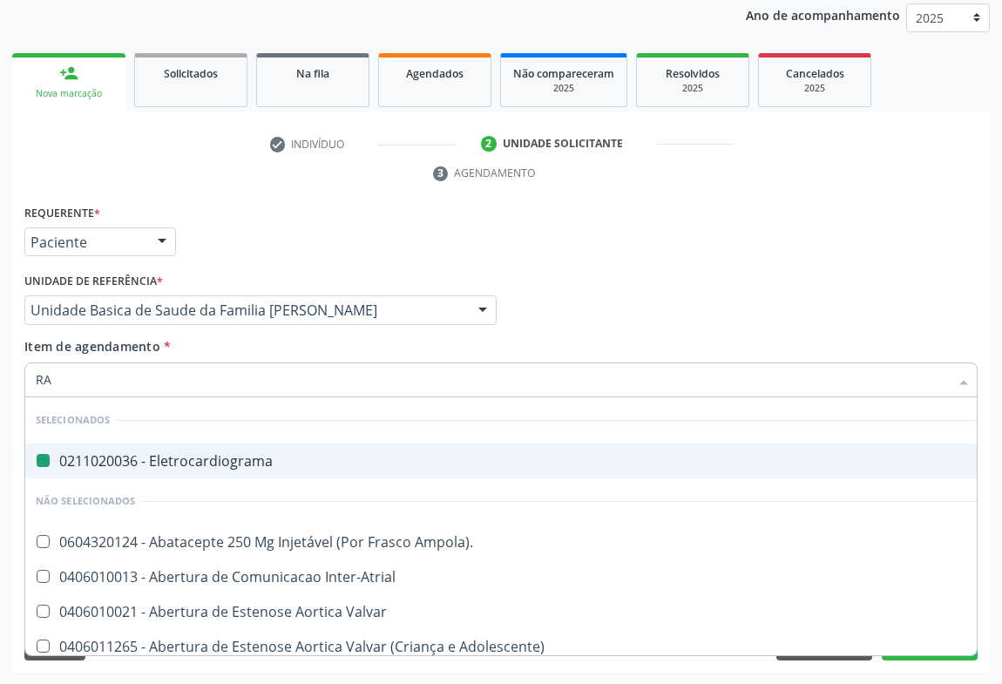
type input "RAD"
checkbox Eletrocardiograma "false"
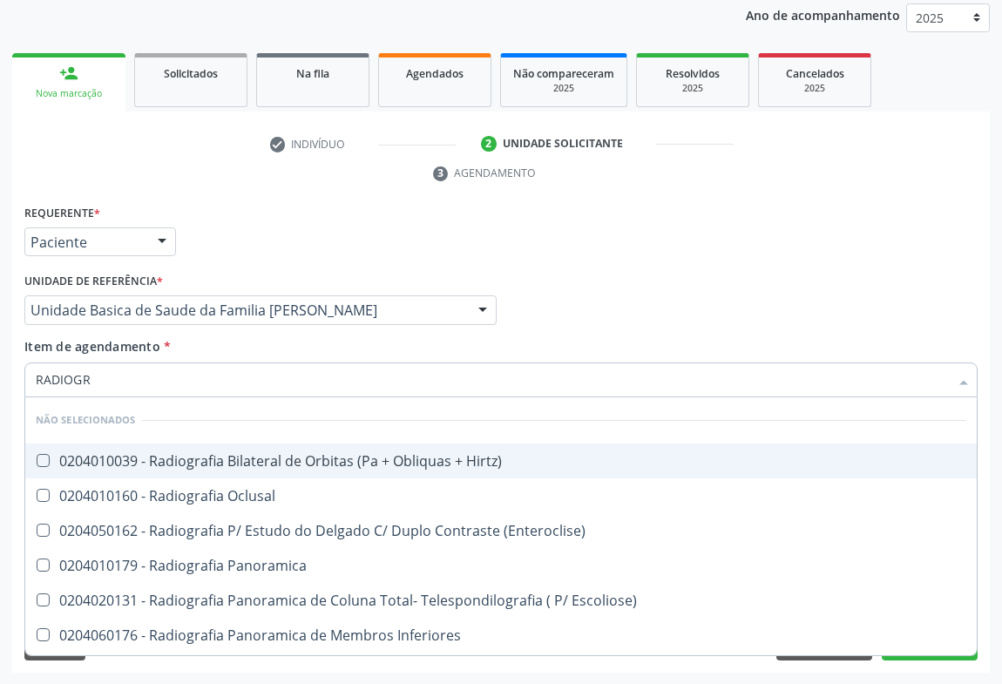
type input "RADIOGRA"
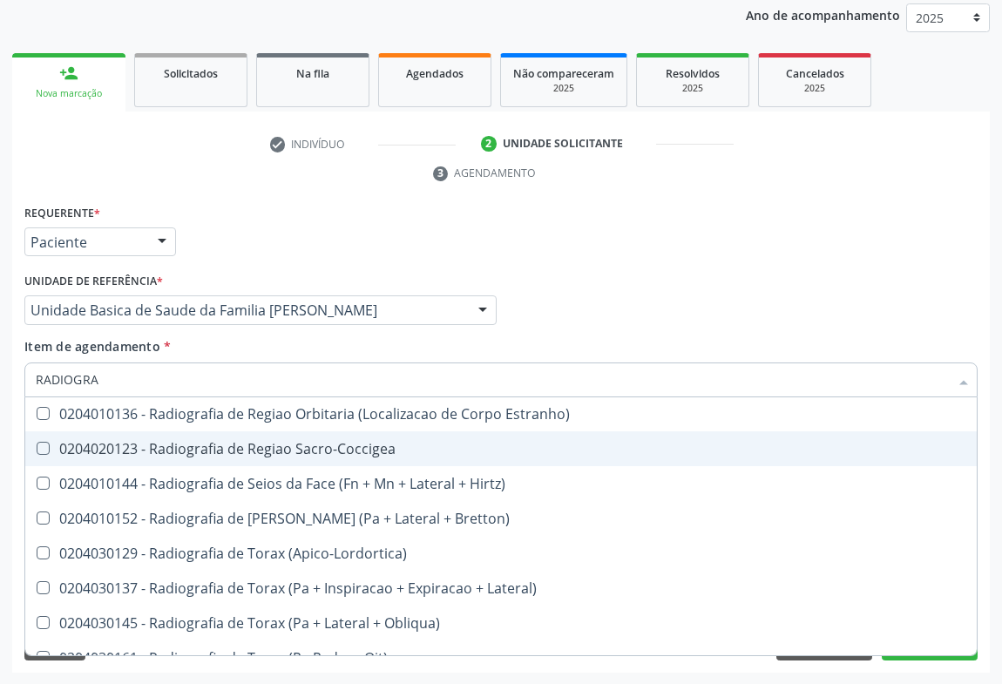
scroll to position [2218, 0]
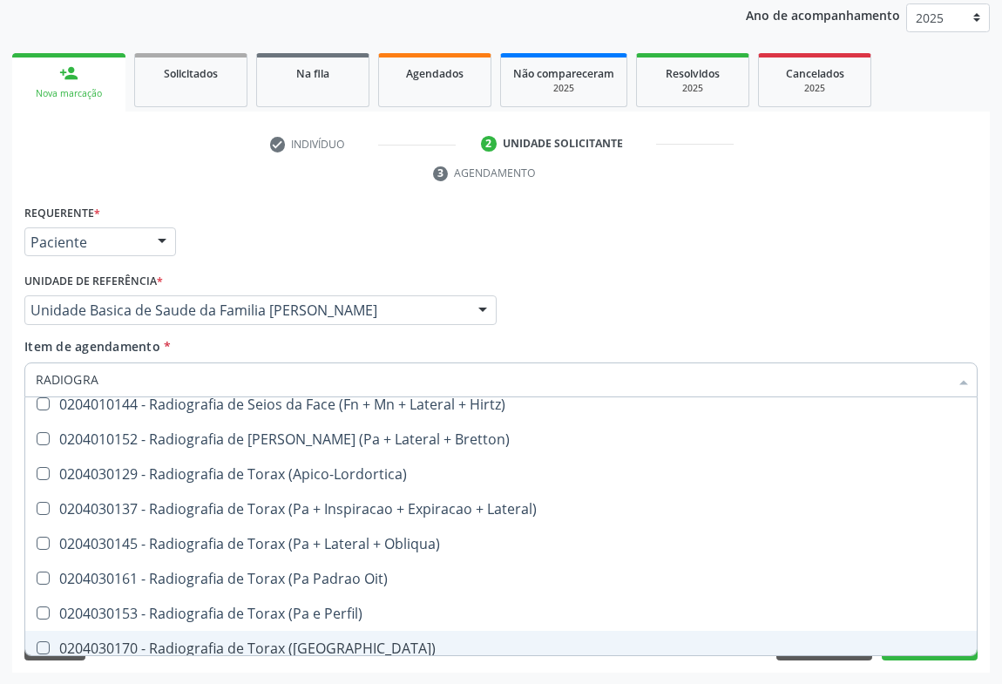
click at [304, 632] on span "0204030170 - Radiografia de Torax ([GEOGRAPHIC_DATA])" at bounding box center [500, 648] width 951 height 35
checkbox \(Pa\) "true"
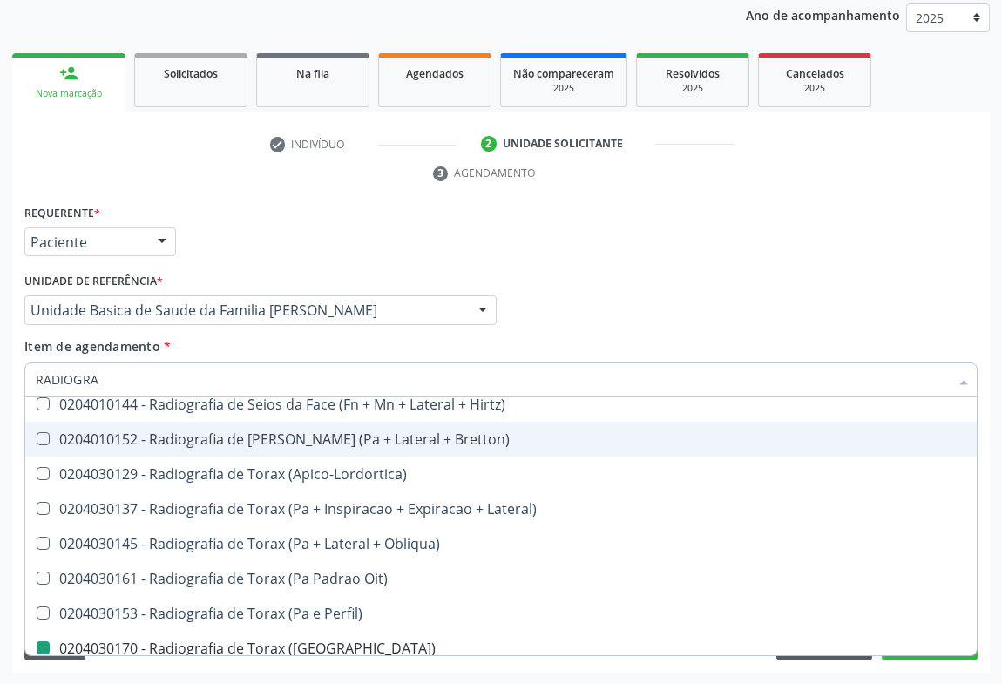
click at [640, 198] on div "check Indivíduo 2 Unidade solicitante 3 Agendamento CNS * 706 8012 5752 0225 No…" at bounding box center [501, 401] width 978 height 543
checkbox Hirtz\) "true"
checkbox \(Pa\) "false"
checkbox Oclusal "true"
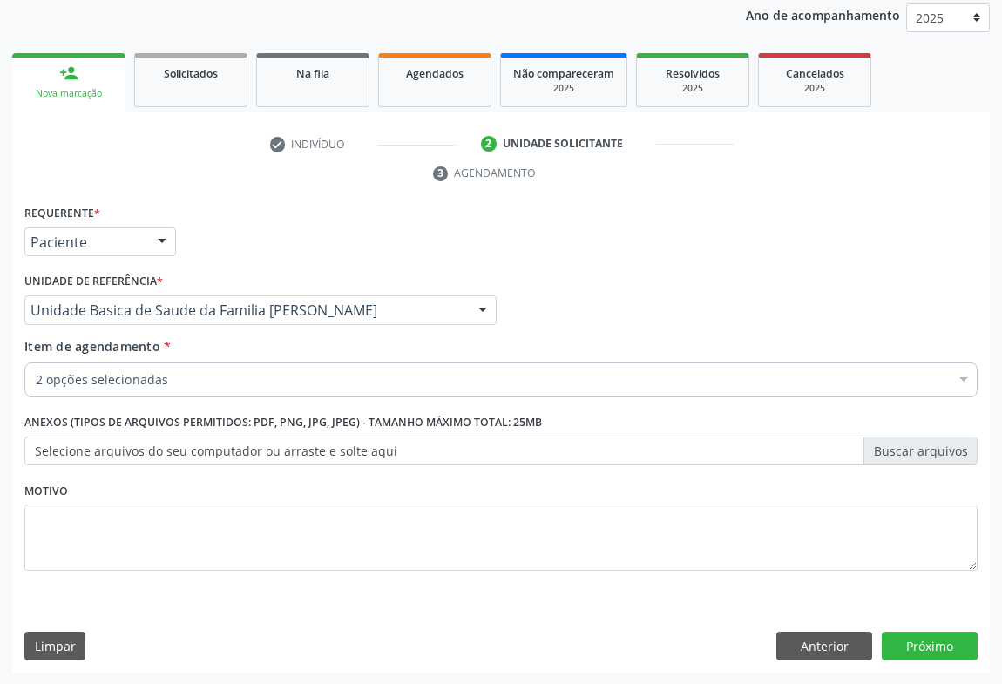
scroll to position [0, 0]
click at [933, 645] on button "Próximo" at bounding box center [930, 647] width 96 height 30
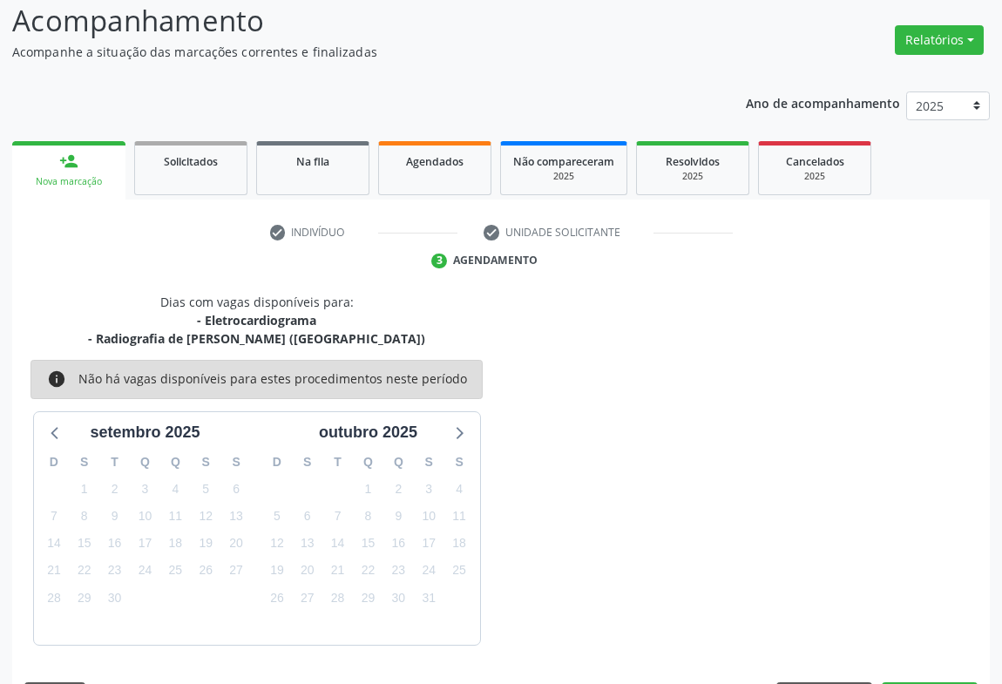
scroll to position [170, 0]
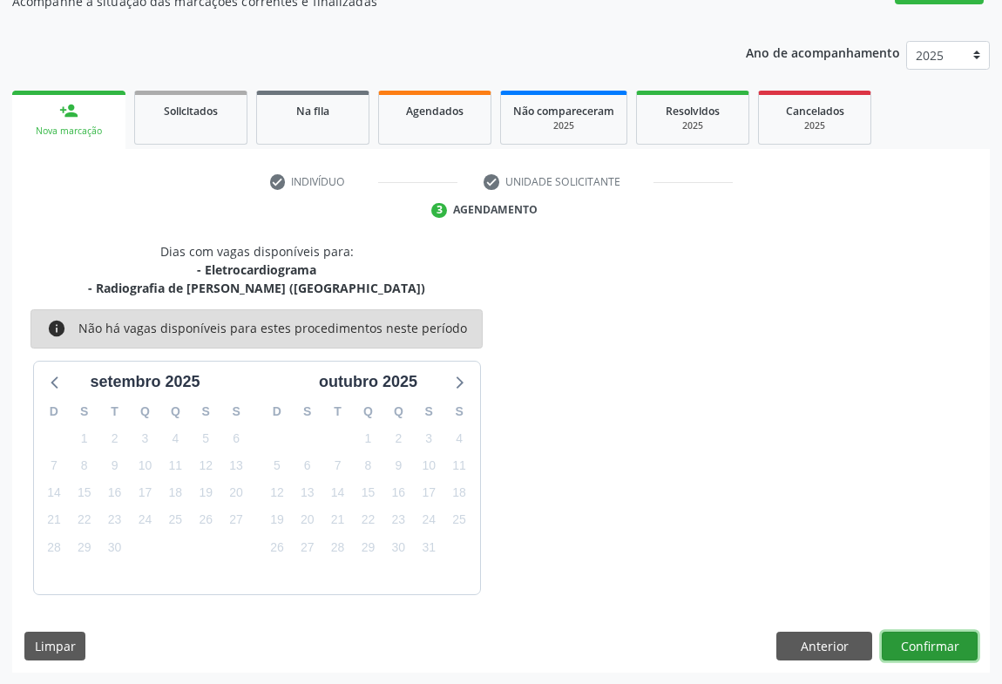
click at [915, 652] on button "Confirmar" at bounding box center [930, 647] width 96 height 30
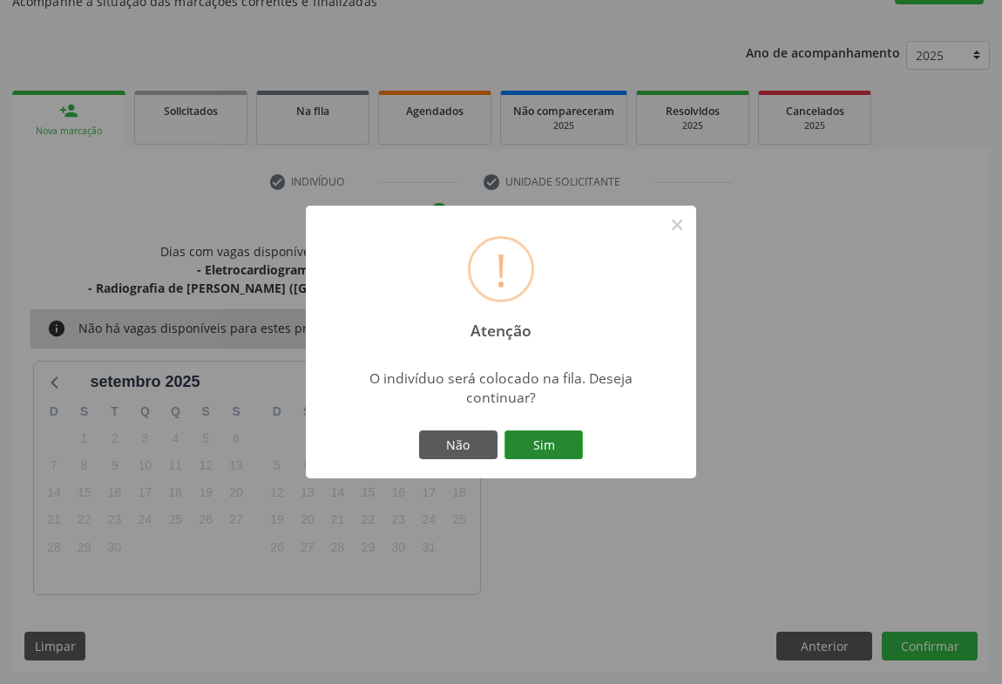
click at [565, 451] on button "Sim" at bounding box center [543, 445] width 78 height 30
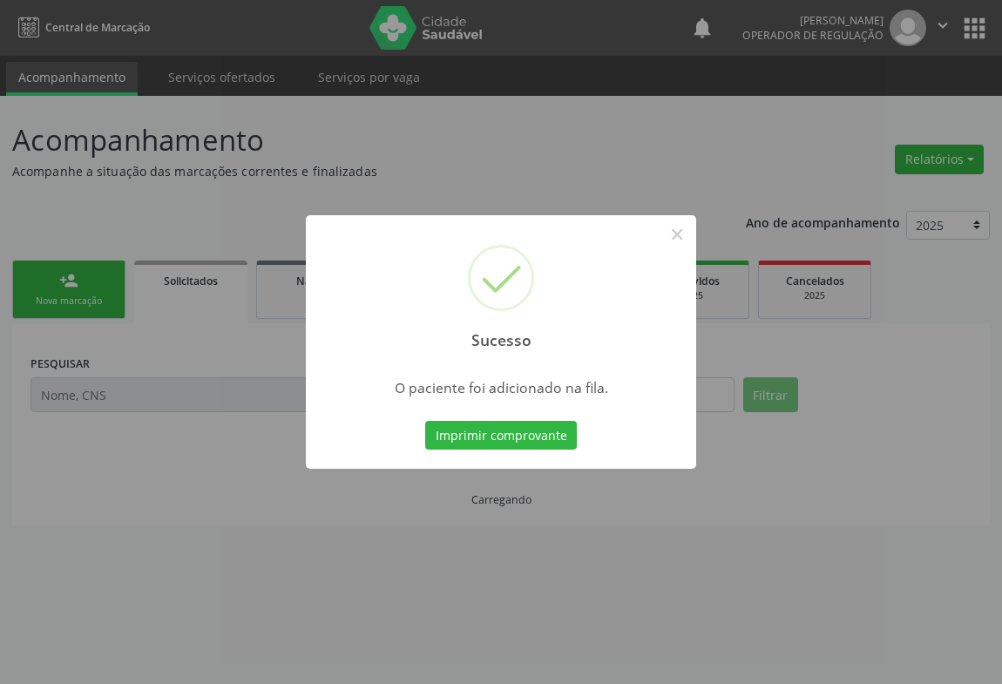
scroll to position [0, 0]
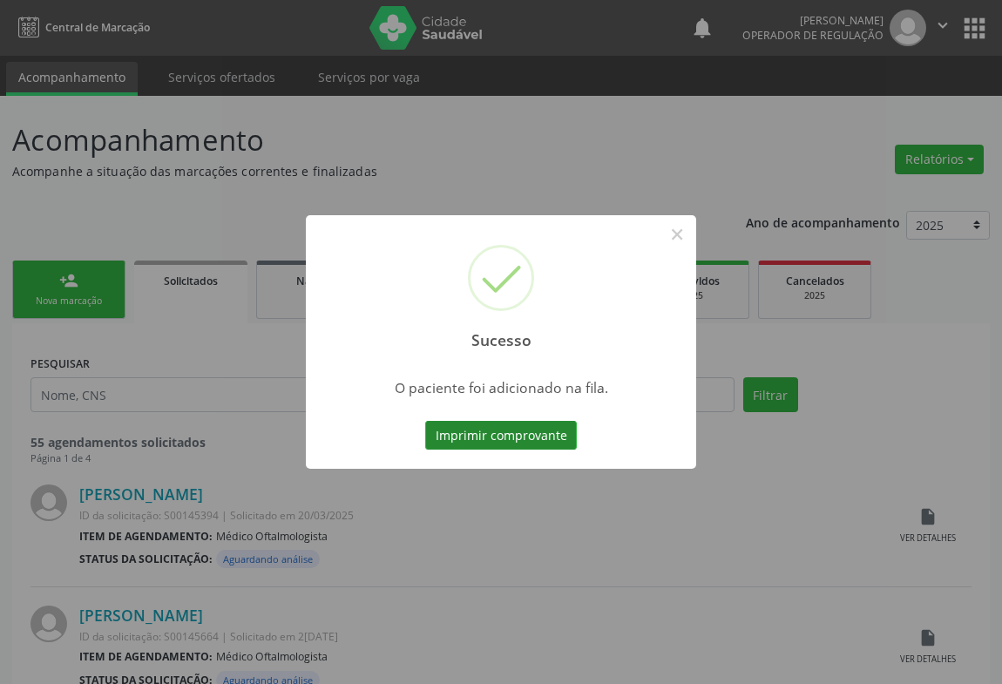
click at [554, 437] on button "Imprimir comprovante" at bounding box center [501, 436] width 152 height 30
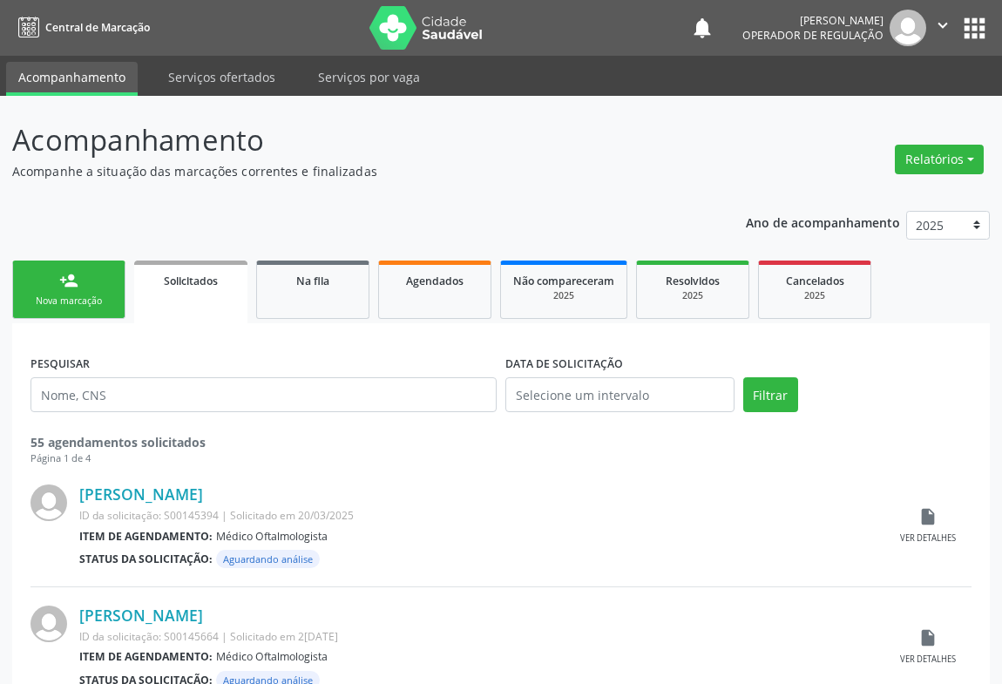
click at [86, 295] on div "Nova marcação" at bounding box center [68, 301] width 87 height 13
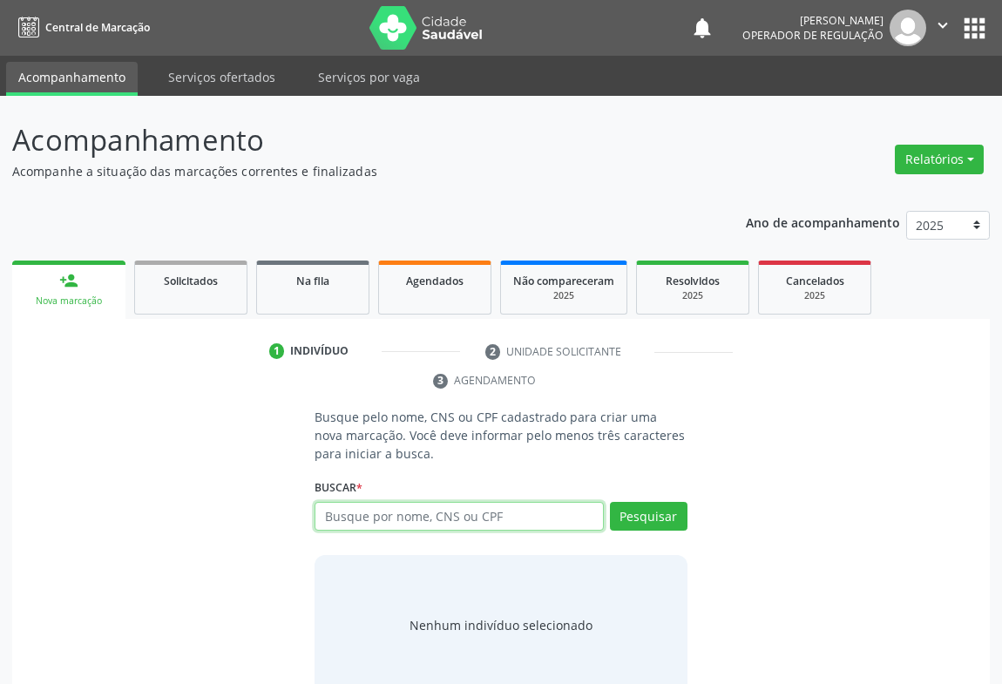
click at [369, 517] on input "text" at bounding box center [459, 517] width 289 height 30
type input "708605056045289"
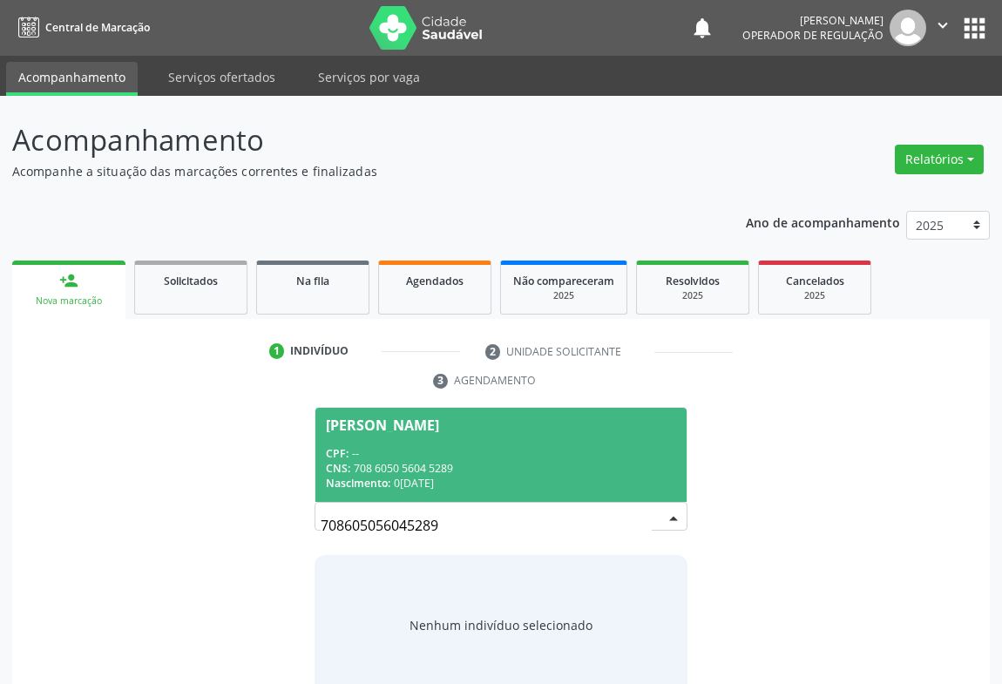
scroll to position [35, 0]
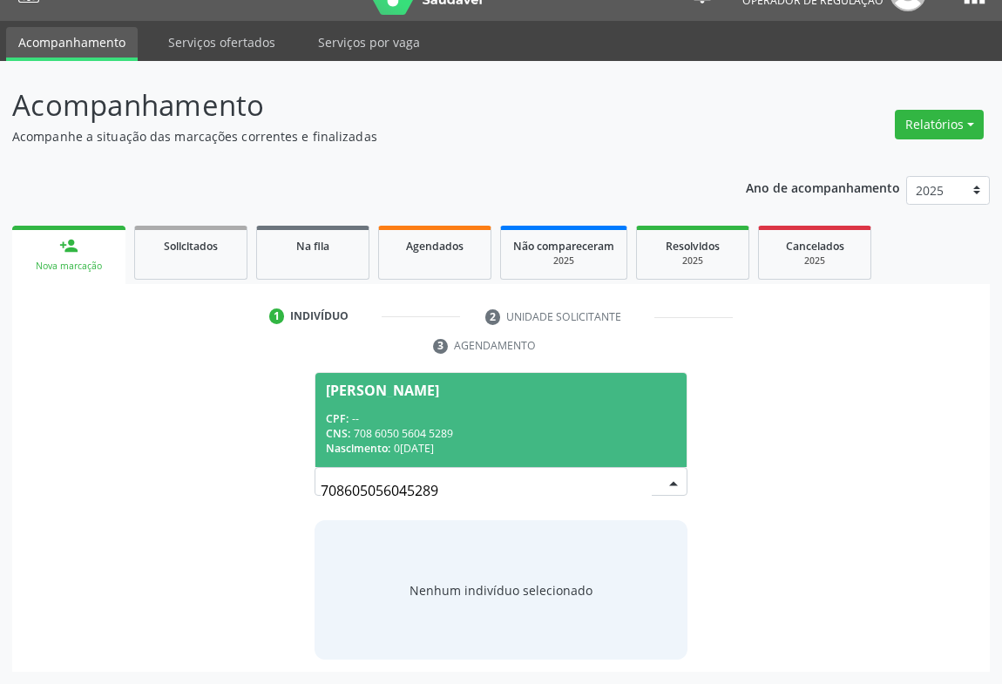
click at [408, 409] on span "Suely Alves de Oliveira CPF: -- CNS: 708 6050 5604 5289 Nascimento: 09/06/1972" at bounding box center [500, 419] width 371 height 93
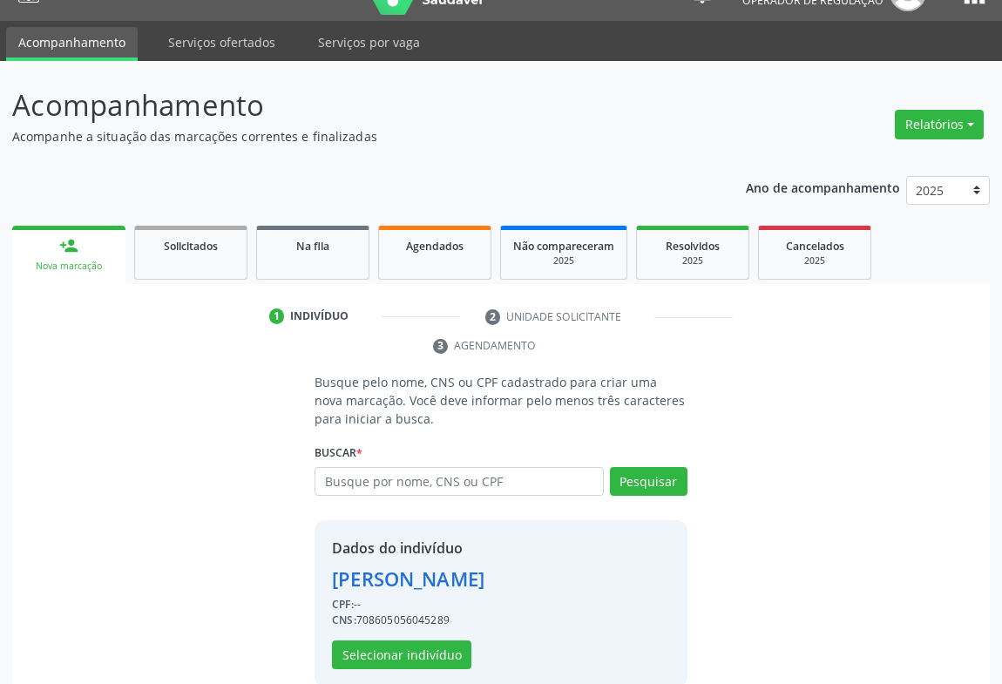
scroll to position [61, 0]
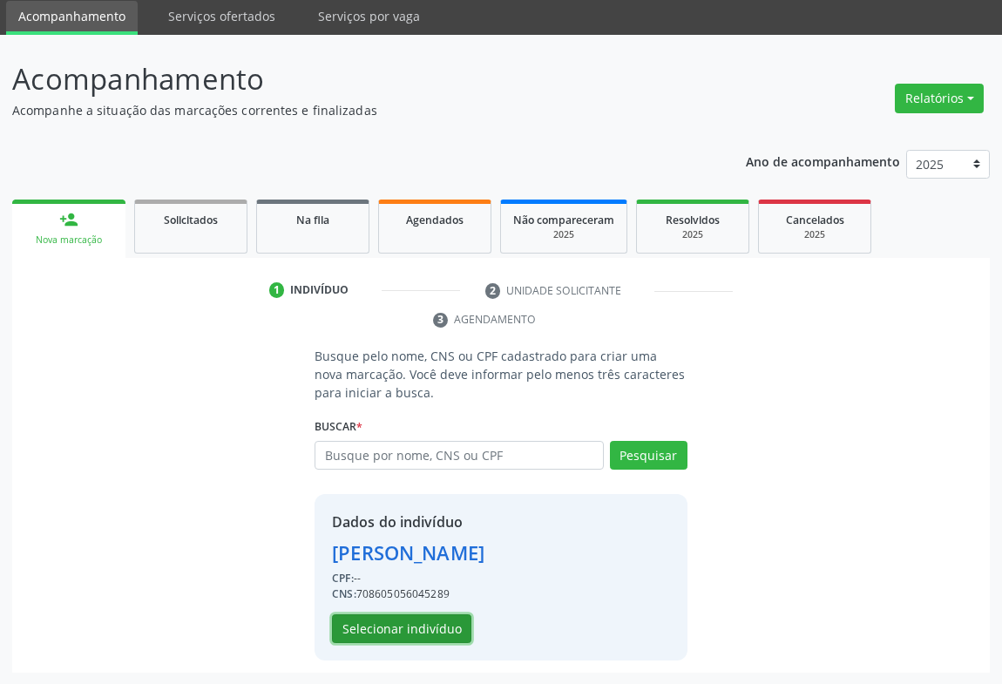
click at [410, 629] on button "Selecionar indivíduo" at bounding box center [401, 629] width 139 height 30
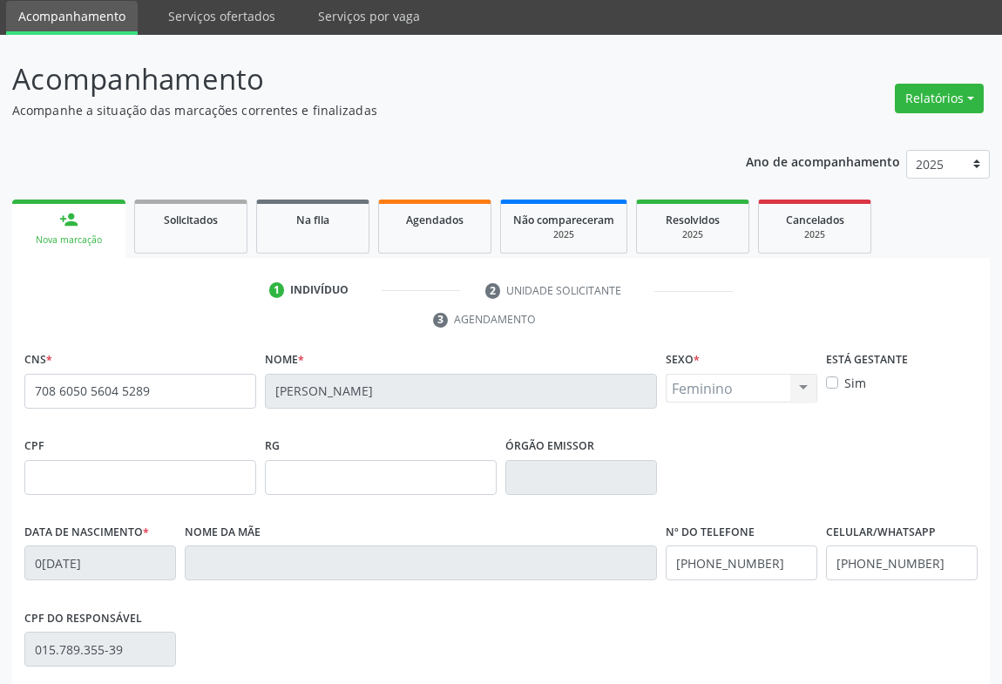
scroll to position [288, 0]
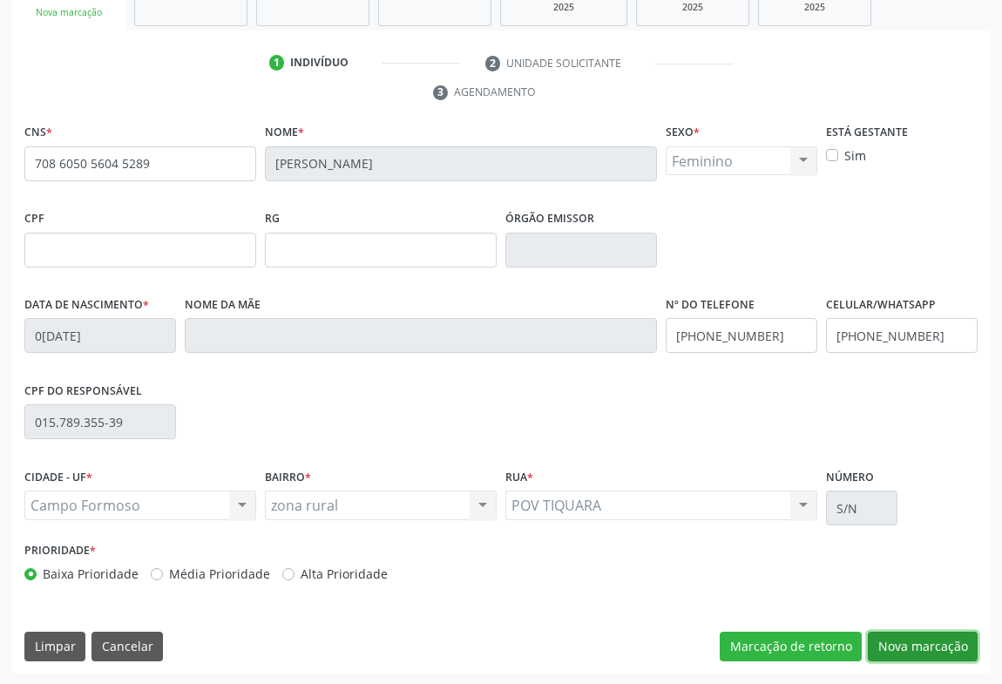
click at [913, 637] on button "Nova marcação" at bounding box center [923, 647] width 110 height 30
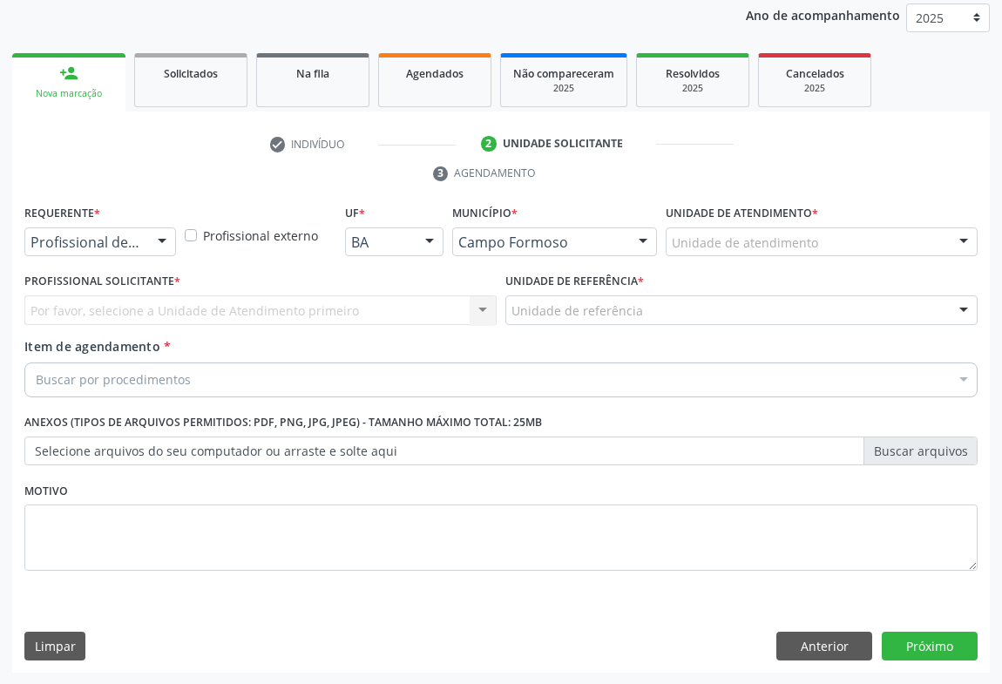
click at [158, 240] on div at bounding box center [162, 243] width 26 height 30
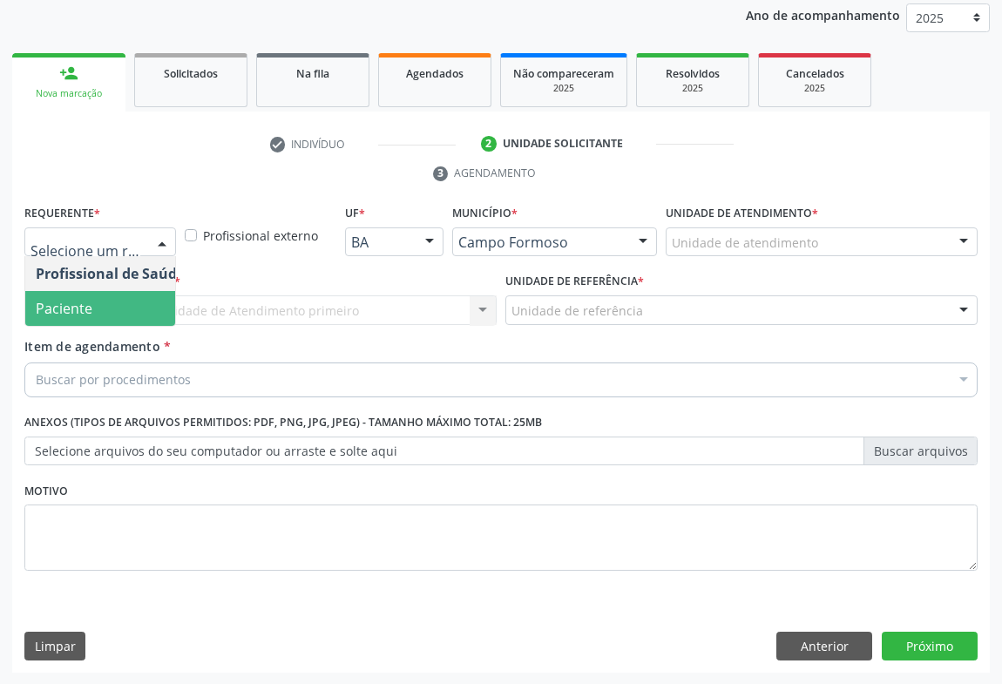
click at [58, 305] on span "Paciente" at bounding box center [64, 308] width 57 height 19
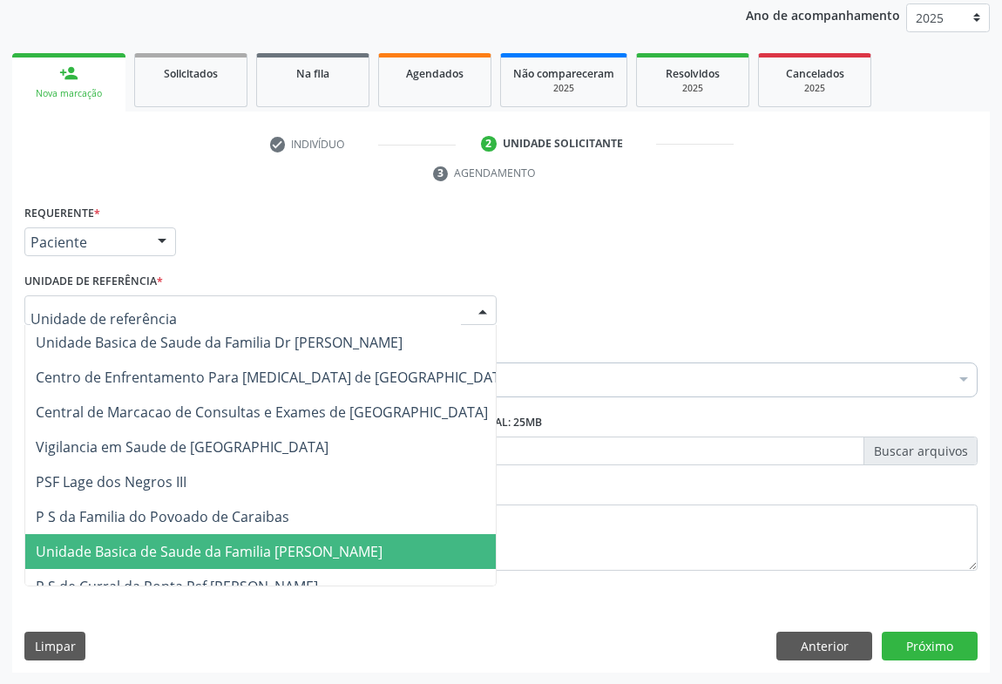
click at [173, 559] on span "Unidade Basica de Saude da Familia [PERSON_NAME]" at bounding box center [274, 551] width 498 height 35
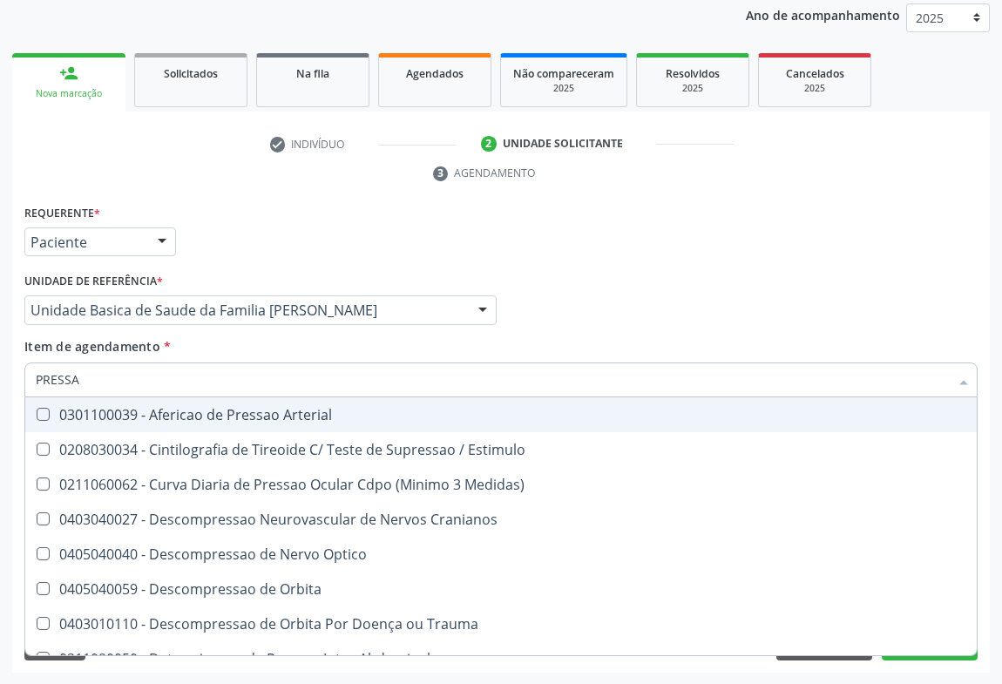
type input "PRESSAO"
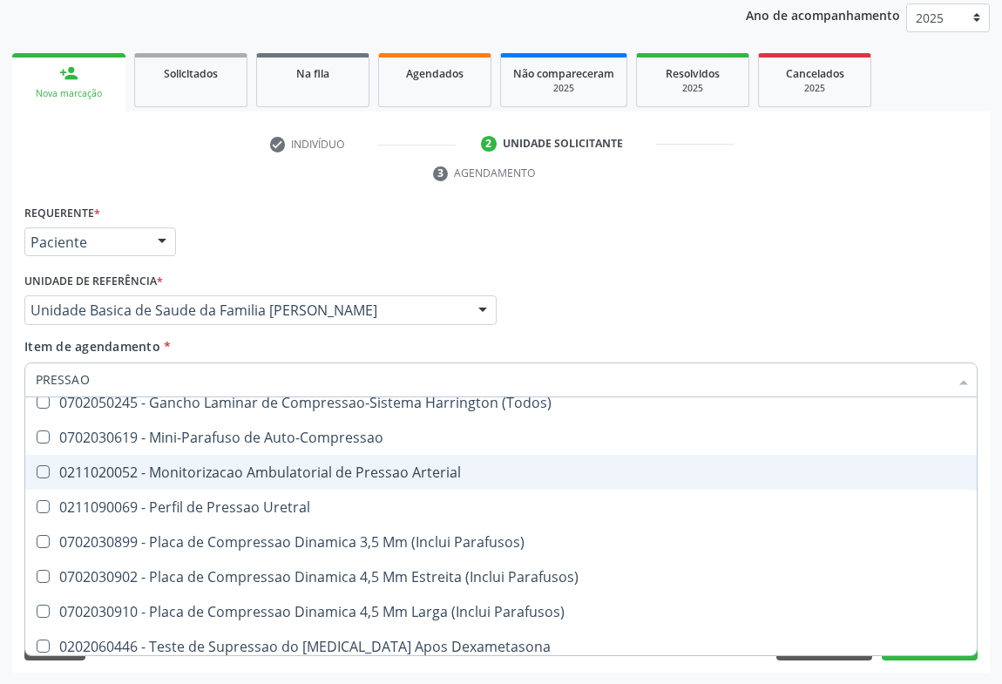
scroll to position [438, 0]
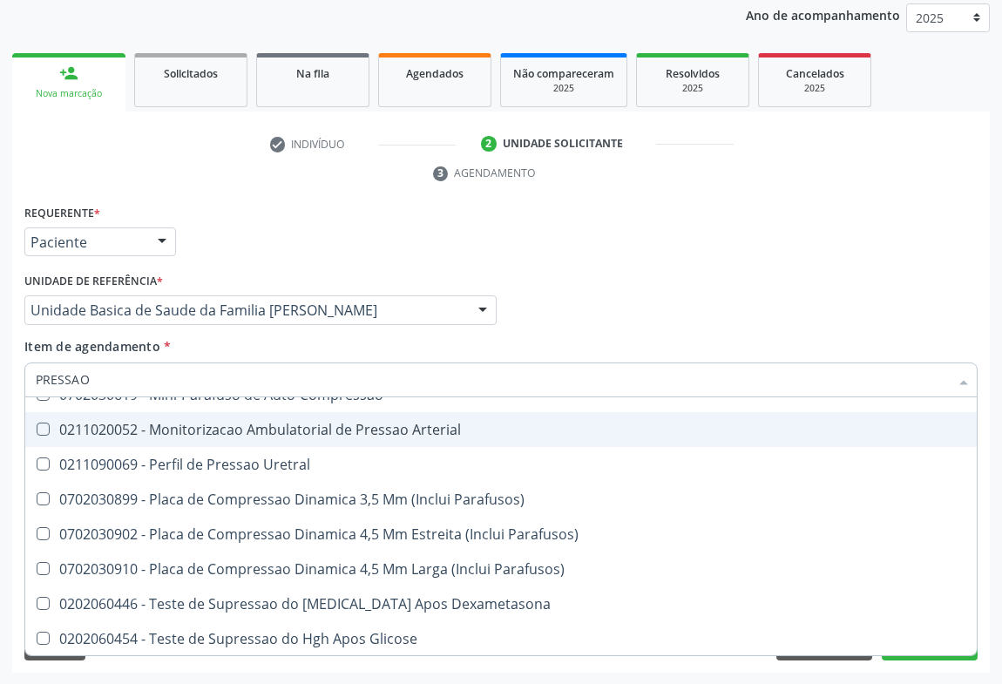
click at [383, 431] on div "0211020052 - Monitorizacao Ambulatorial de Pressao Arterial" at bounding box center [501, 430] width 931 height 14
checkbox Arterial "true"
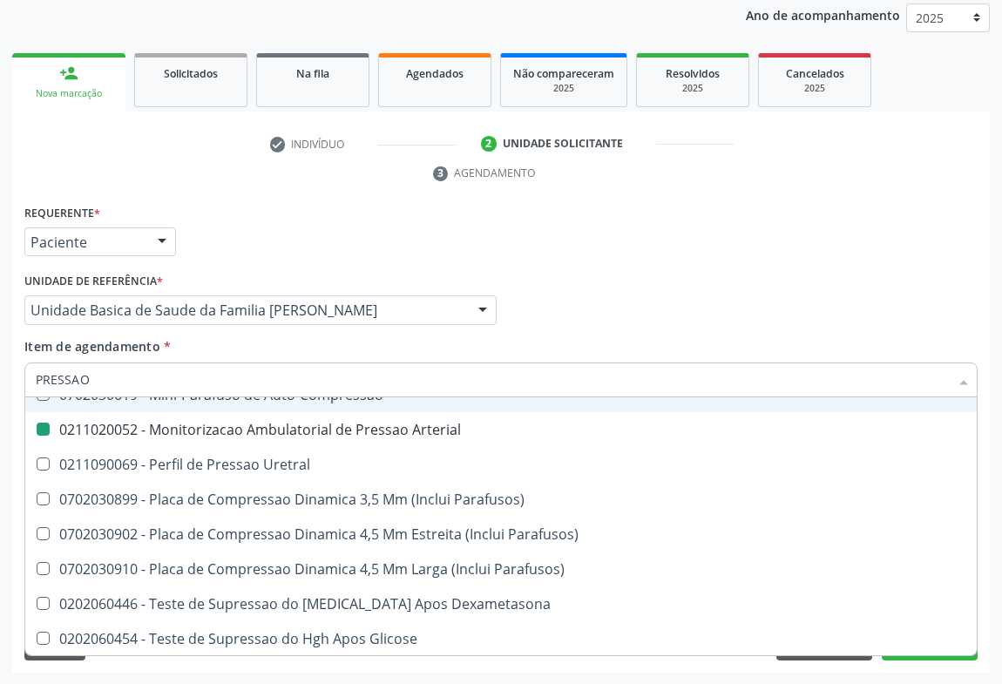
drag, startPoint x: 526, startPoint y: 240, endPoint x: 138, endPoint y: 14, distance: 449.8
click at [526, 240] on div "Requerente * Paciente Profissional de Saúde Paciente Nenhum resultado encontrad…" at bounding box center [501, 234] width 962 height 68
checkbox Estimulo "true"
checkbox Arterial "false"
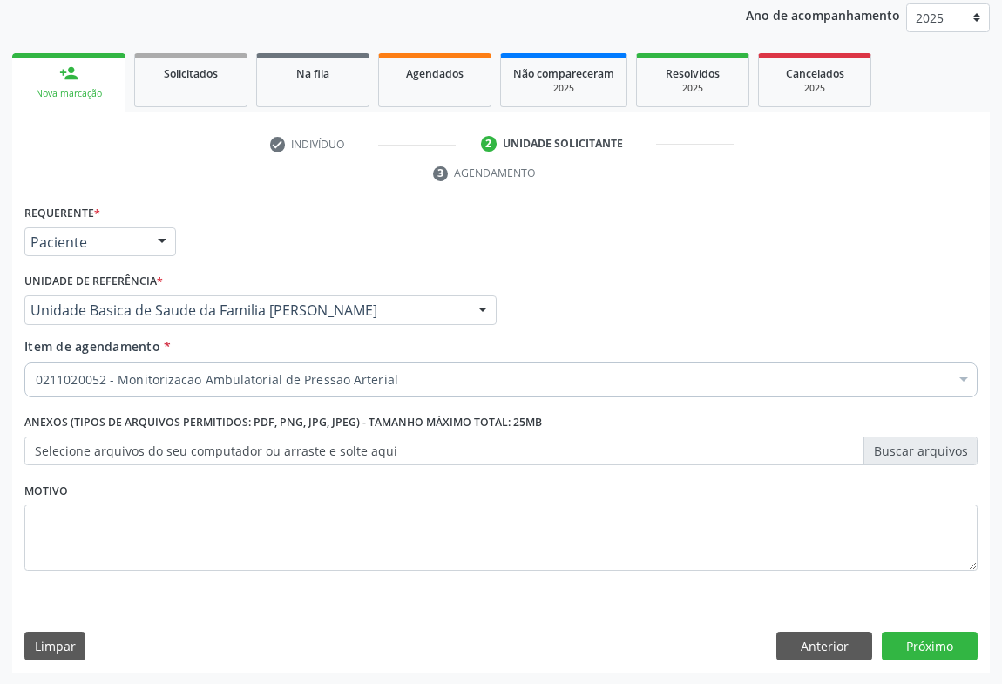
scroll to position [0, 0]
click at [919, 632] on button "Próximo" at bounding box center [930, 647] width 96 height 30
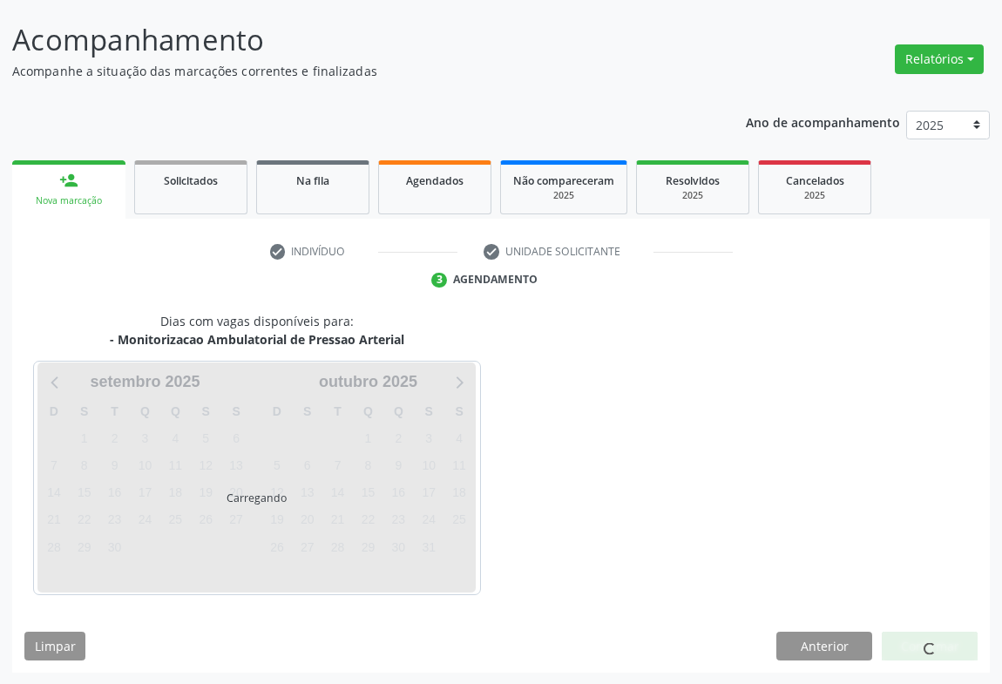
scroll to position [152, 0]
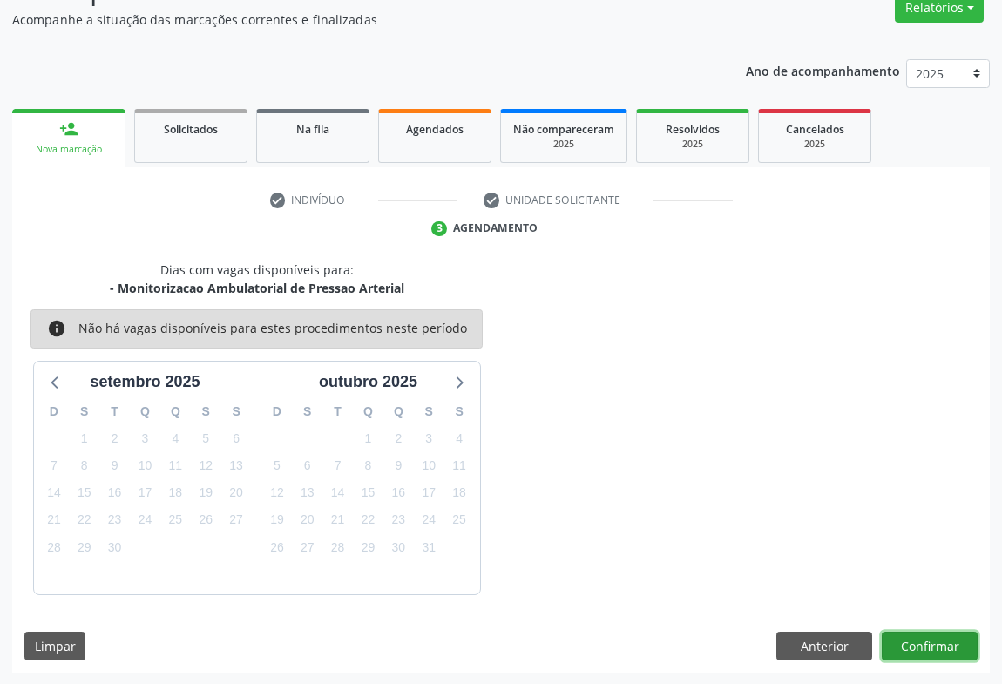
click at [931, 654] on button "Confirmar" at bounding box center [930, 647] width 96 height 30
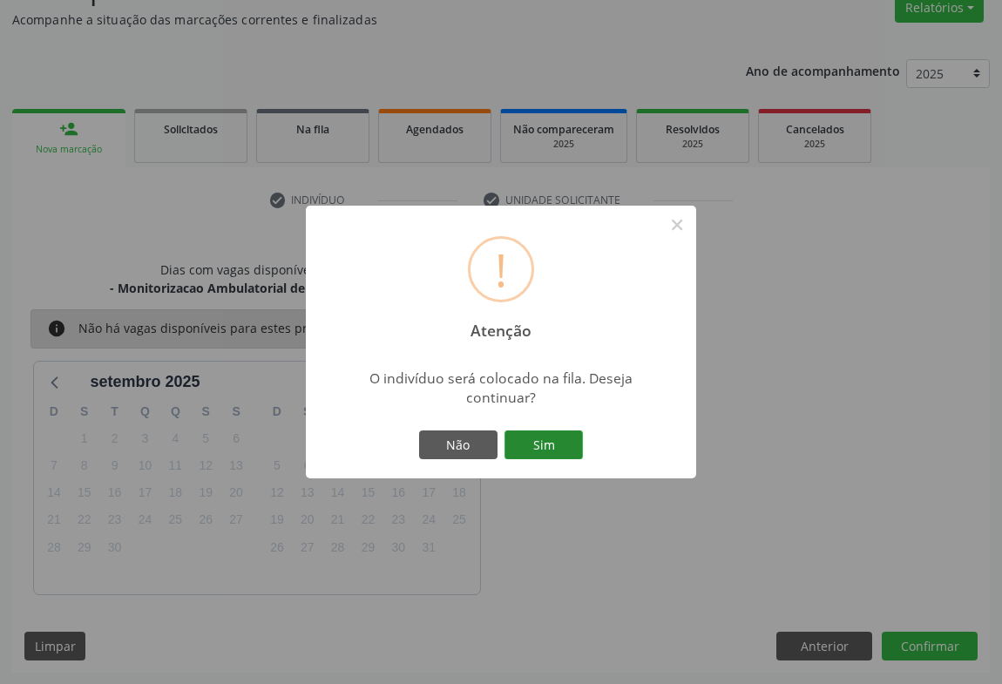
click at [572, 449] on button "Sim" at bounding box center [543, 445] width 78 height 30
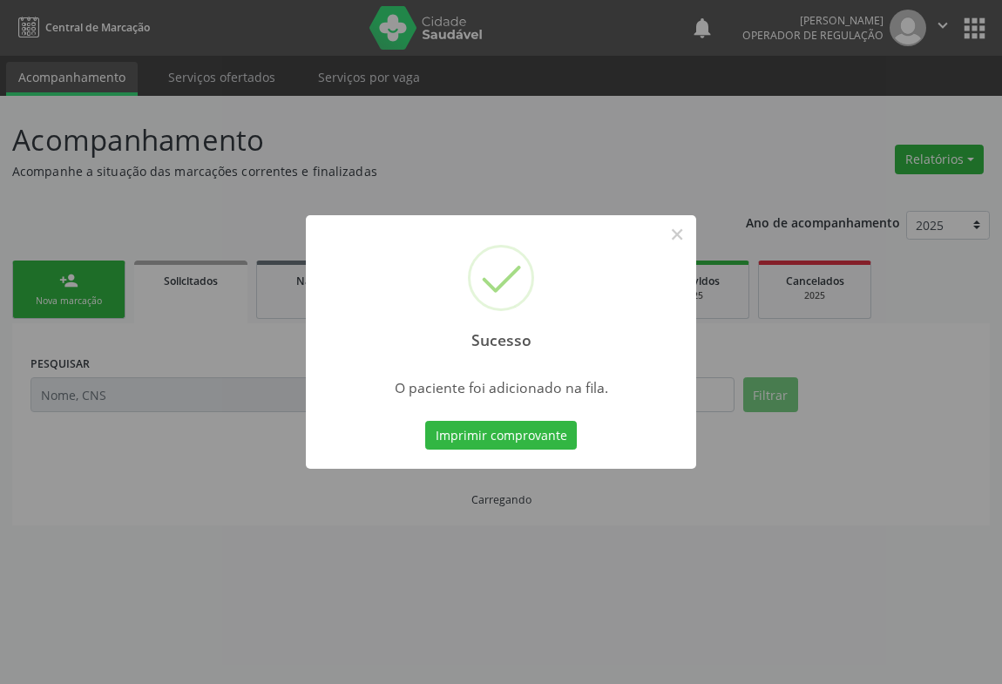
scroll to position [0, 0]
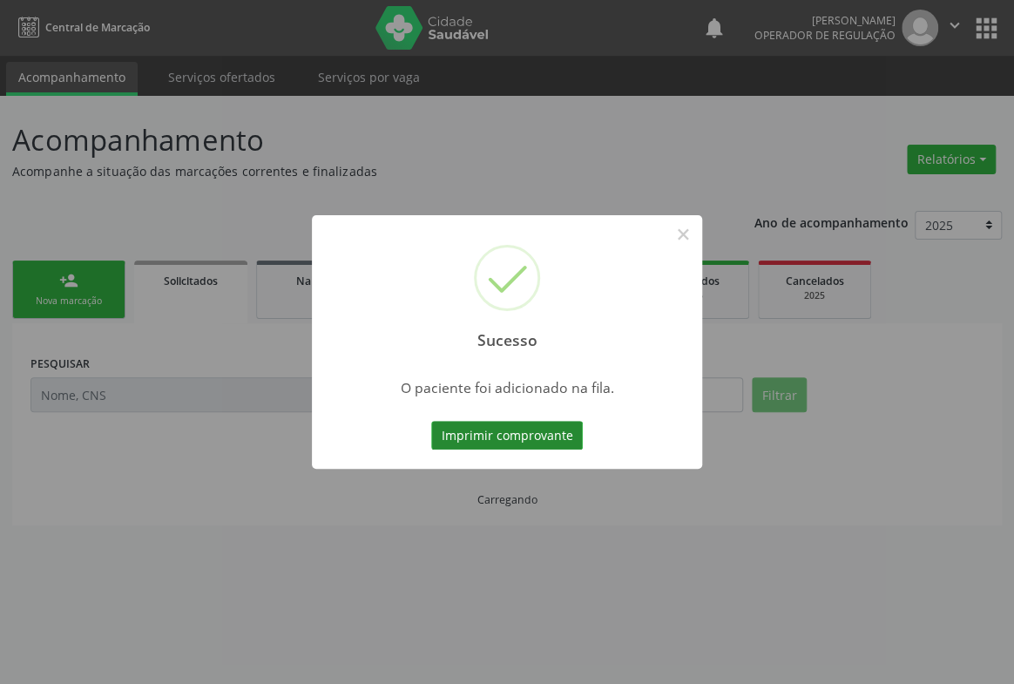
click at [545, 430] on button "Imprimir comprovante" at bounding box center [507, 436] width 152 height 30
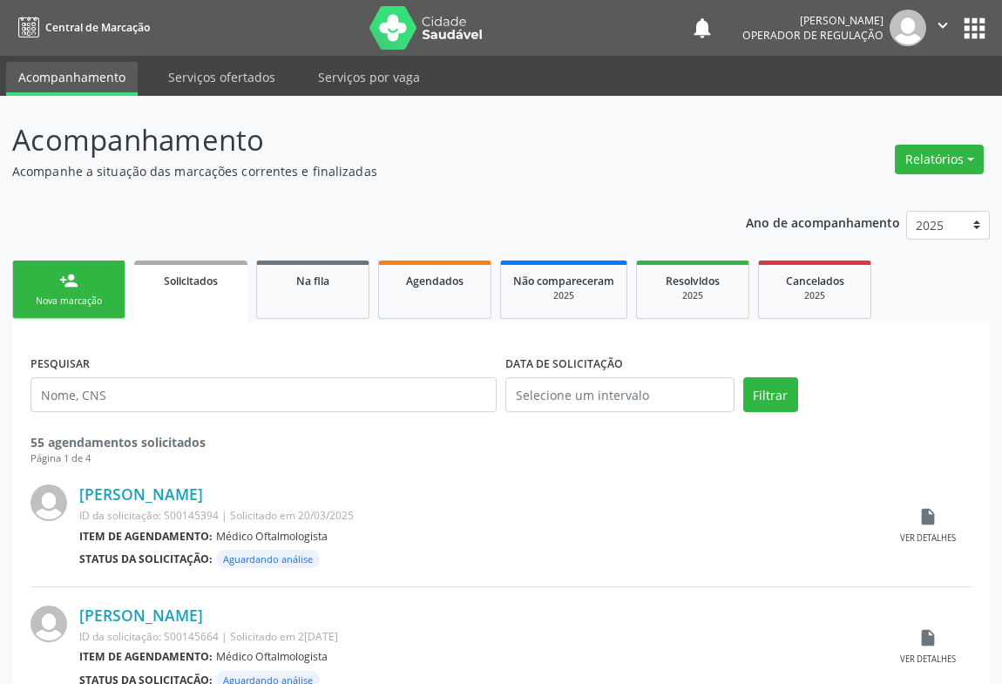
click at [71, 285] on div "person_add" at bounding box center [68, 280] width 19 height 19
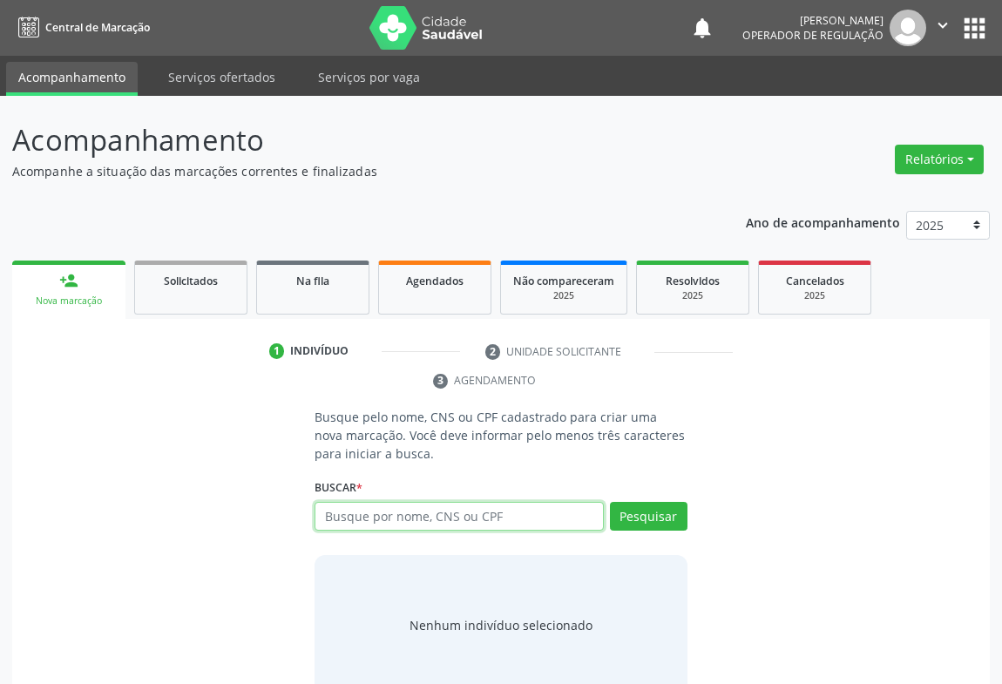
click at [381, 511] on input "text" at bounding box center [459, 517] width 289 height 30
type input "700000582318704"
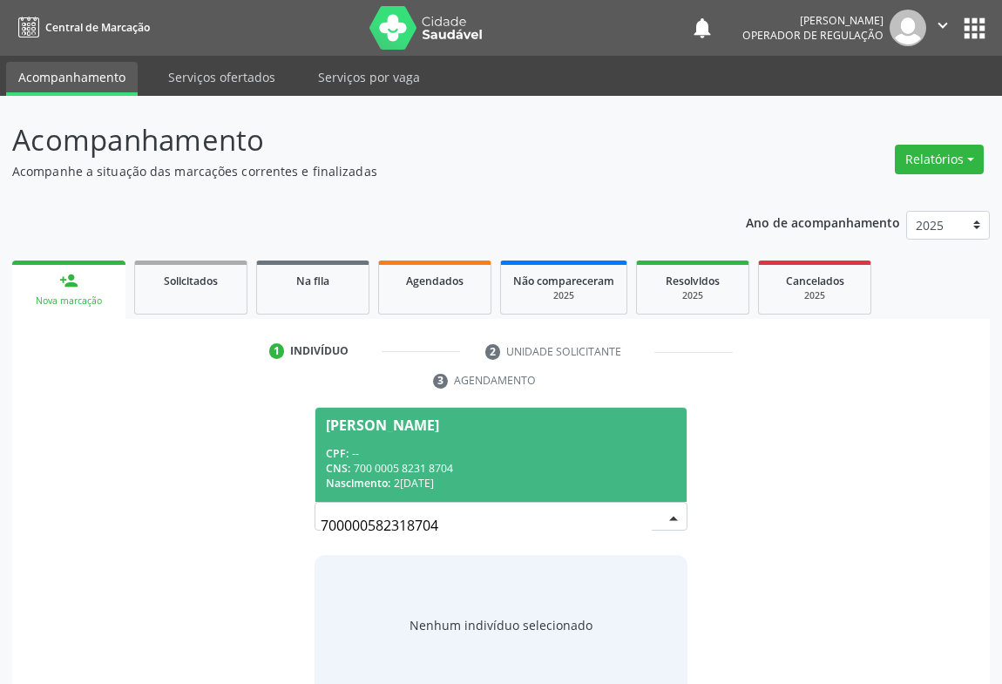
scroll to position [35, 0]
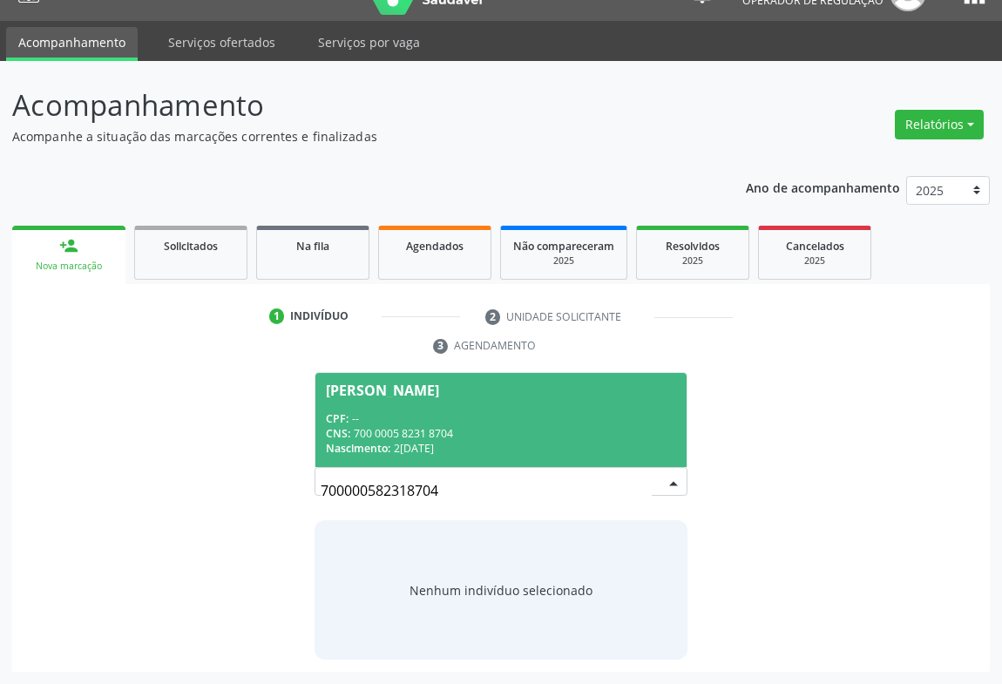
click at [453, 426] on div "CNS: 700 0005 8231 8704" at bounding box center [501, 433] width 350 height 15
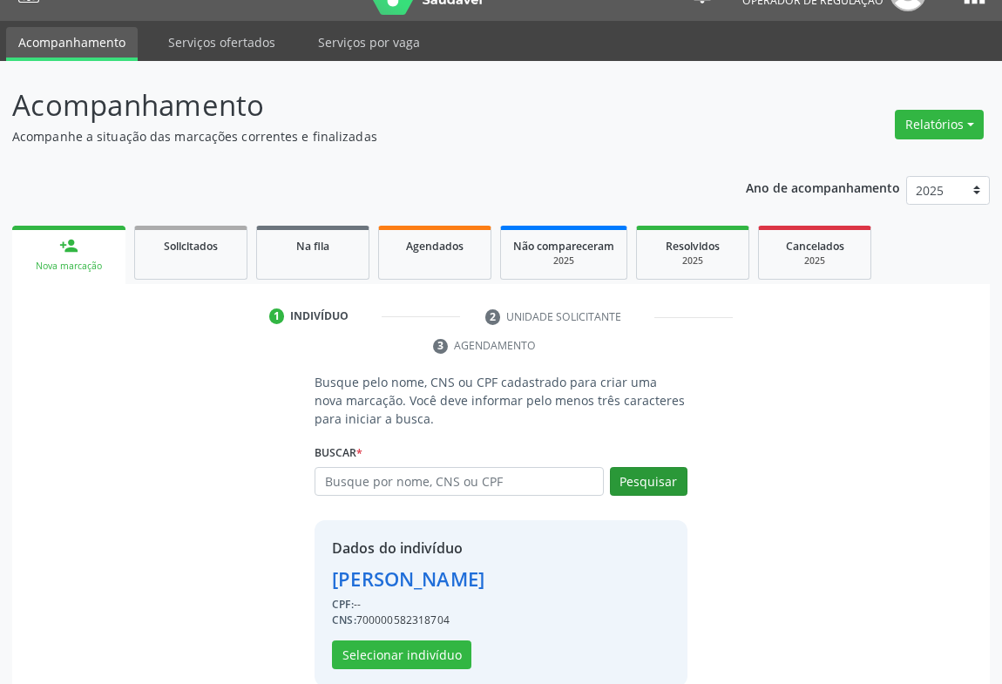
scroll to position [61, 0]
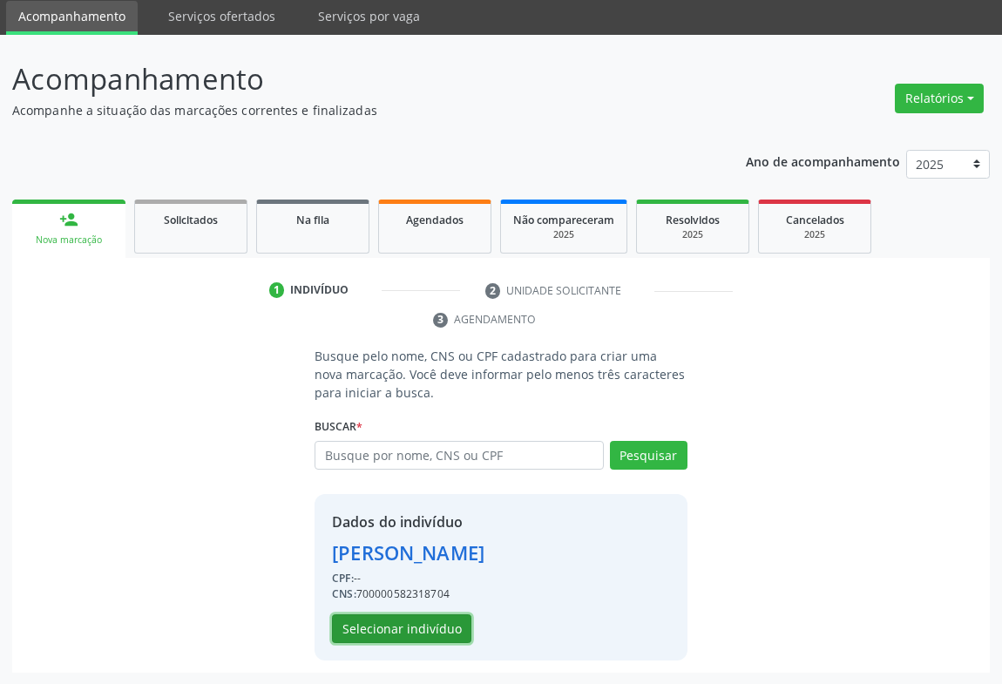
click at [410, 624] on button "Selecionar indivíduo" at bounding box center [401, 629] width 139 height 30
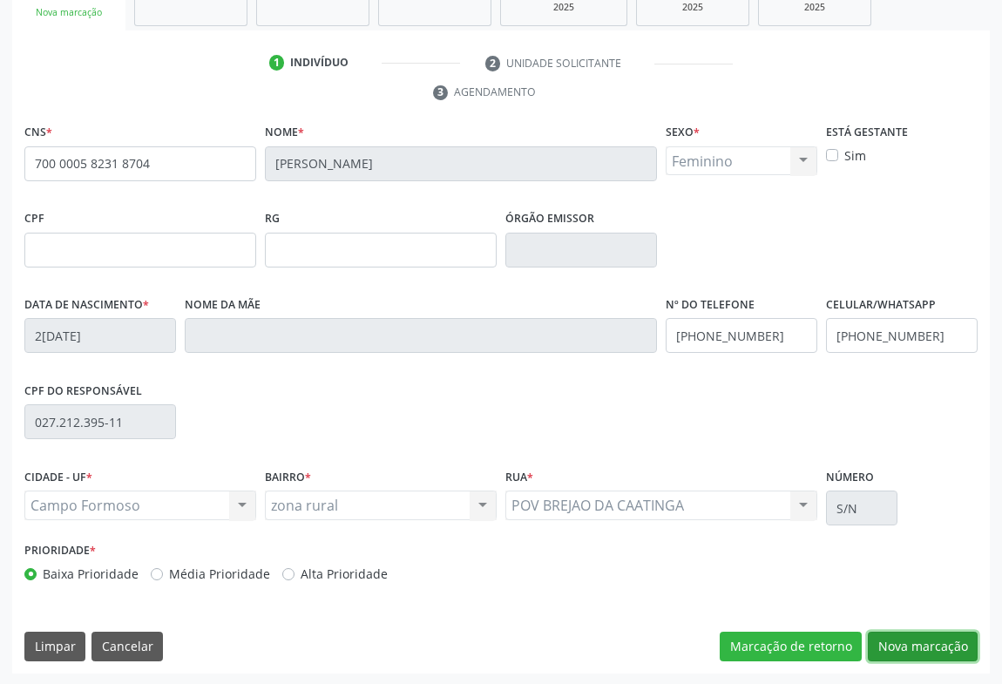
click at [901, 642] on button "Nova marcação" at bounding box center [923, 647] width 110 height 30
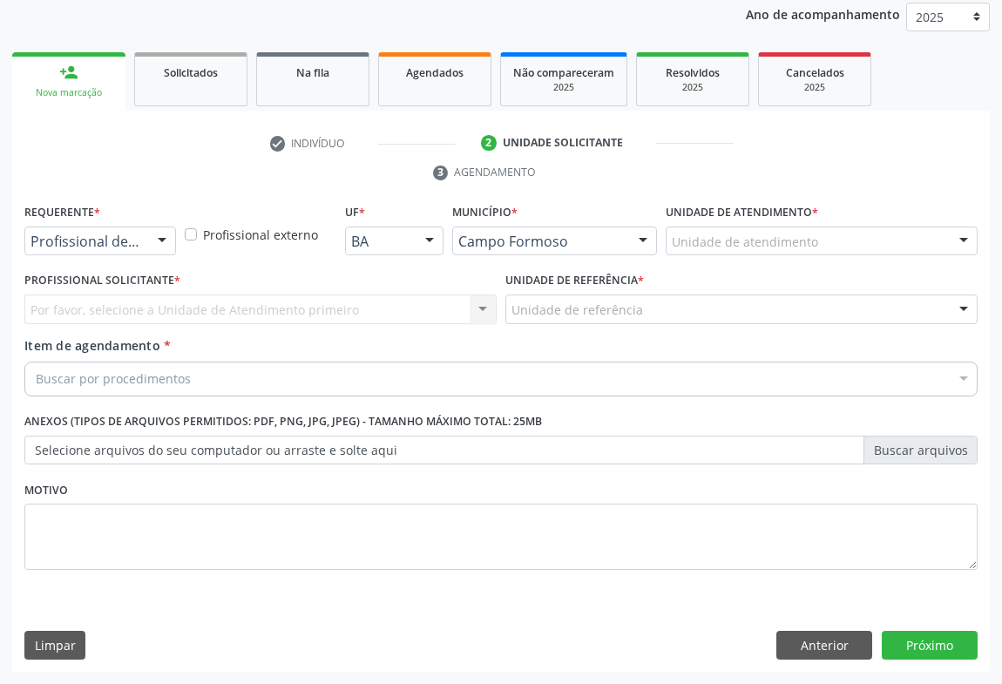
scroll to position [207, 0]
click at [157, 238] on div at bounding box center [162, 243] width 26 height 30
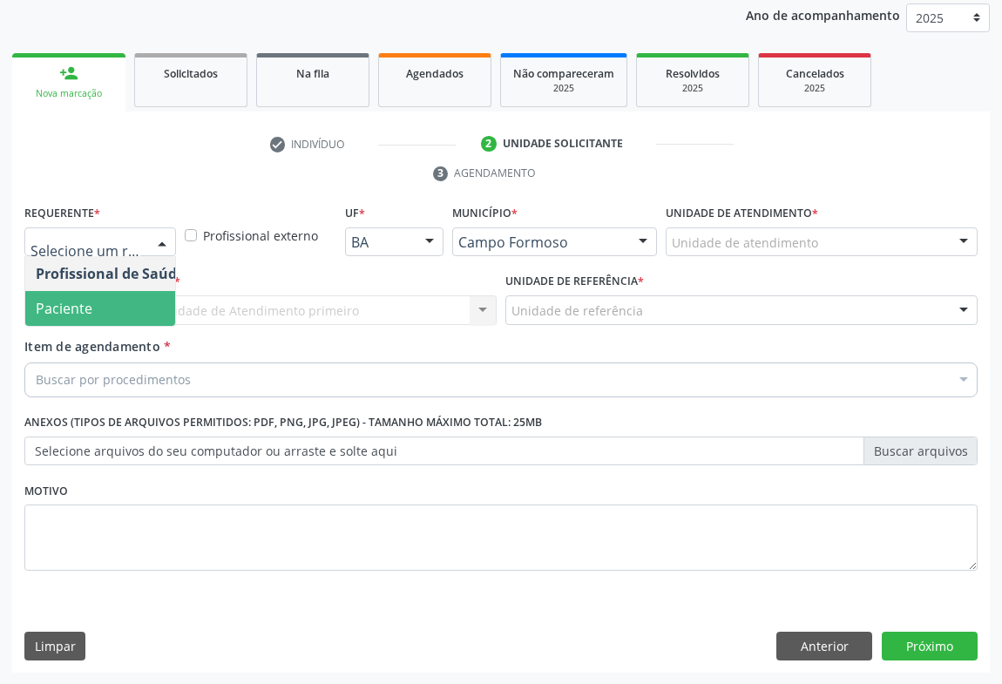
click at [84, 300] on span "Paciente" at bounding box center [64, 308] width 57 height 19
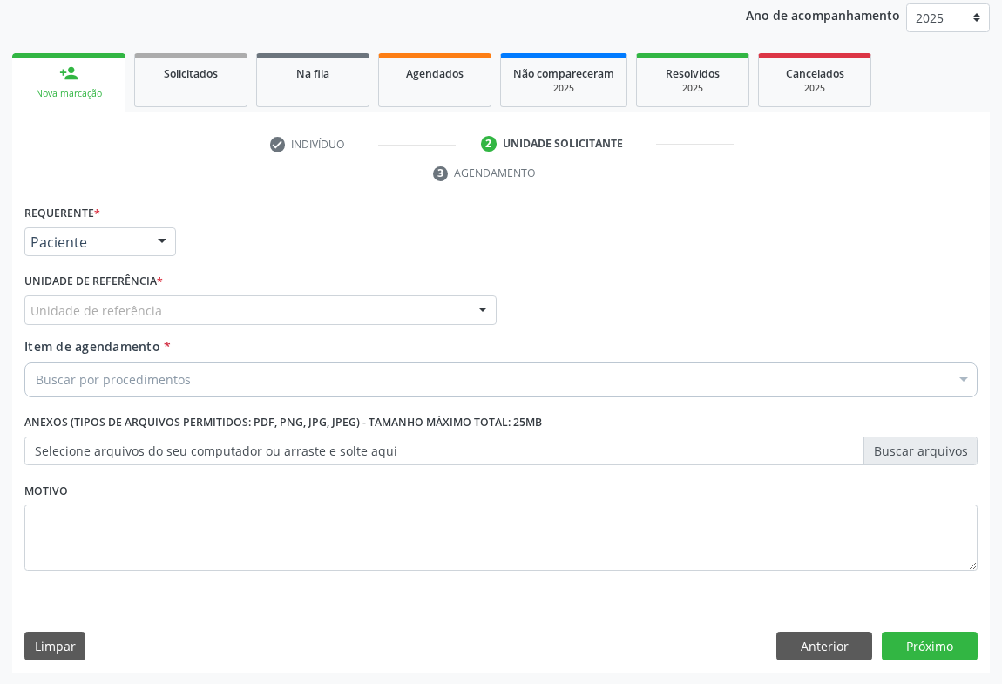
click at [184, 299] on div "Unidade de referência" at bounding box center [260, 310] width 472 height 30
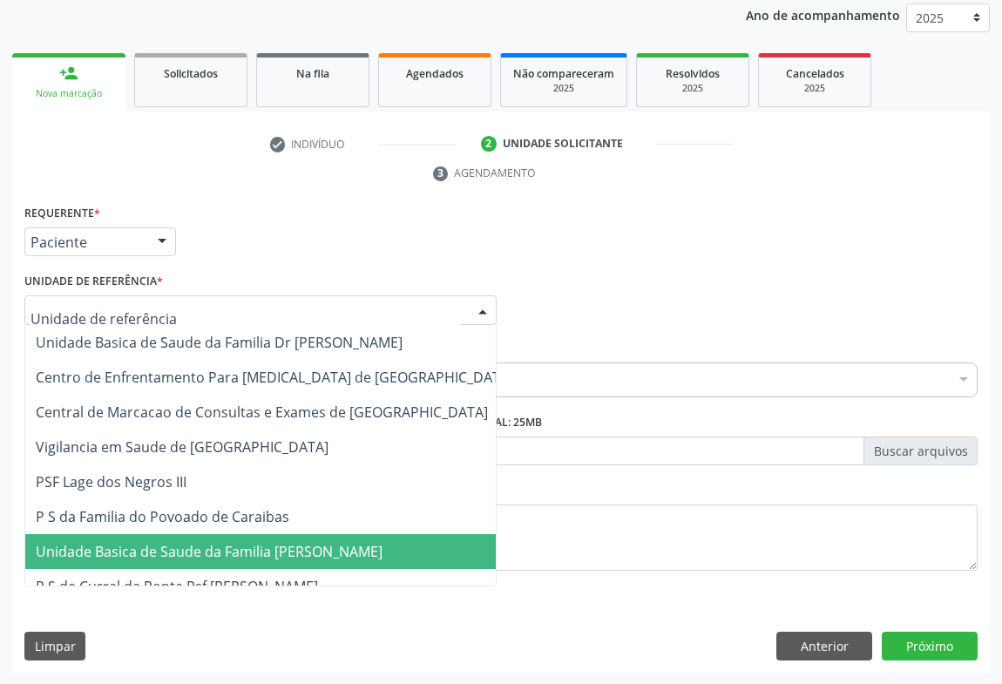
click at [217, 535] on span "Unidade Basica de Saude da Familia [PERSON_NAME]" at bounding box center [274, 551] width 498 height 35
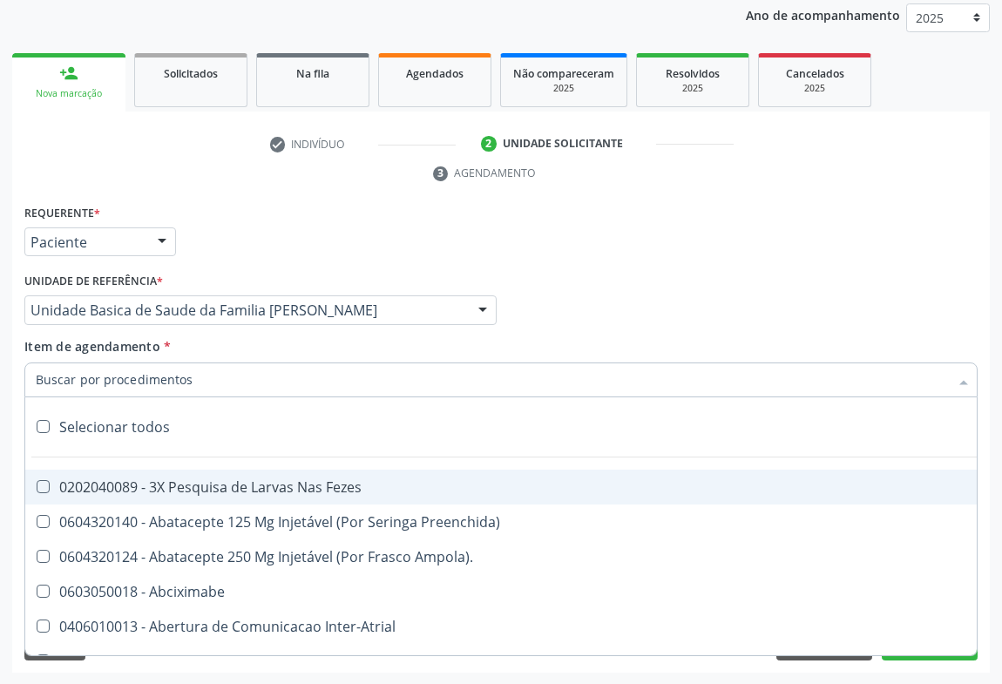
click at [202, 383] on div at bounding box center [500, 379] width 953 height 35
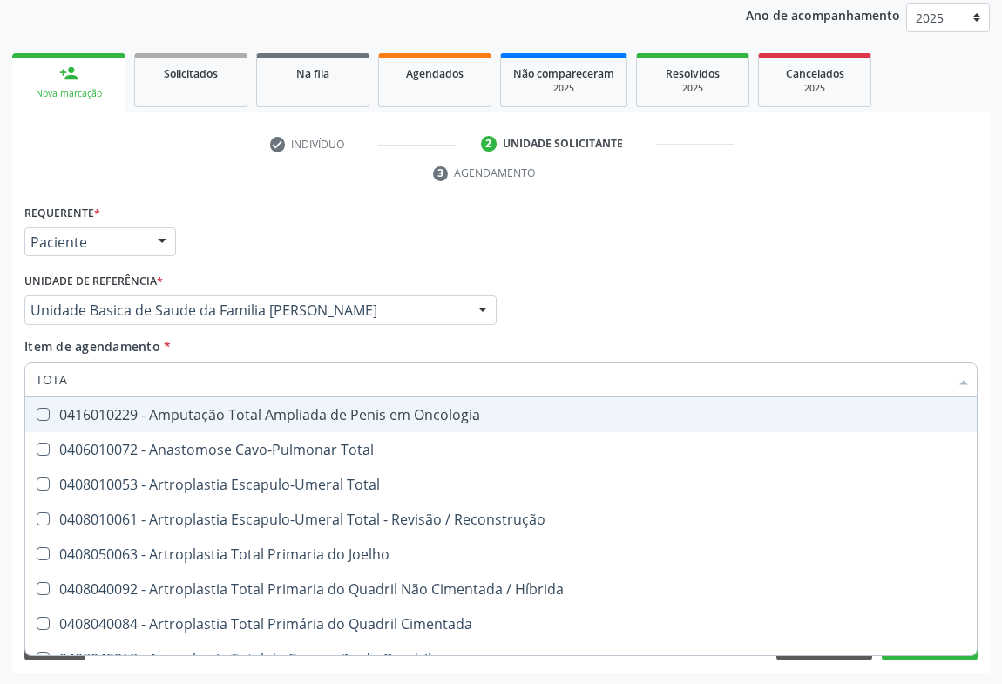
type input "TOTAL"
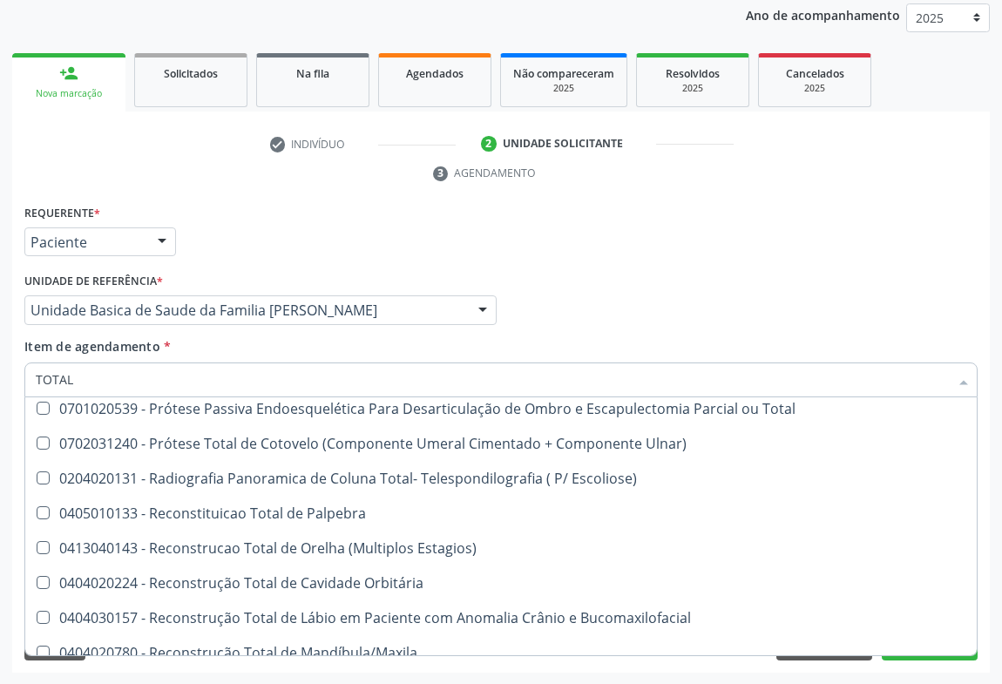
scroll to position [2843, 0]
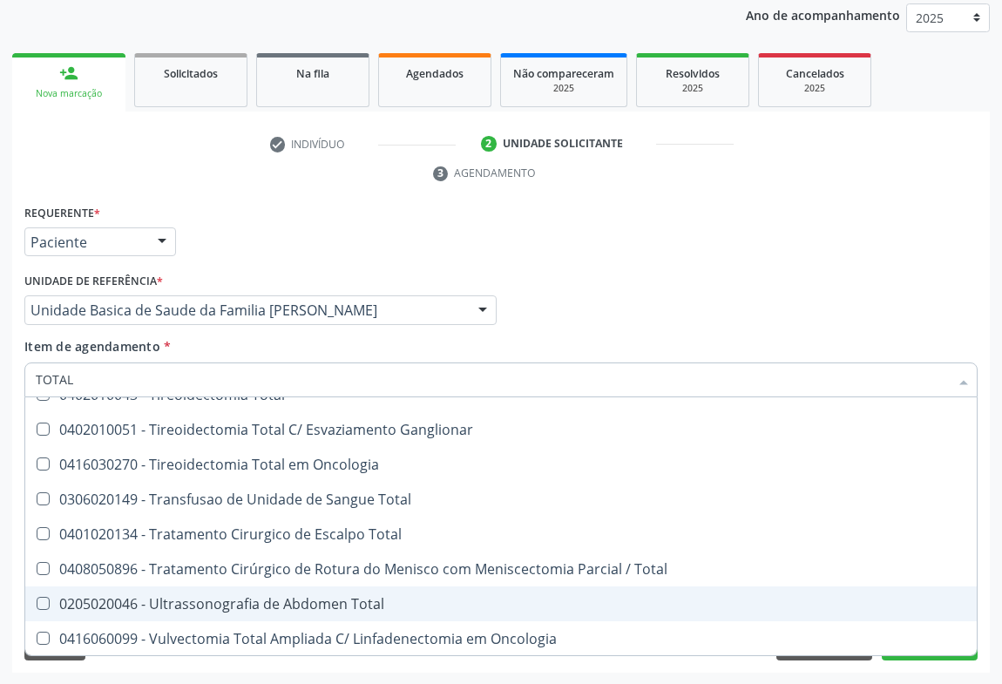
click at [254, 604] on div "0205020046 - Ultrassonografia de Abdomen Total" at bounding box center [501, 604] width 931 height 14
checkbox Total "true"
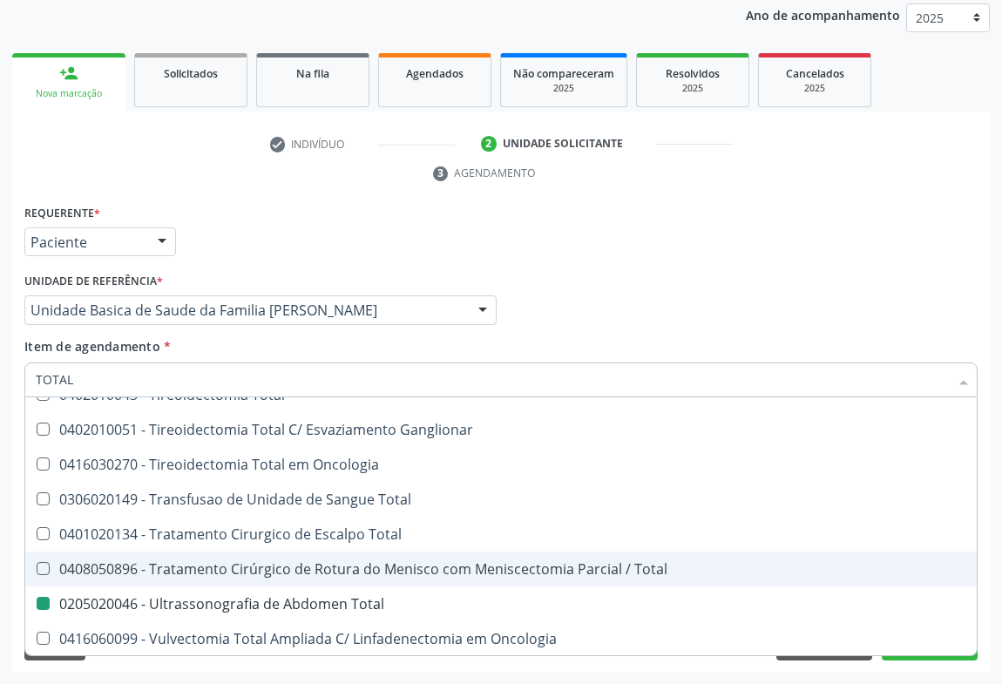
click at [657, 230] on div "Requerente * Paciente Profissional de Saúde Paciente Nenhum resultado encontrad…" at bounding box center [501, 234] width 962 height 68
checkbox Total "true"
checkbox Total "false"
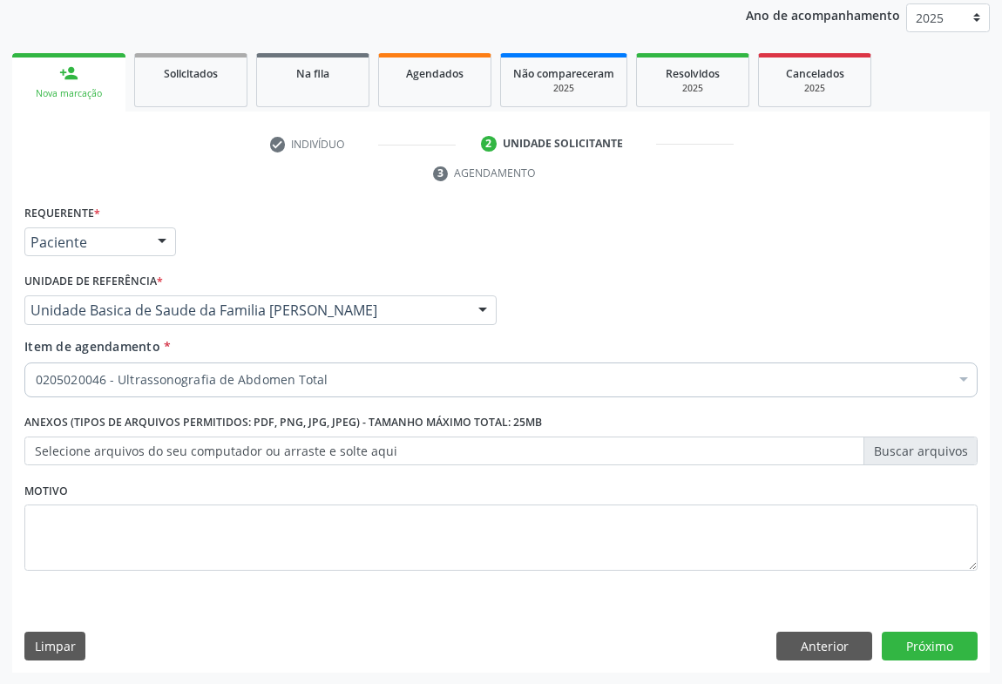
scroll to position [0, 0]
click at [949, 641] on button "Próximo" at bounding box center [930, 647] width 96 height 30
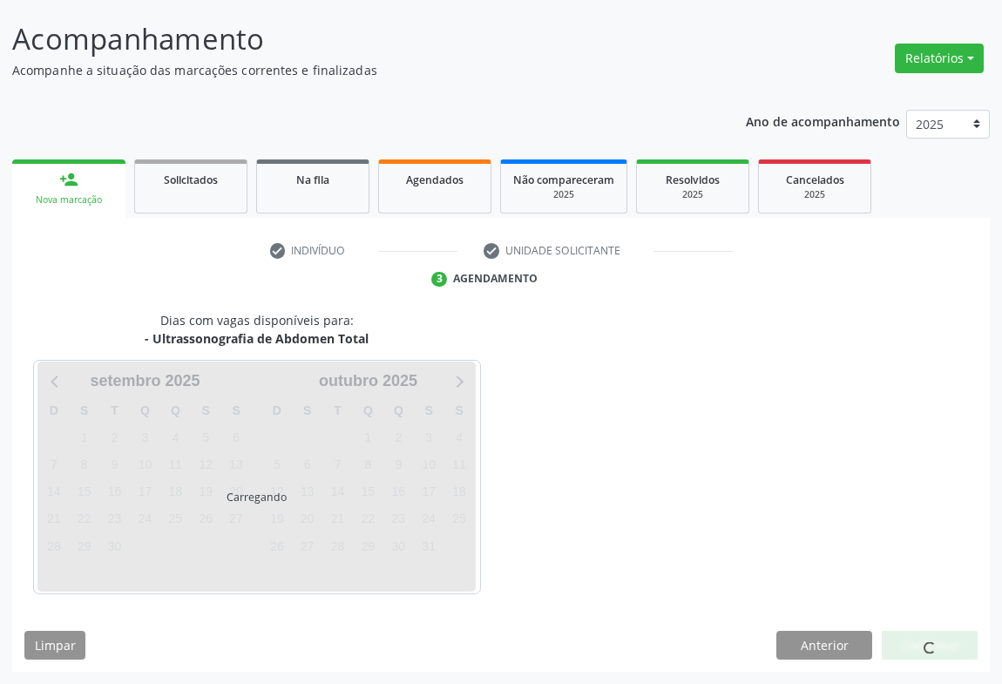
scroll to position [100, 0]
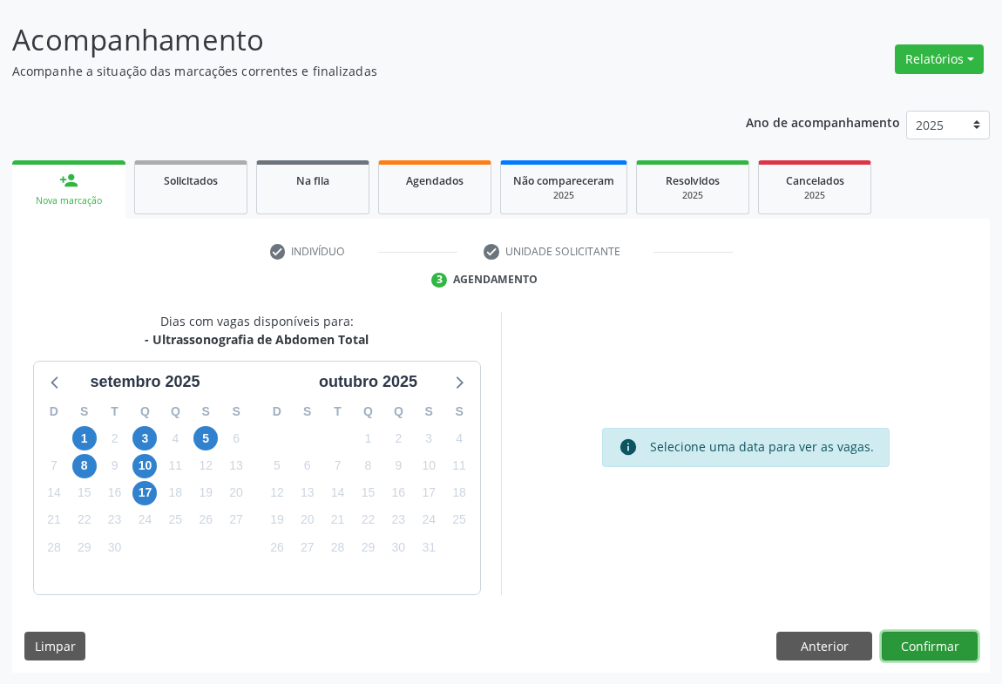
click at [949, 641] on button "Confirmar" at bounding box center [930, 647] width 96 height 30
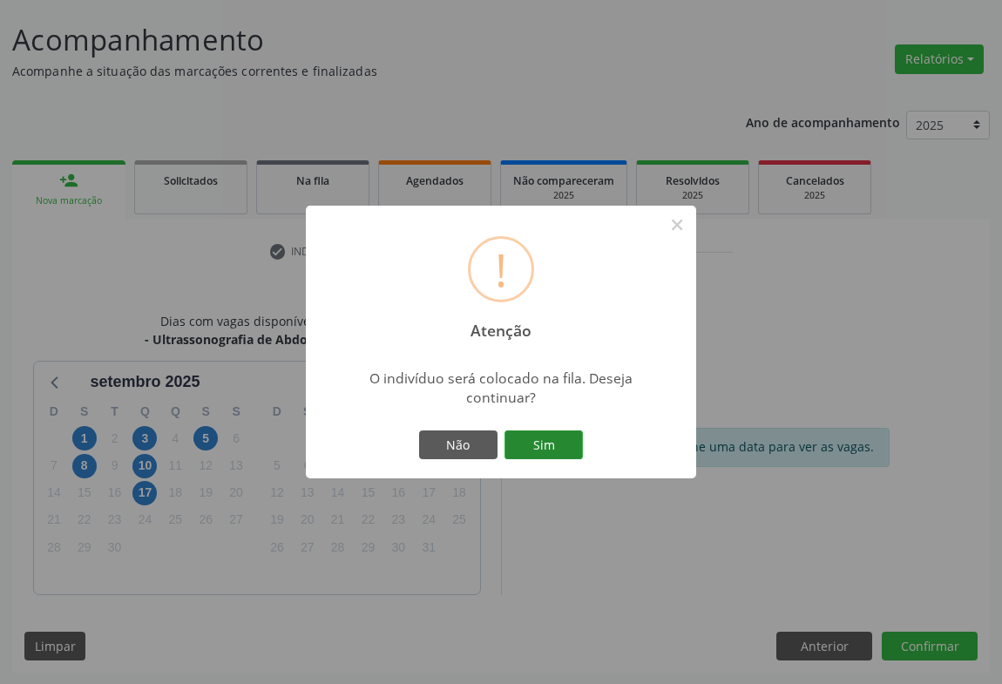
click at [537, 451] on button "Sim" at bounding box center [543, 445] width 78 height 30
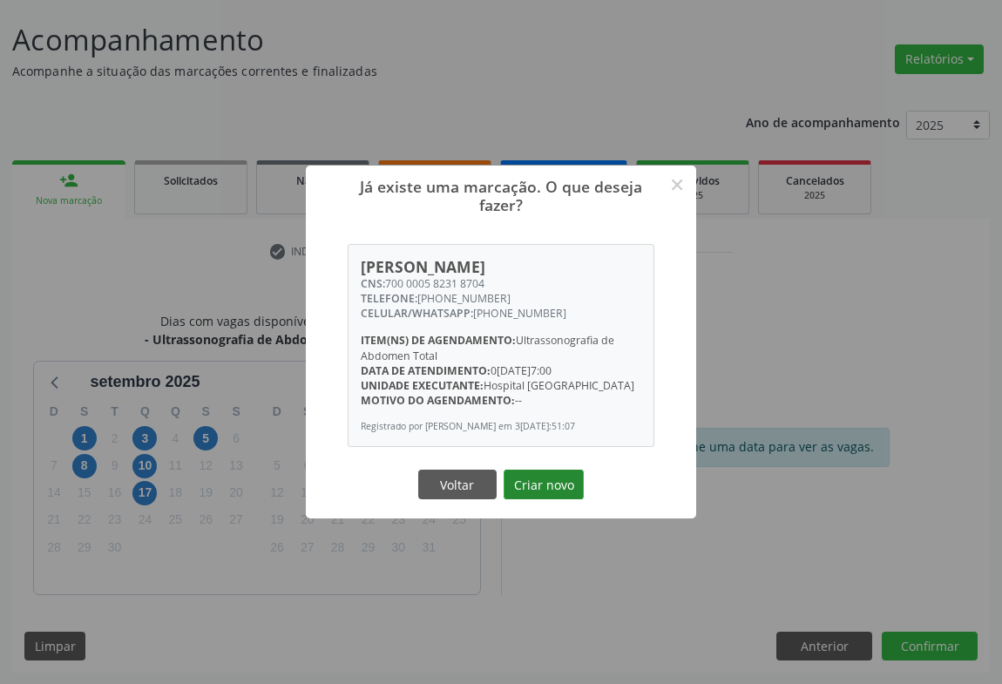
click at [549, 488] on button "Criar novo" at bounding box center [544, 485] width 80 height 30
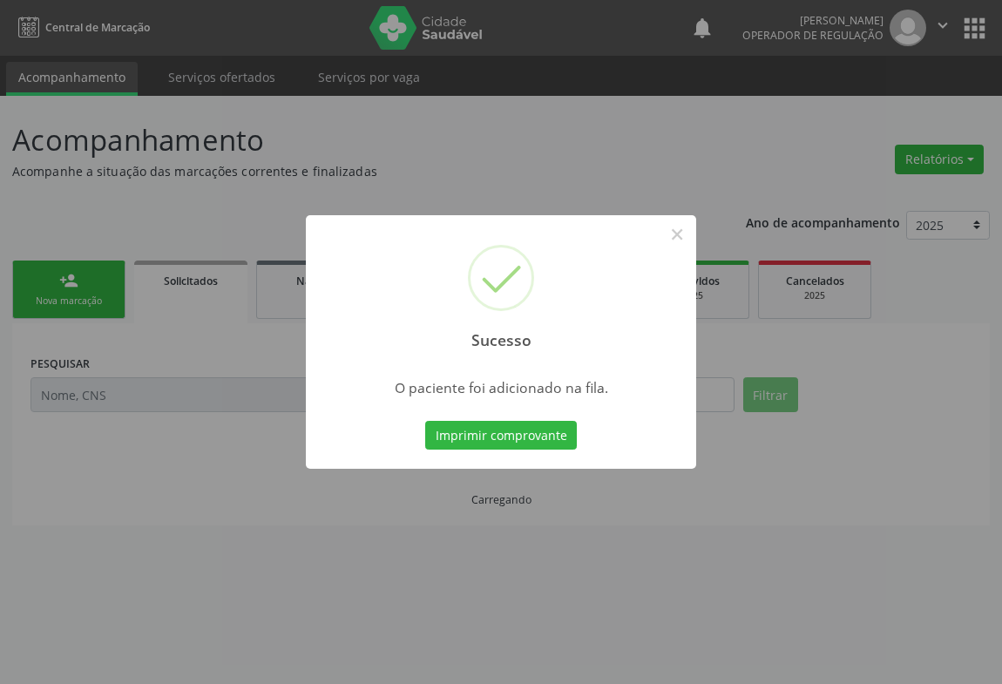
scroll to position [0, 0]
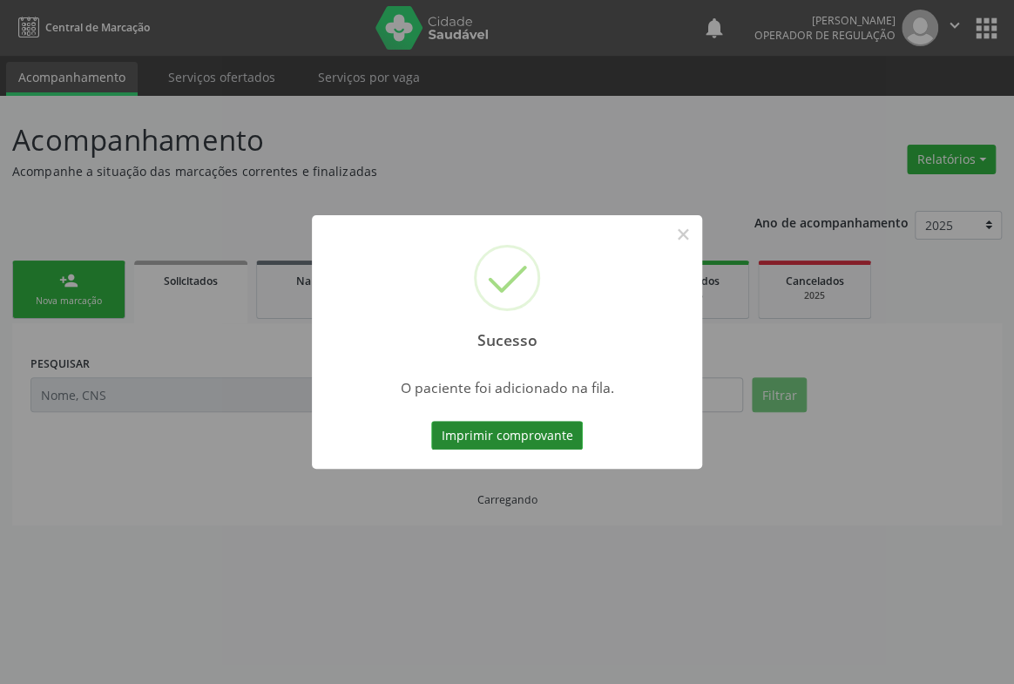
click at [531, 435] on button "Imprimir comprovante" at bounding box center [507, 436] width 152 height 30
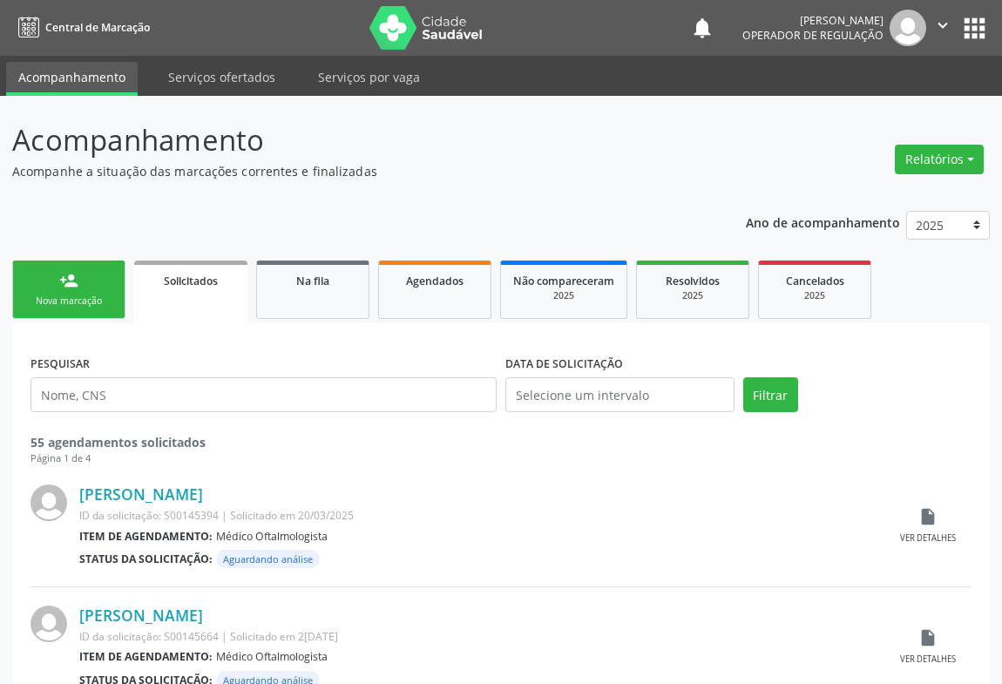
click at [66, 296] on div "Nova marcação" at bounding box center [68, 301] width 87 height 13
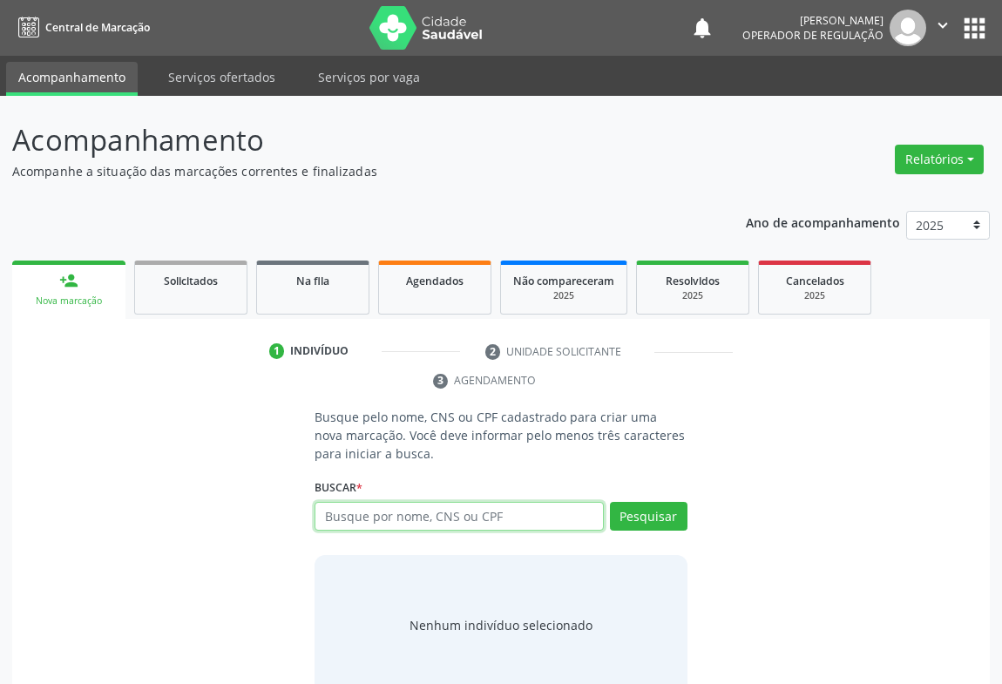
click at [384, 516] on input "text" at bounding box center [459, 517] width 289 height 30
type input "708003895490229"
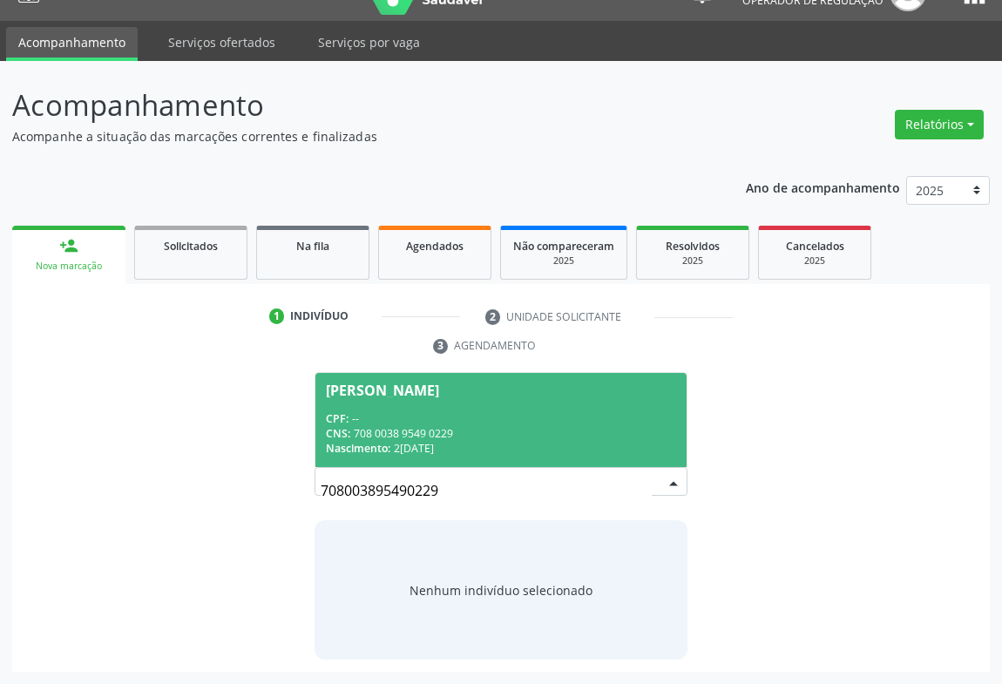
click at [420, 422] on div "CPF: --" at bounding box center [501, 418] width 350 height 15
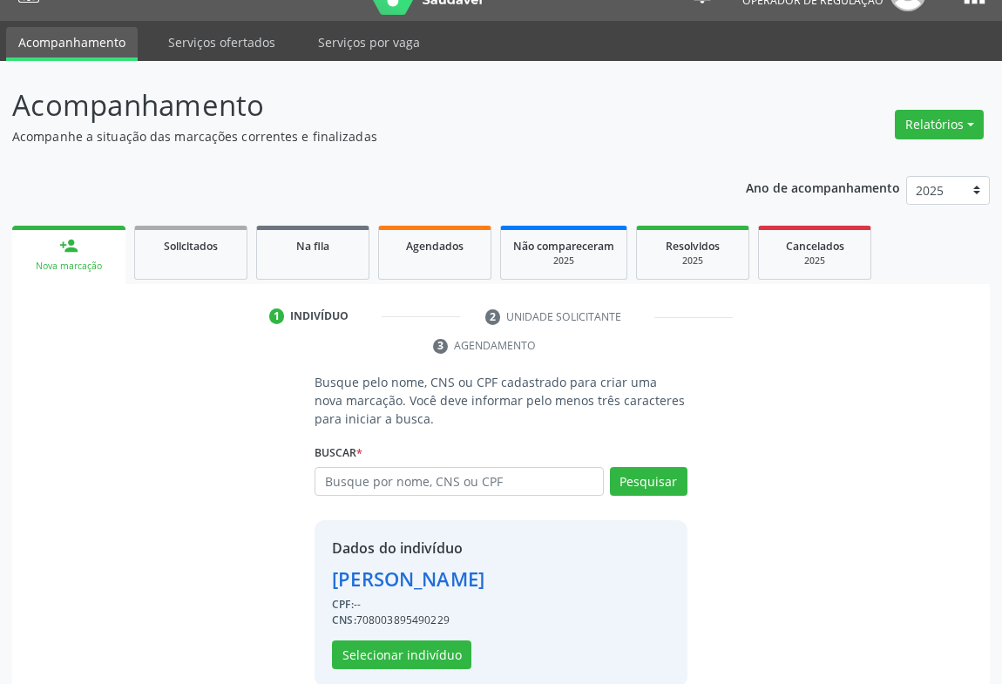
scroll to position [61, 0]
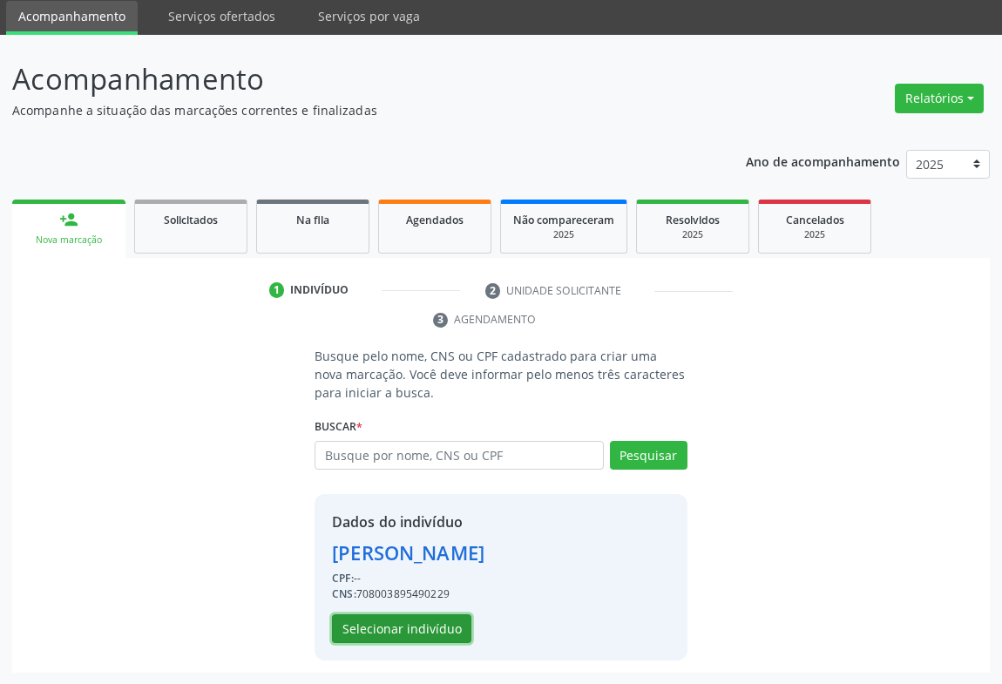
click at [416, 625] on button "Selecionar indivíduo" at bounding box center [401, 629] width 139 height 30
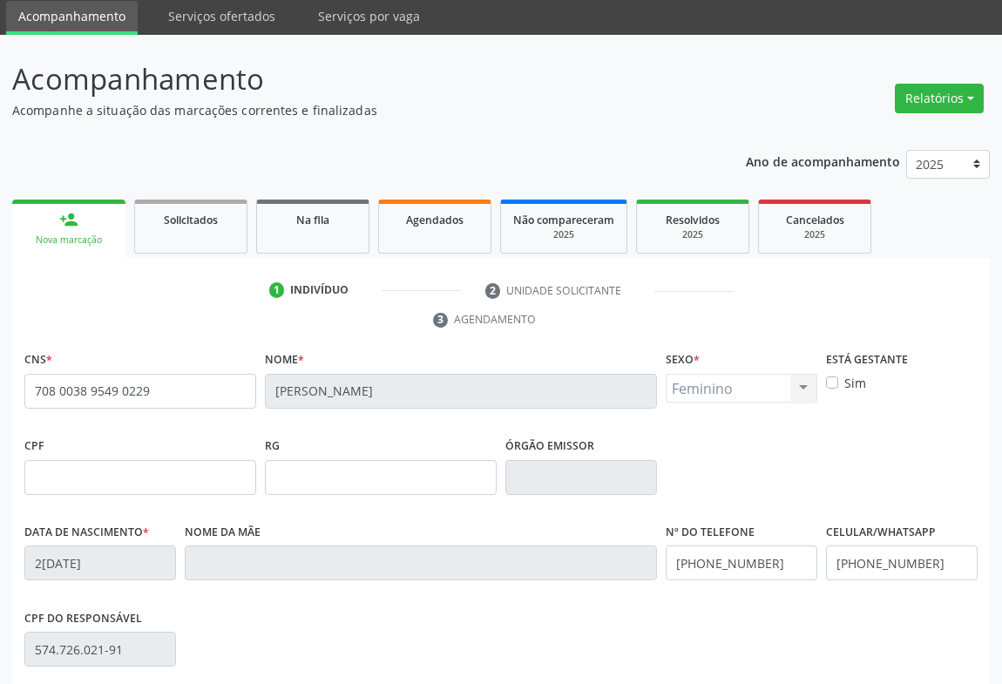
scroll to position [288, 0]
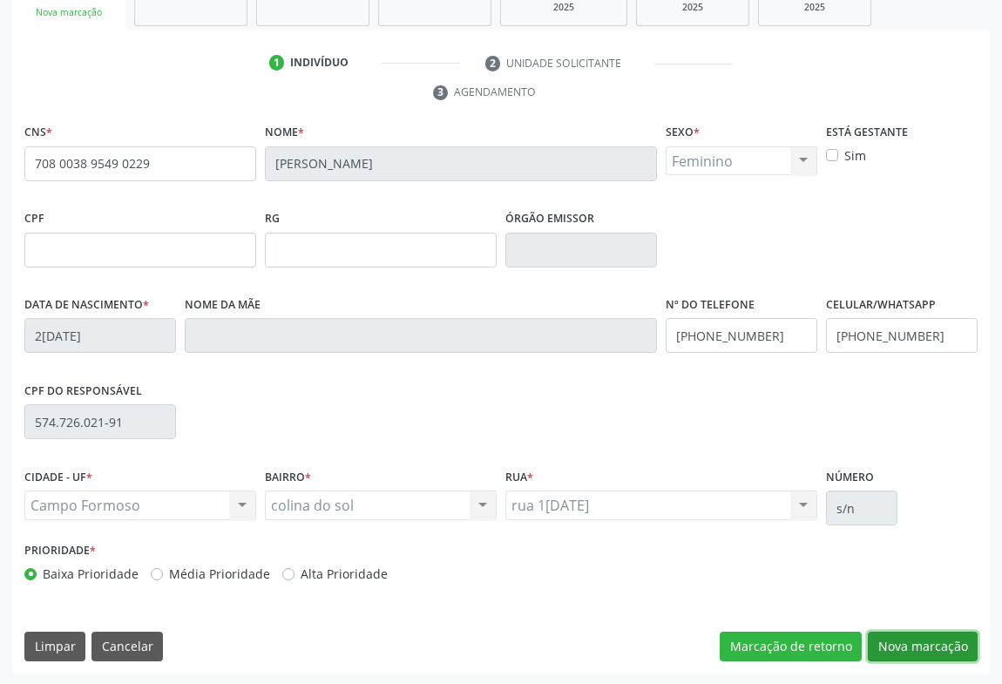
click at [915, 633] on button "Nova marcação" at bounding box center [923, 647] width 110 height 30
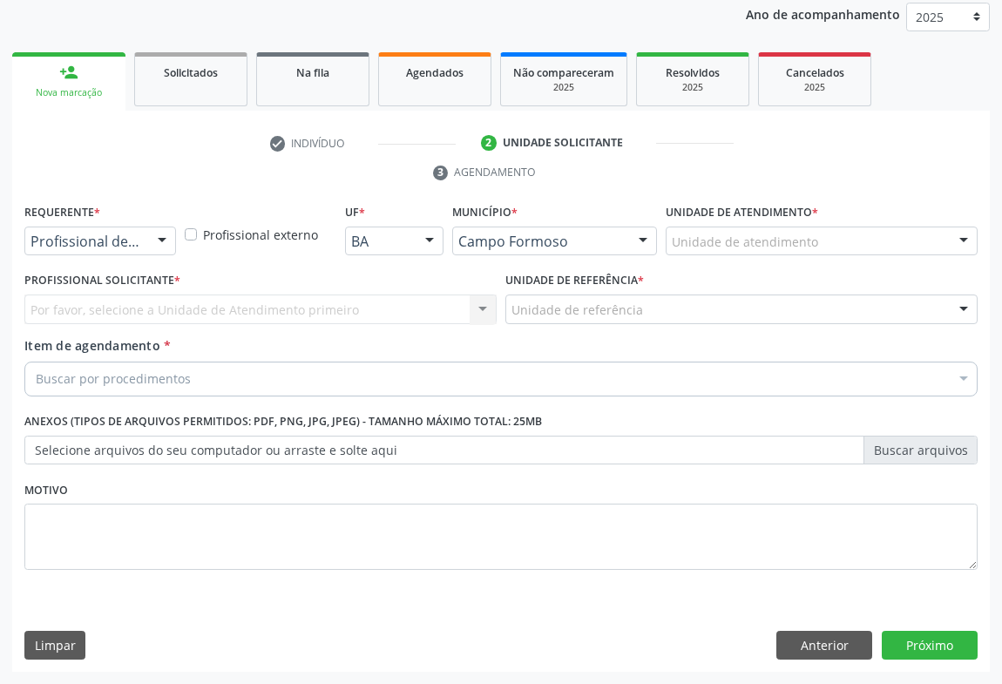
scroll to position [207, 0]
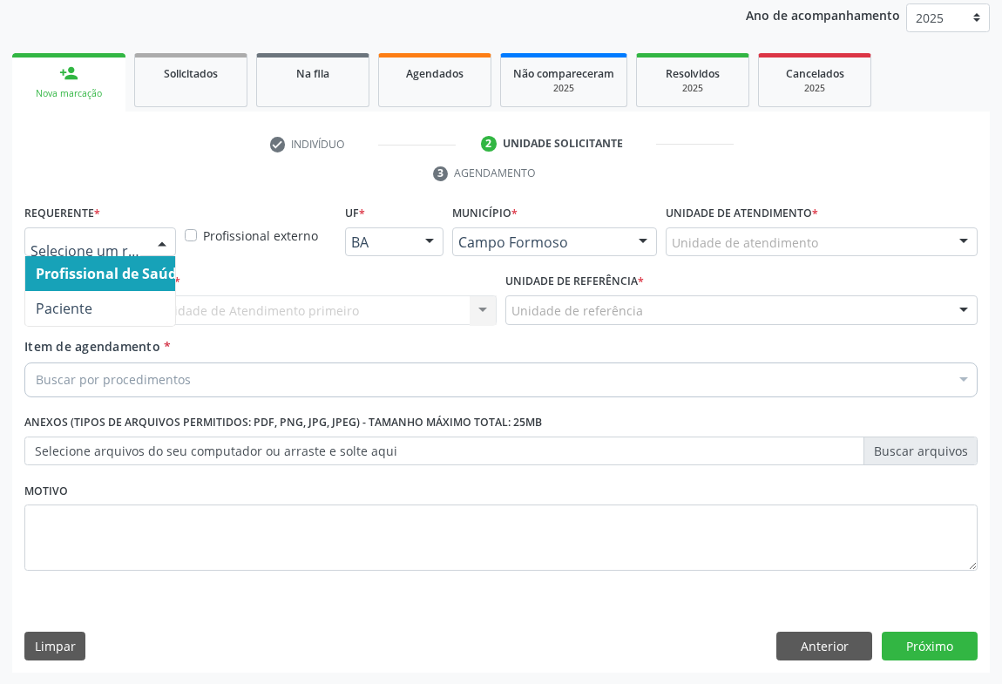
click at [157, 243] on div at bounding box center [162, 243] width 26 height 30
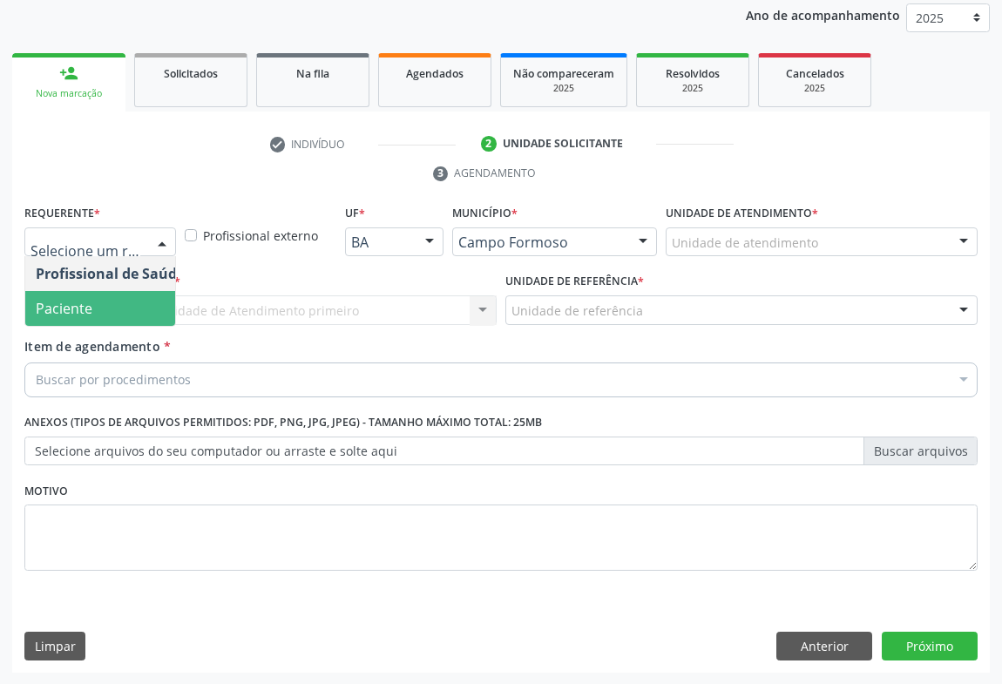
click at [69, 303] on span "Paciente" at bounding box center [64, 308] width 57 height 19
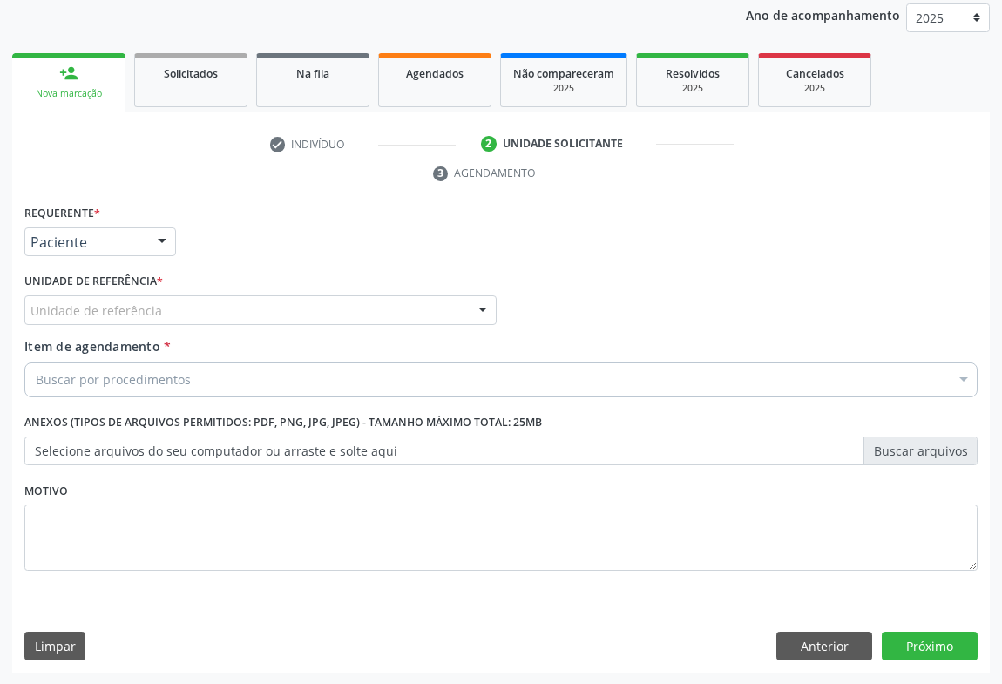
click at [479, 308] on div at bounding box center [483, 311] width 26 height 30
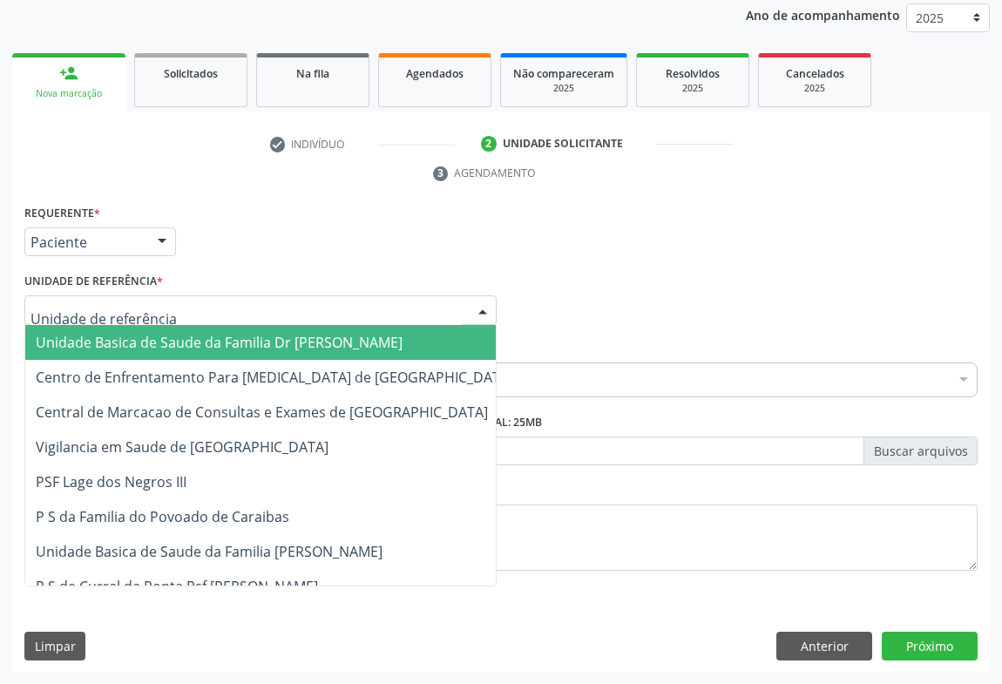
click at [185, 343] on span "Unidade Basica de Saude da Familia Dr [PERSON_NAME]" at bounding box center [219, 342] width 367 height 19
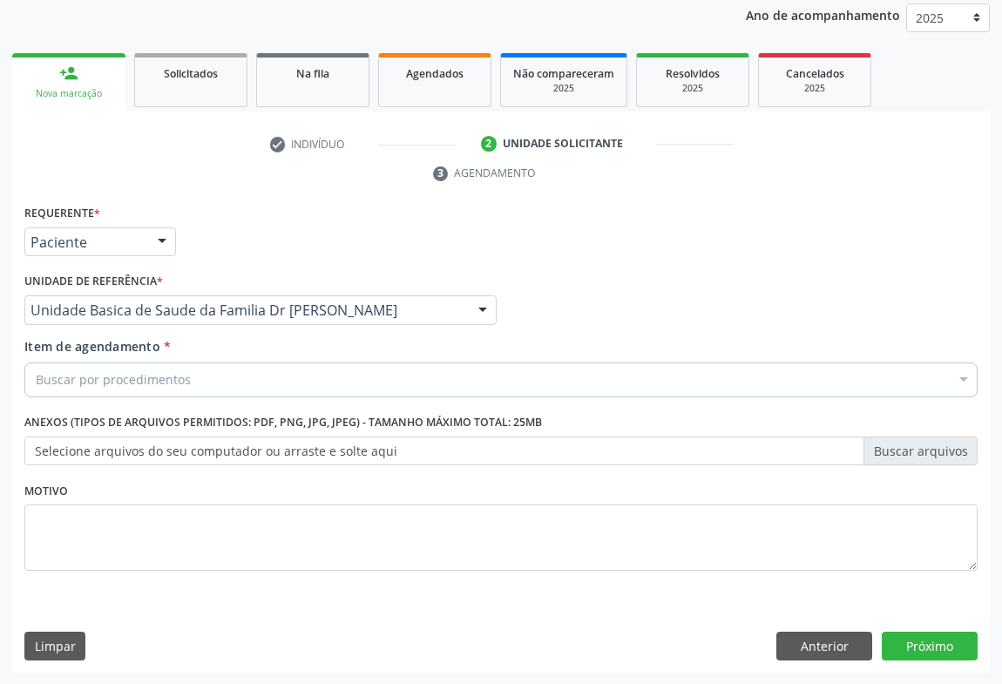
click at [183, 391] on div "Buscar por procedimentos" at bounding box center [500, 379] width 953 height 35
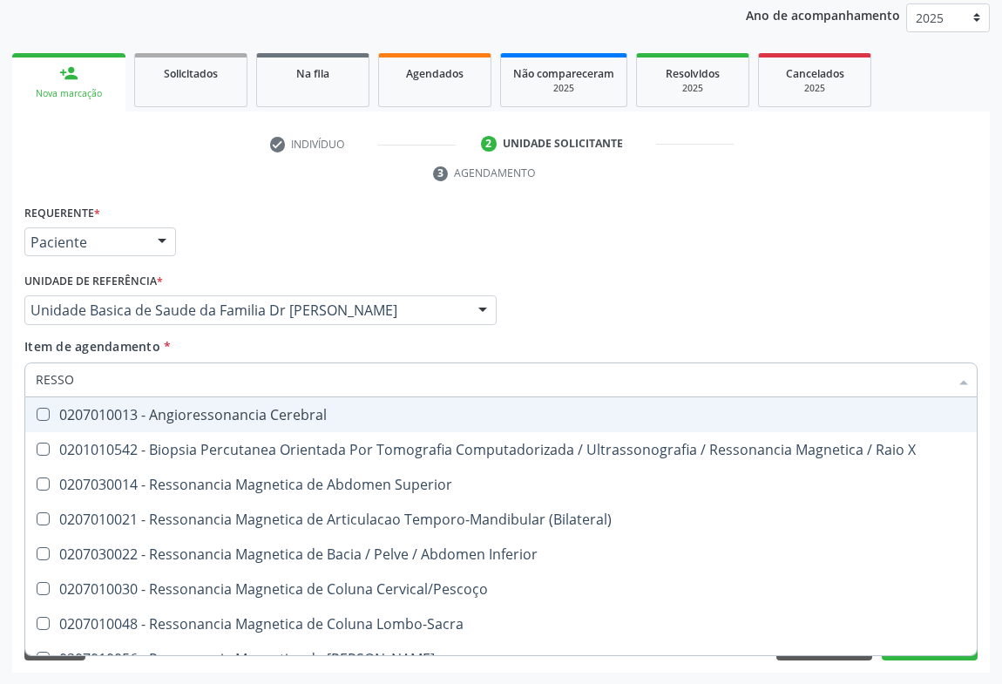
type input "RESSON"
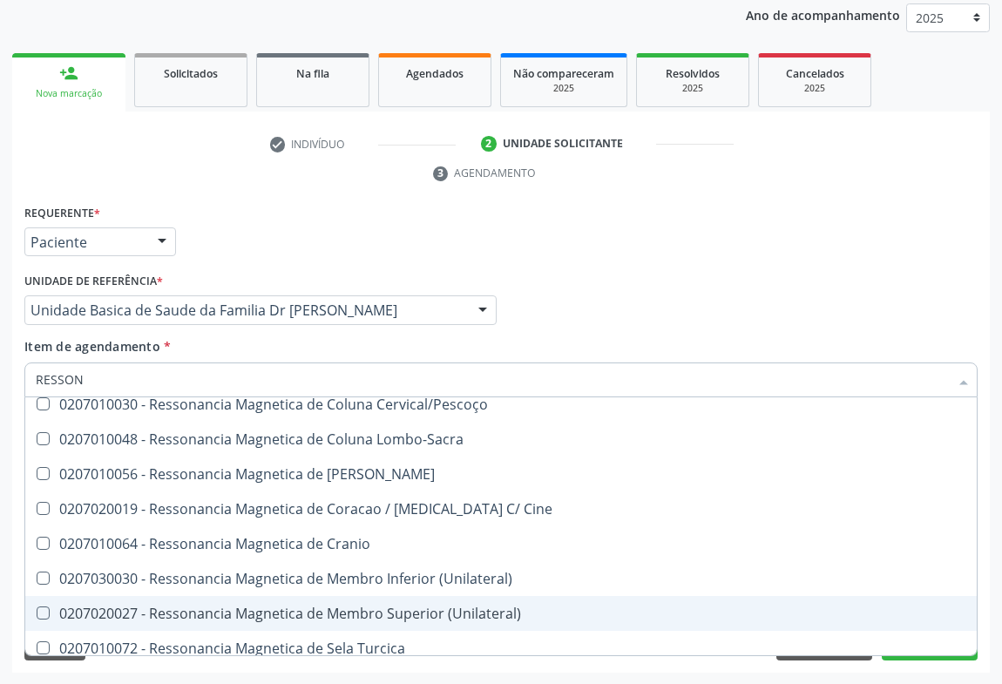
scroll to position [26, 0]
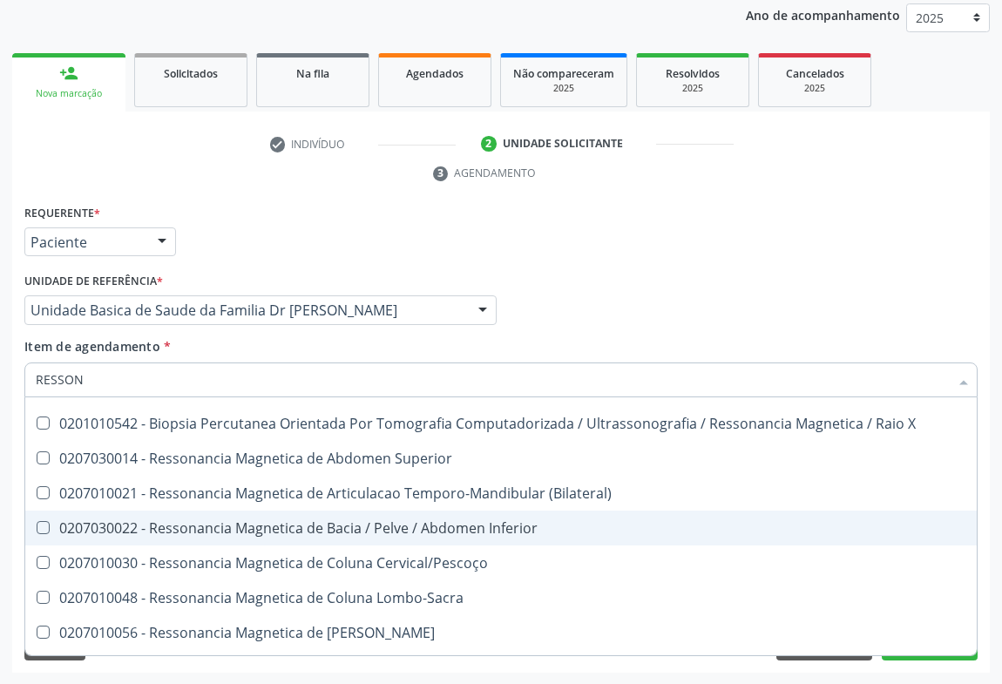
click at [417, 521] on div "0207030022 - Ressonancia Magnetica de Bacia / Pelve / Abdomen Inferior" at bounding box center [501, 528] width 931 height 14
checkbox Inferior "true"
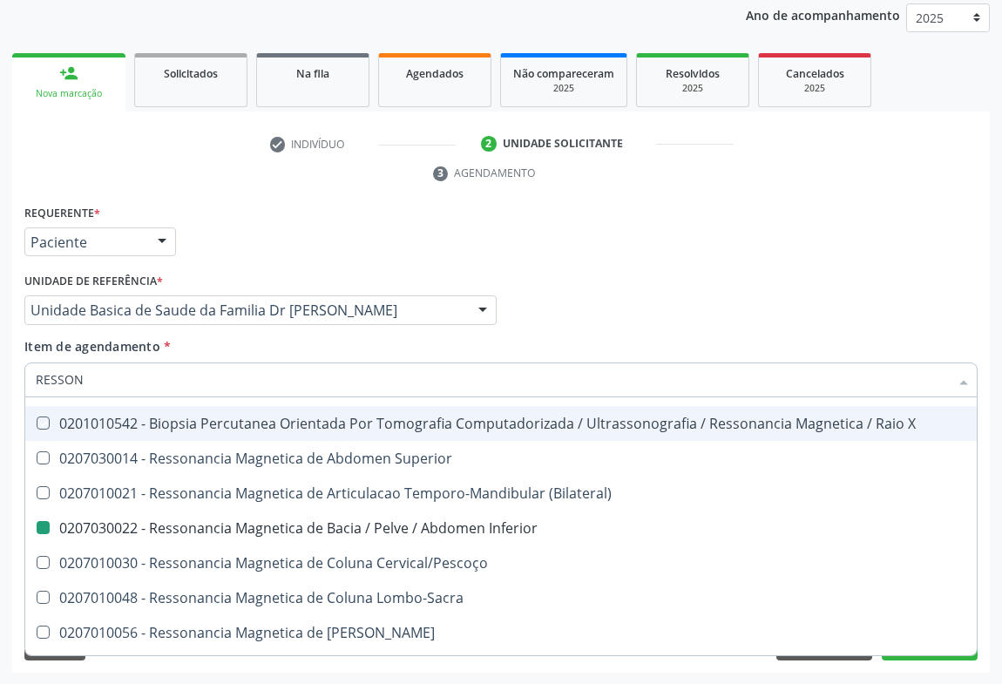
click at [628, 305] on div "Profissional Solicitante Por favor, selecione a Unidade de Atendimento primeiro…" at bounding box center [501, 302] width 962 height 68
checkbox X "true"
checkbox Inferior "false"
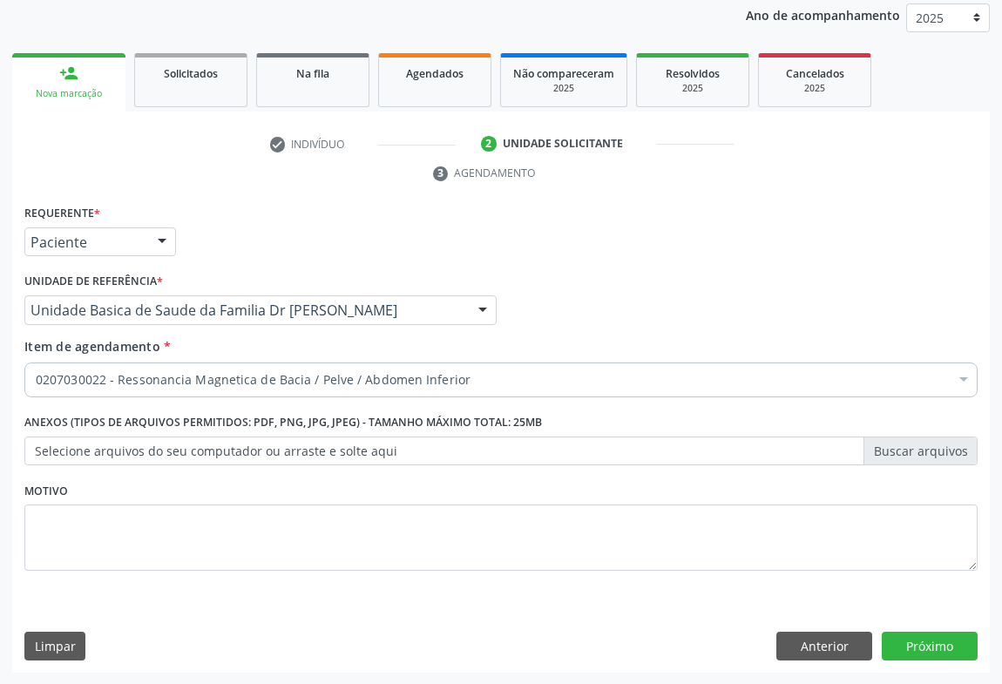
scroll to position [0, 0]
click at [890, 644] on button "Próximo" at bounding box center [930, 647] width 96 height 30
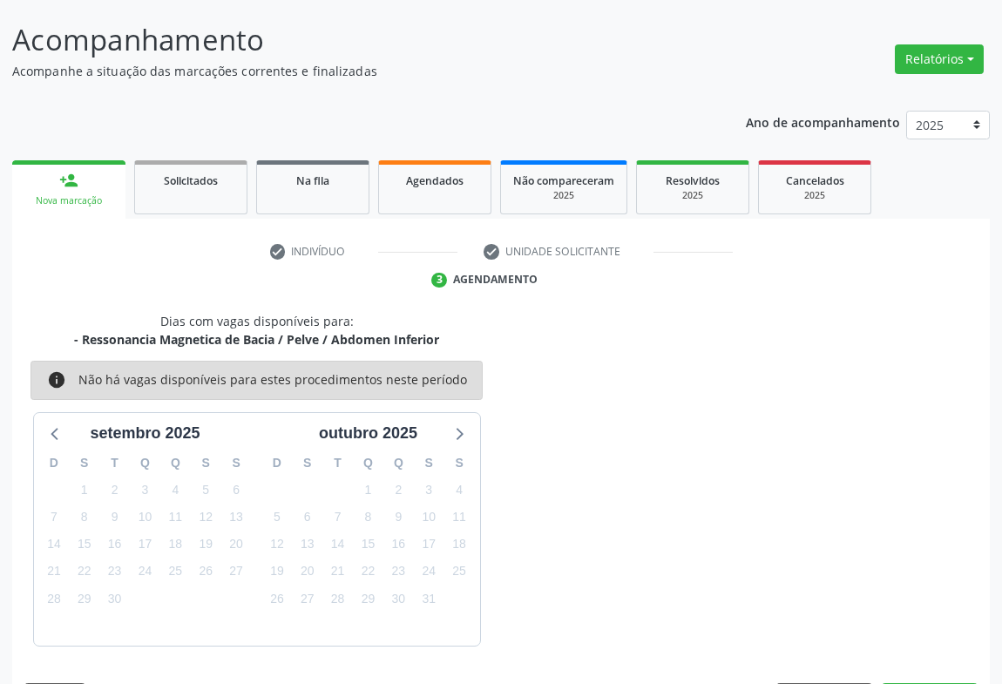
scroll to position [152, 0]
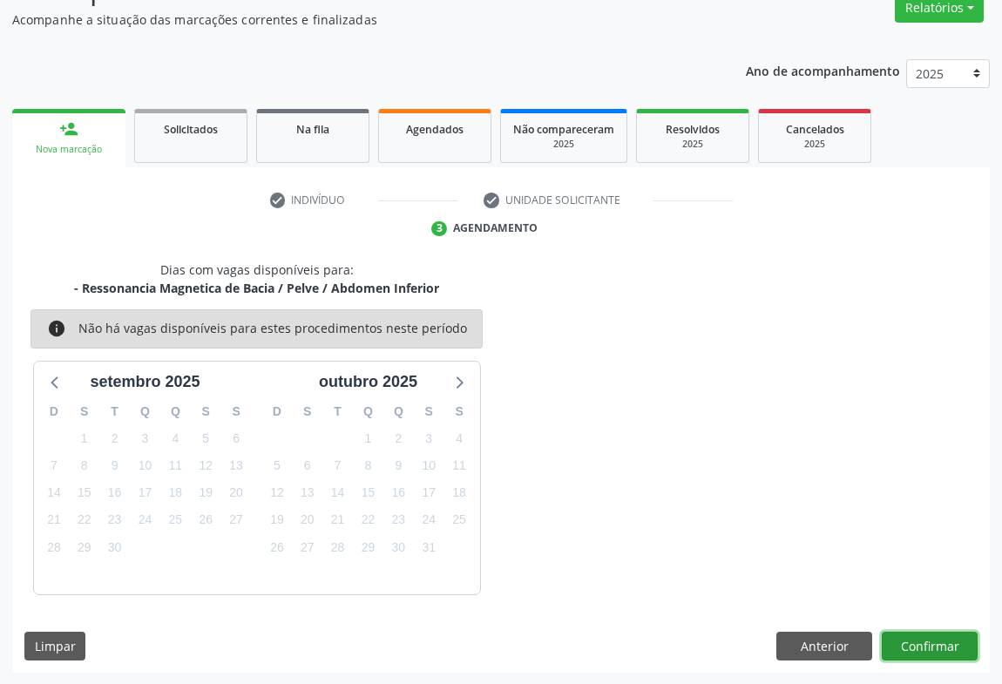
click at [915, 637] on button "Confirmar" at bounding box center [930, 647] width 96 height 30
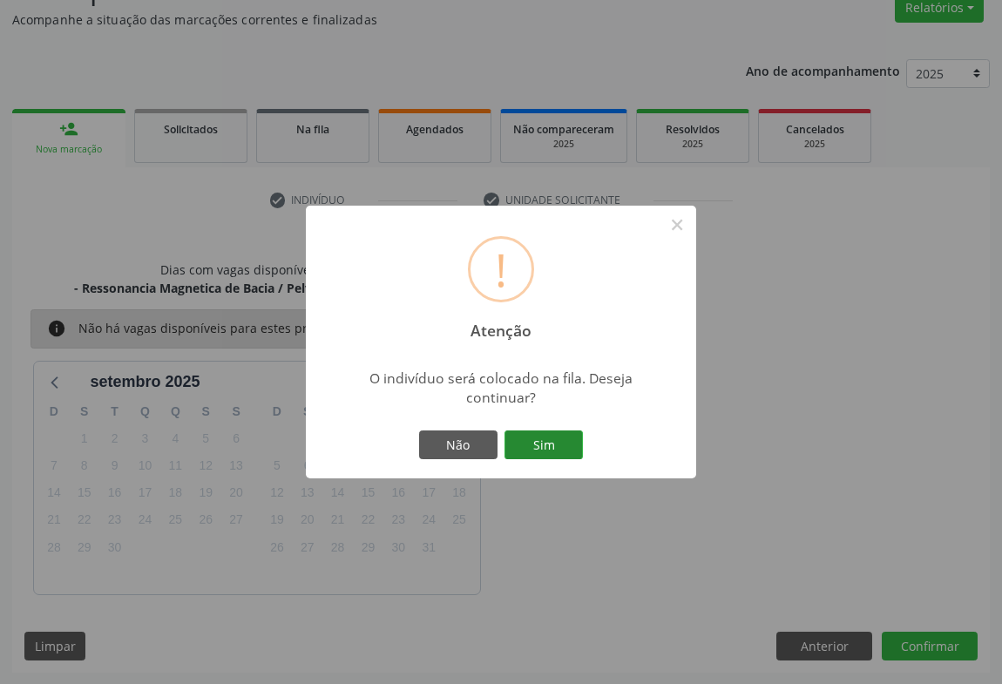
click at [557, 448] on button "Sim" at bounding box center [543, 445] width 78 height 30
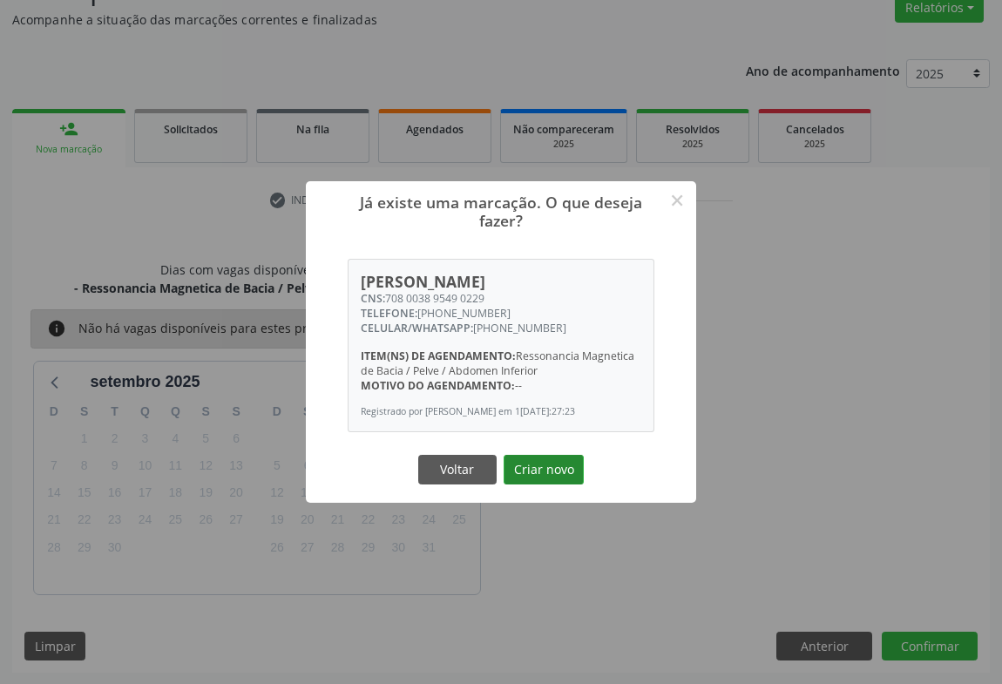
click at [549, 464] on button "Criar novo" at bounding box center [544, 470] width 80 height 30
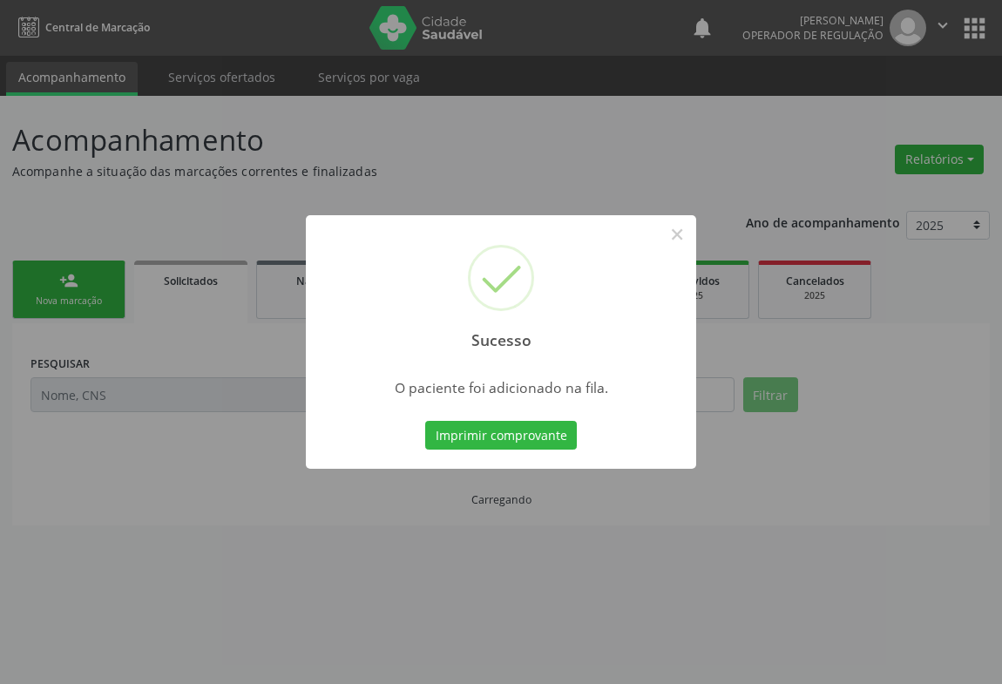
scroll to position [0, 0]
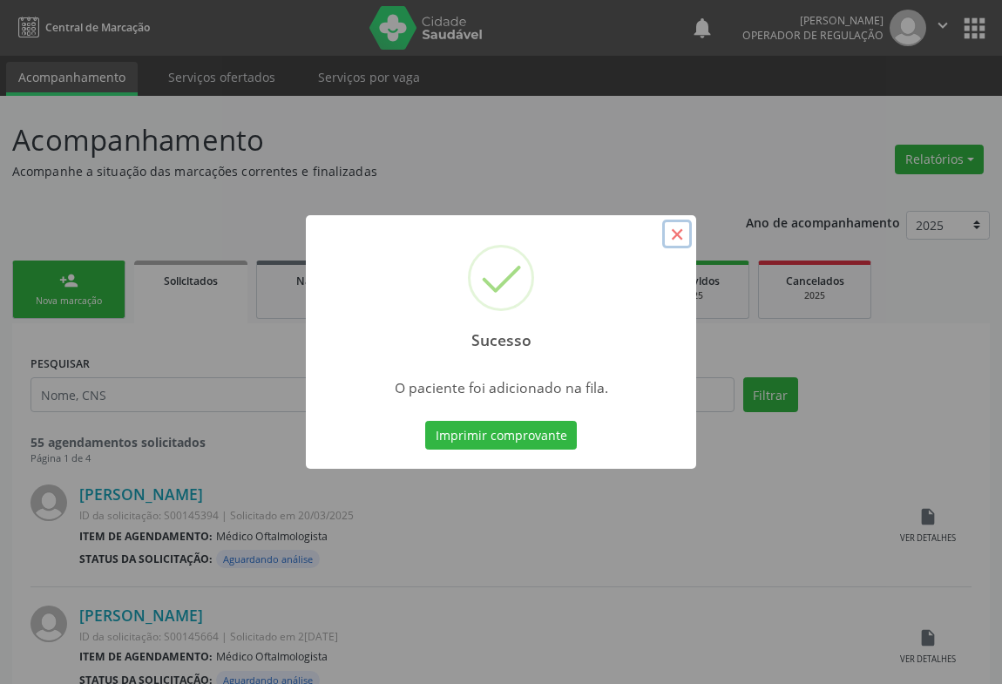
click at [673, 234] on button "×" at bounding box center [677, 235] width 30 height 30
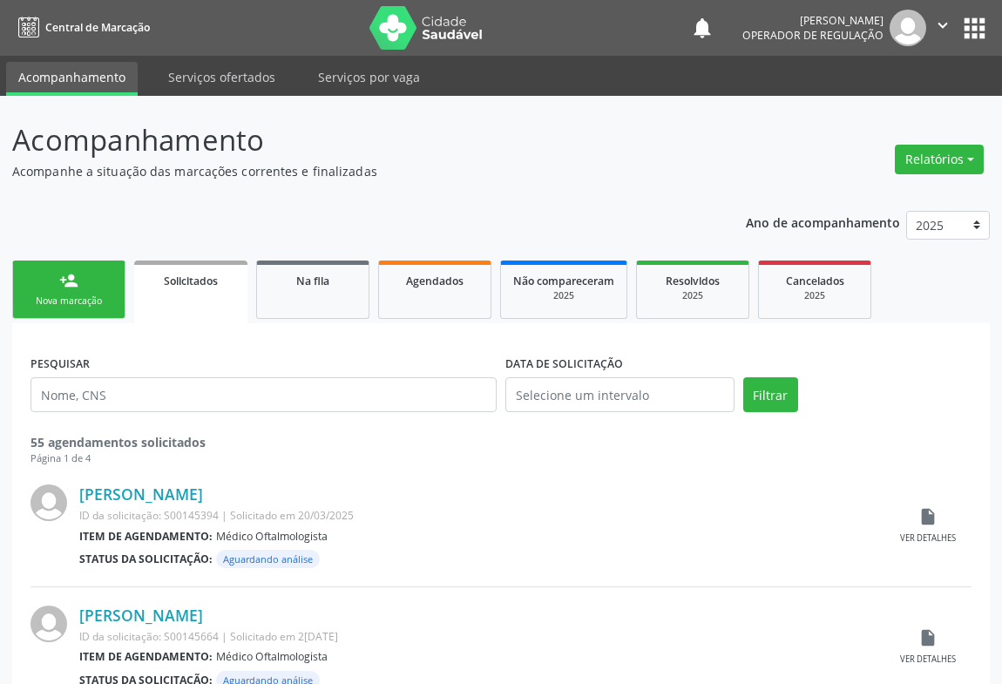
click at [941, 18] on icon "" at bounding box center [942, 25] width 19 height 19
click at [865, 111] on link "Sair" at bounding box center [898, 106] width 120 height 24
